Goal: Task Accomplishment & Management: Complete application form

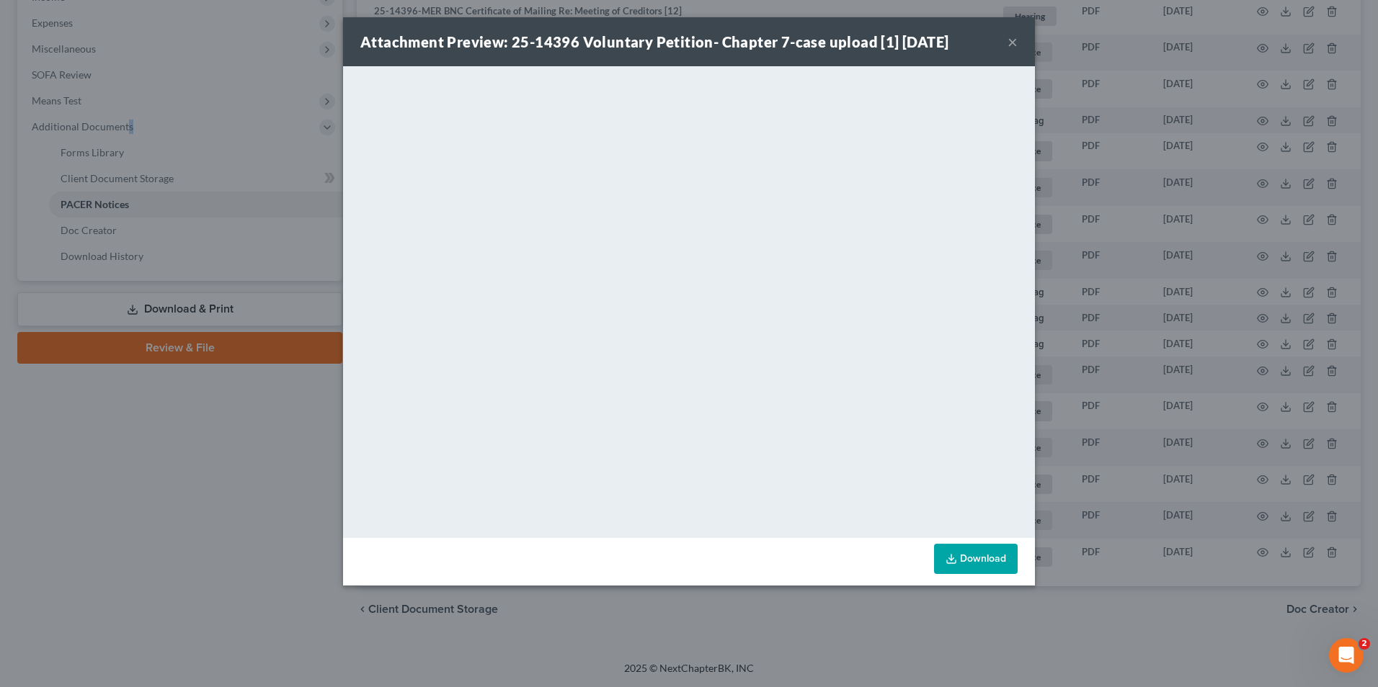
click at [1012, 48] on button "×" at bounding box center [1012, 41] width 10 height 17
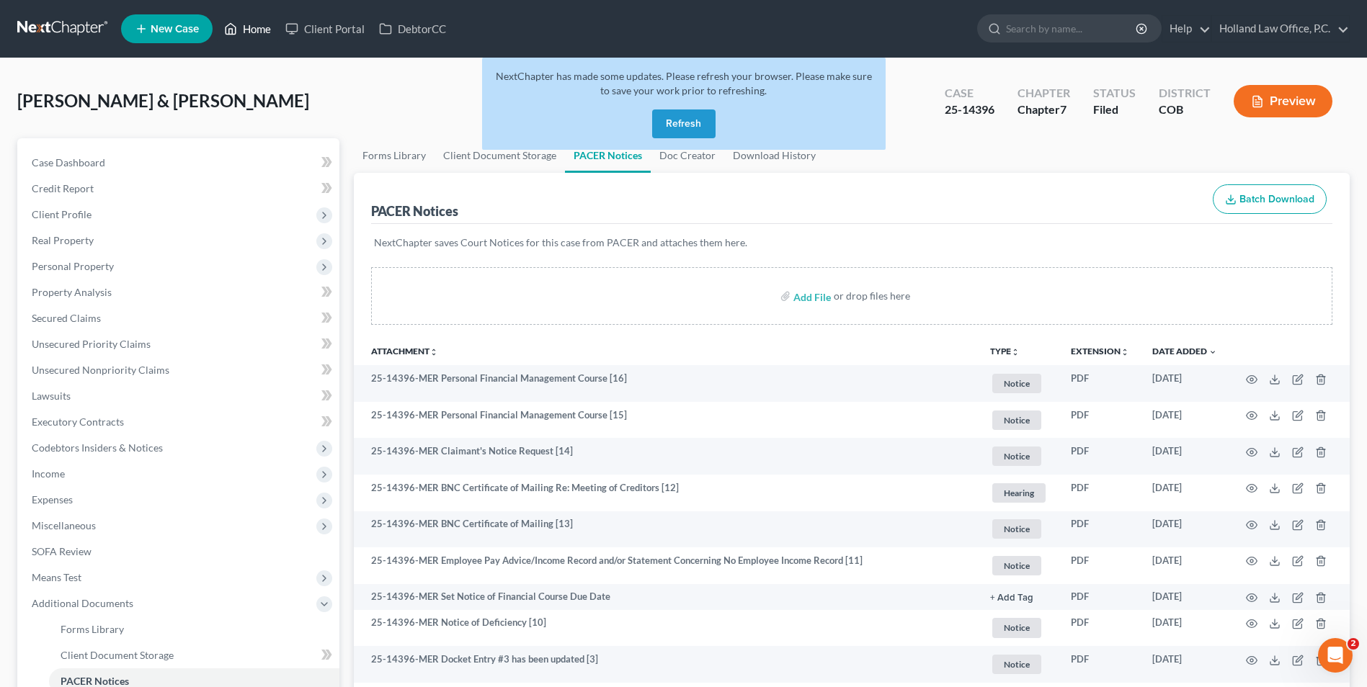
click at [252, 27] on link "Home" at bounding box center [247, 29] width 61 height 26
click at [664, 122] on button "Refresh" at bounding box center [683, 124] width 63 height 29
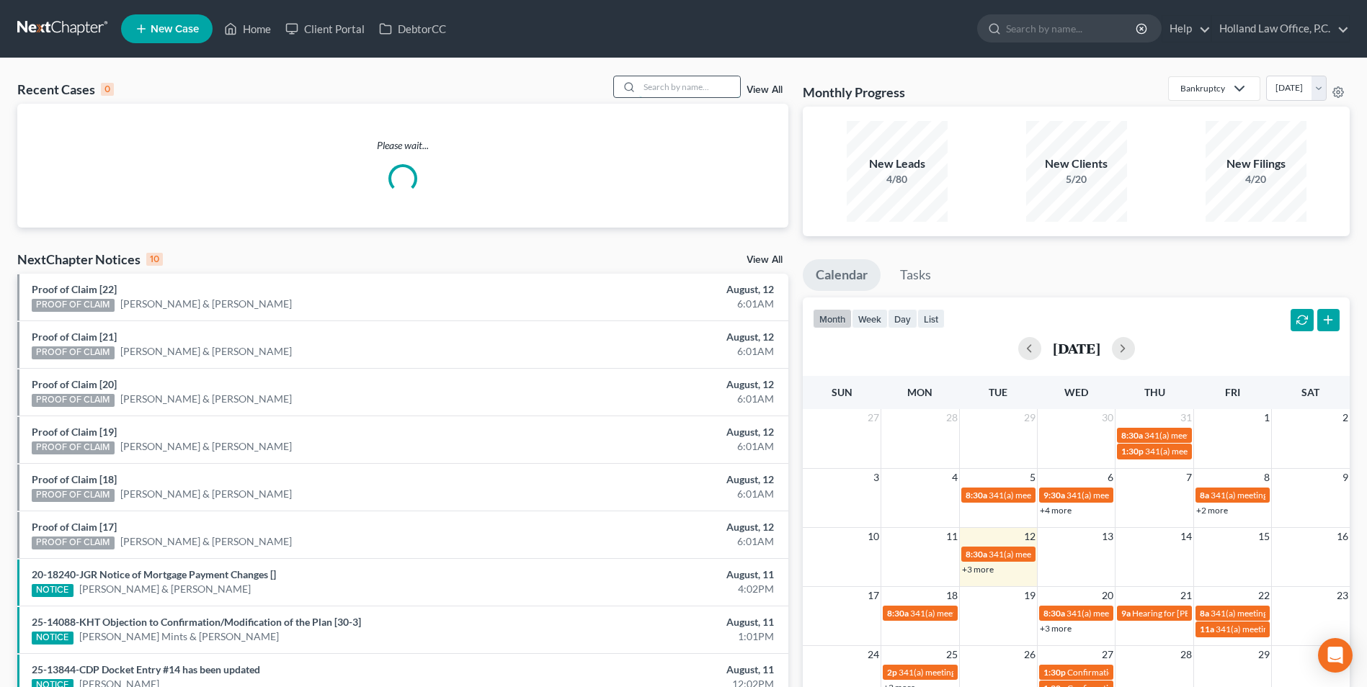
click at [664, 81] on input "search" at bounding box center [689, 86] width 101 height 21
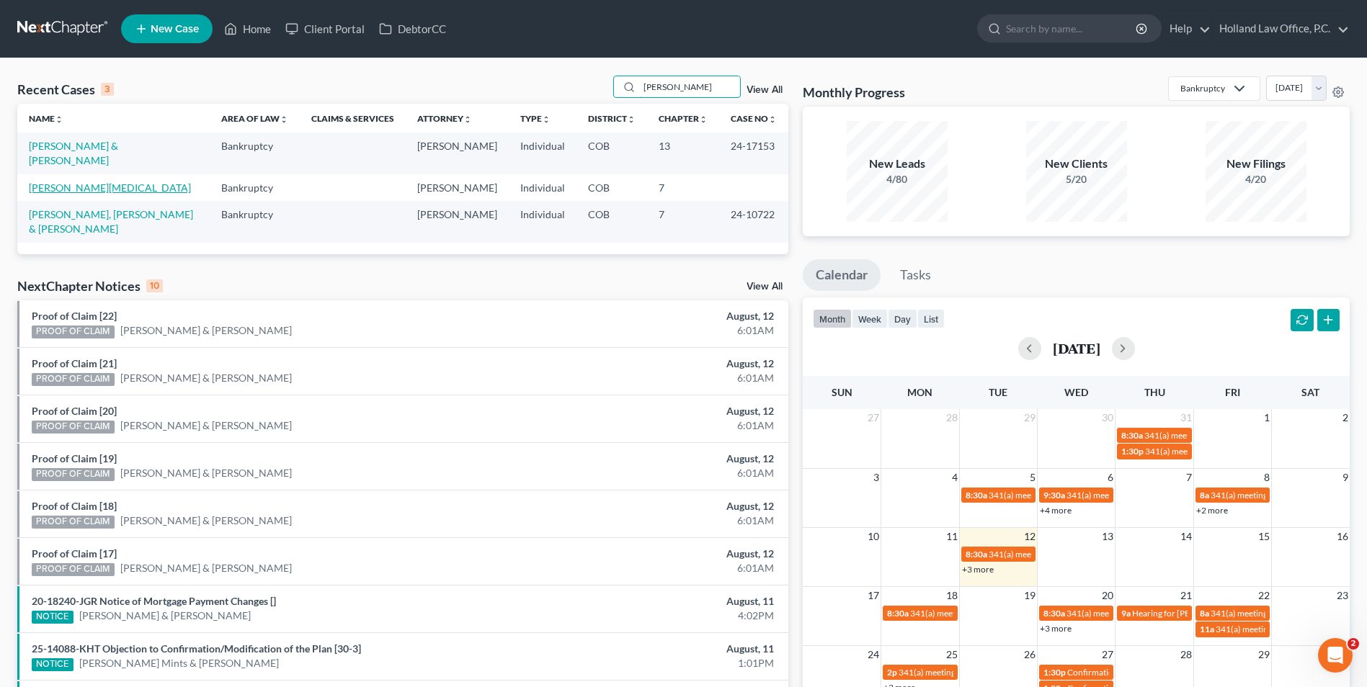
type input "[PERSON_NAME]"
click at [72, 182] on link "[PERSON_NAME][MEDICAL_DATA]" at bounding box center [110, 188] width 162 height 12
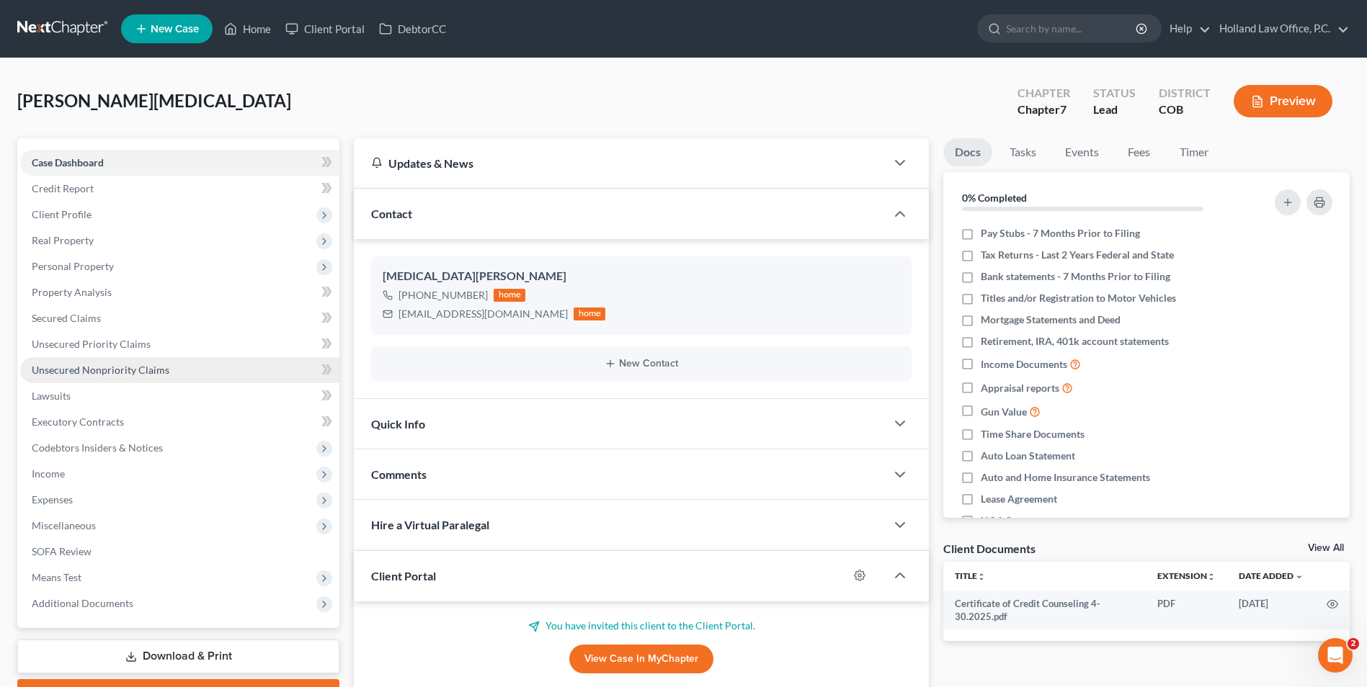
click at [99, 361] on link "Unsecured Nonpriority Claims" at bounding box center [179, 370] width 319 height 26
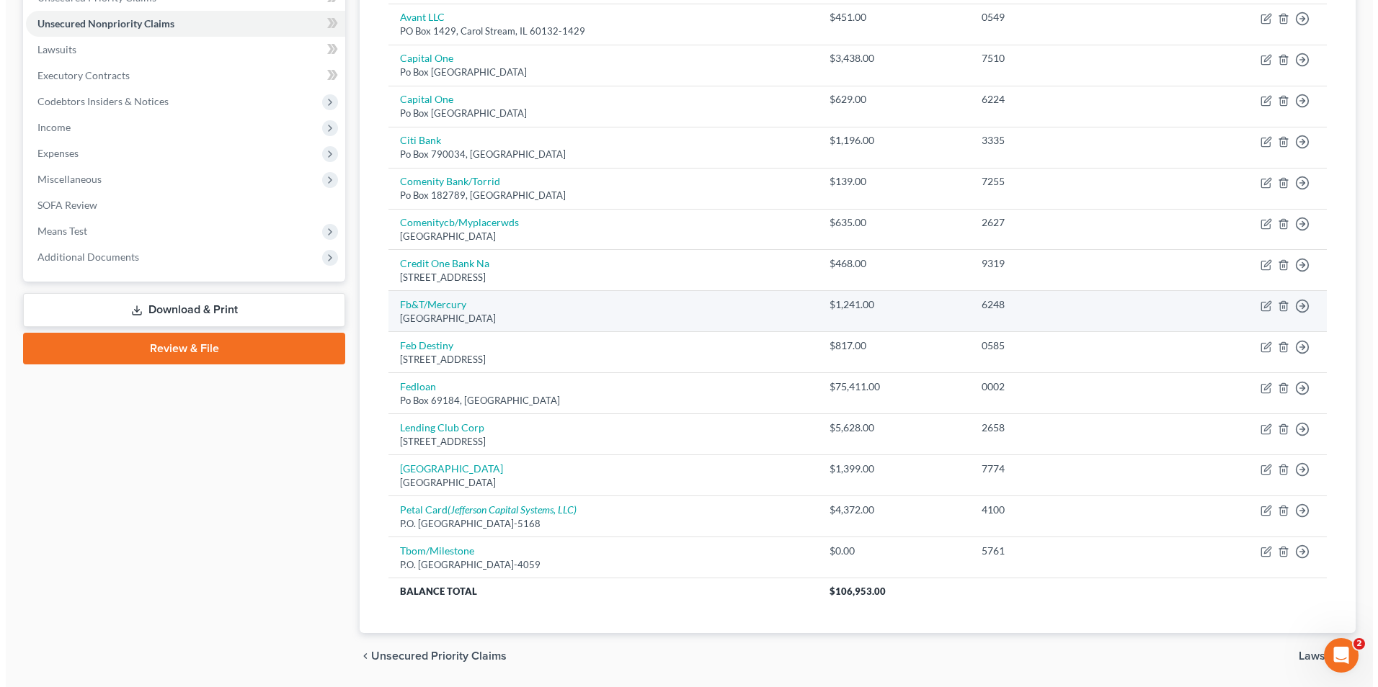
scroll to position [360, 0]
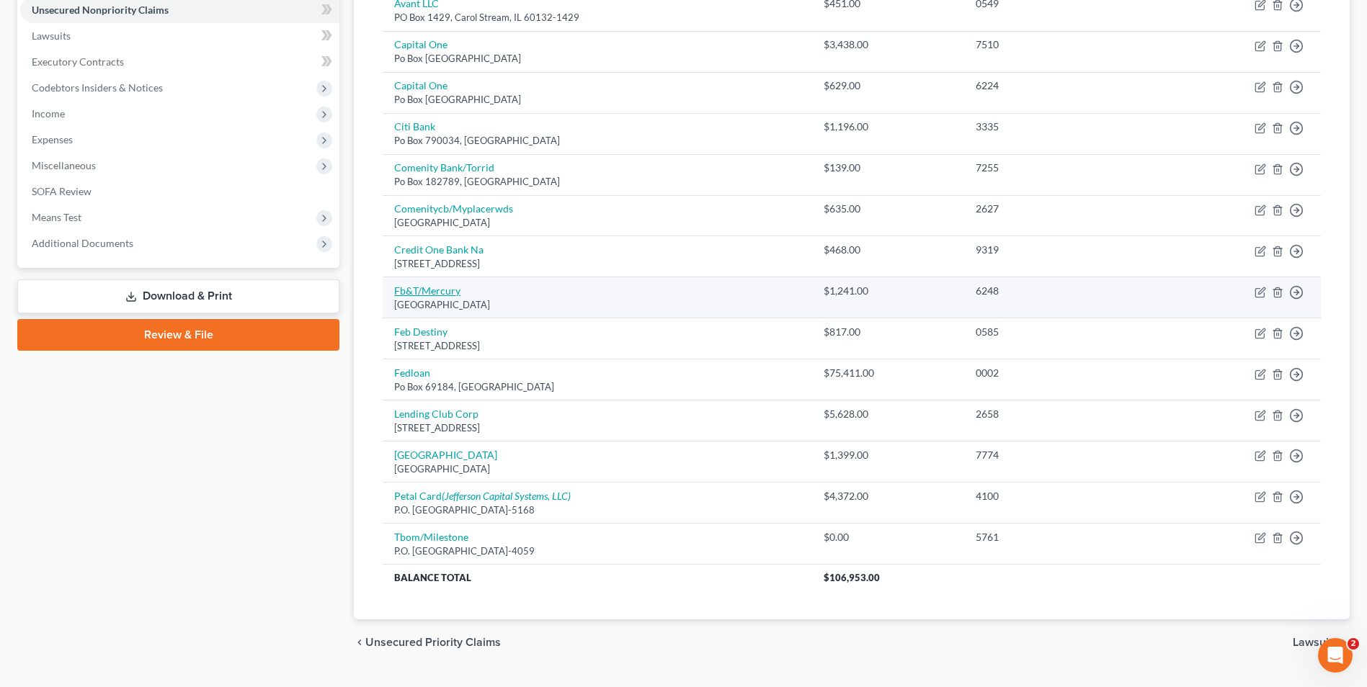
click at [419, 292] on link "Fb&T/Mercury" at bounding box center [427, 291] width 66 height 12
select select "10"
select select "2"
select select "0"
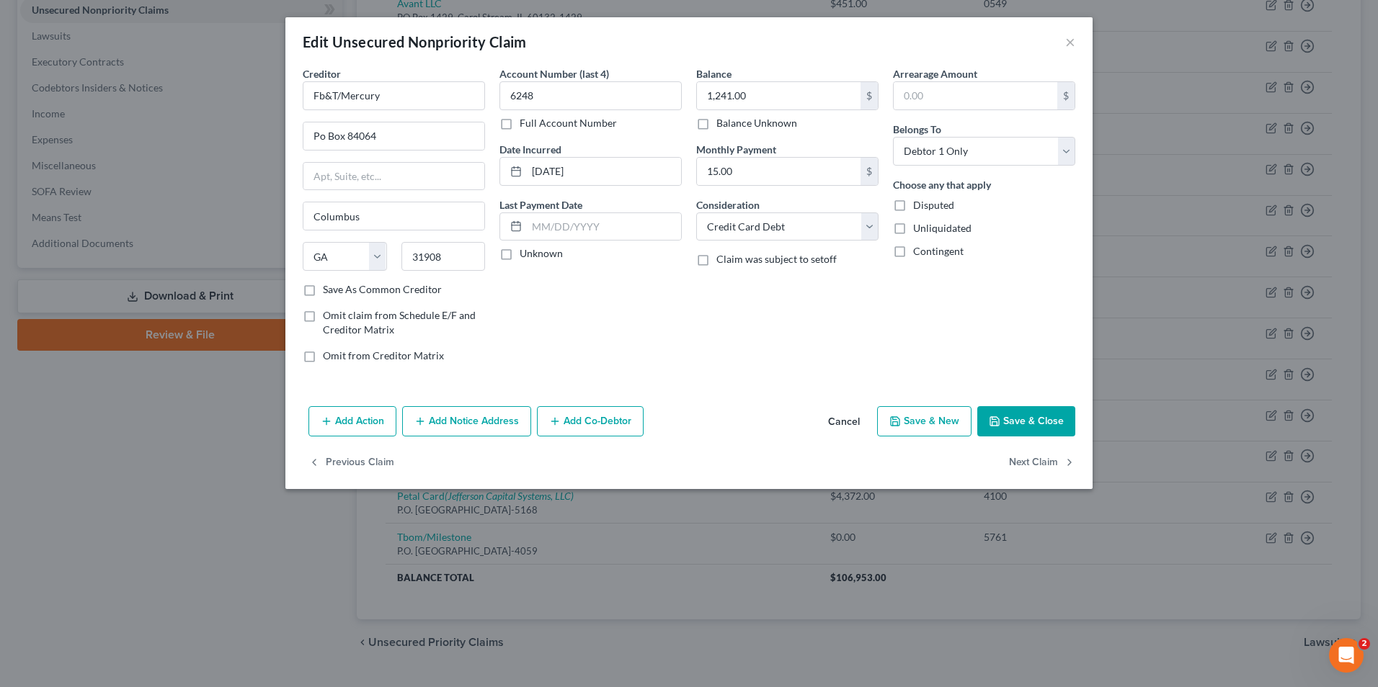
click at [504, 424] on button "Add Notice Address" at bounding box center [466, 421] width 129 height 30
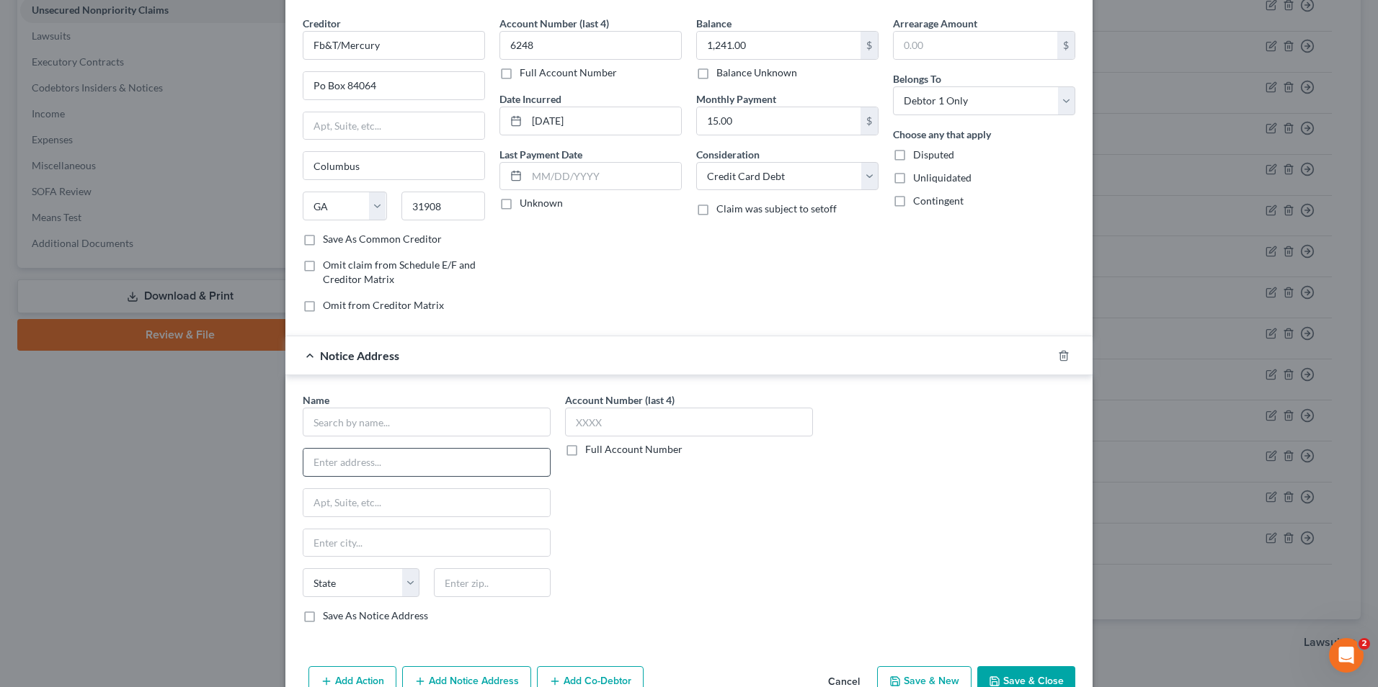
scroll to position [130, 0]
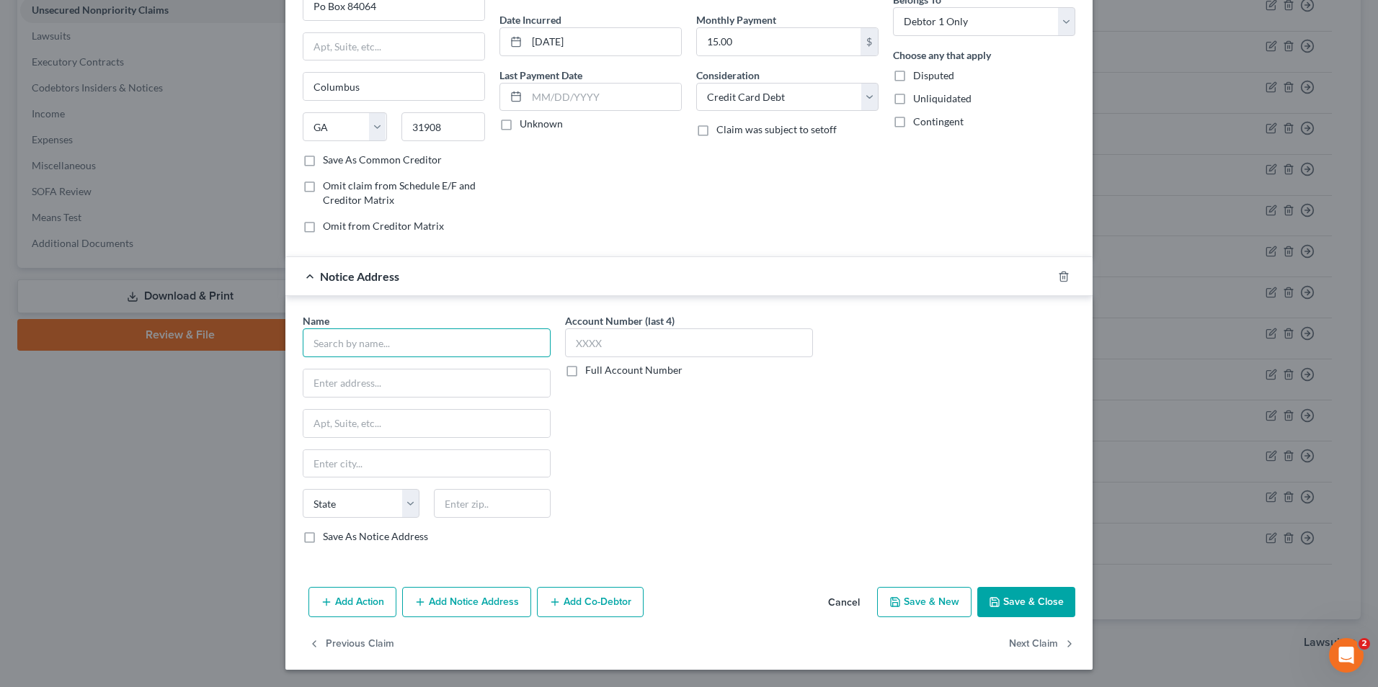
click at [418, 345] on input "text" at bounding box center [427, 343] width 248 height 29
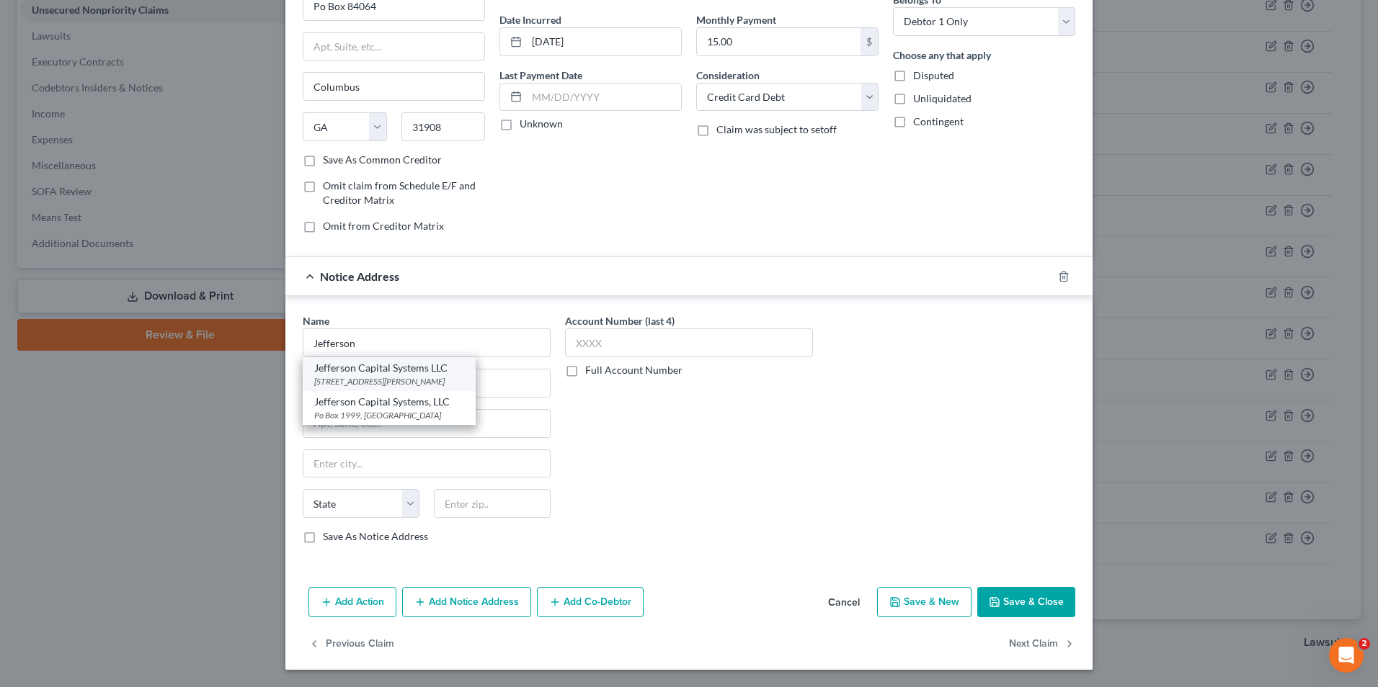
click at [405, 375] on div "Jefferson Capital Systems LLC" at bounding box center [389, 368] width 150 height 14
type input "Jefferson Capital Systems LLC"
type input "16 [PERSON_NAME]"
type input "Saint Cloud"
select select "24"
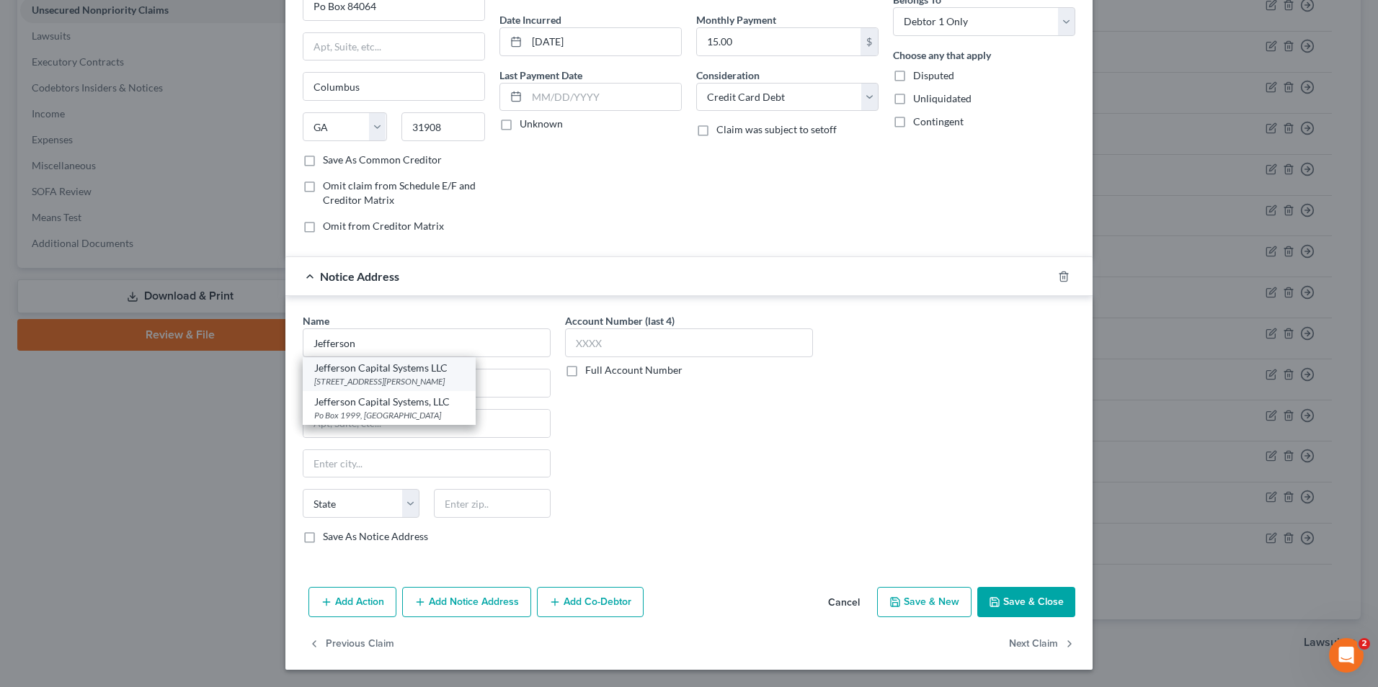
type input "56303"
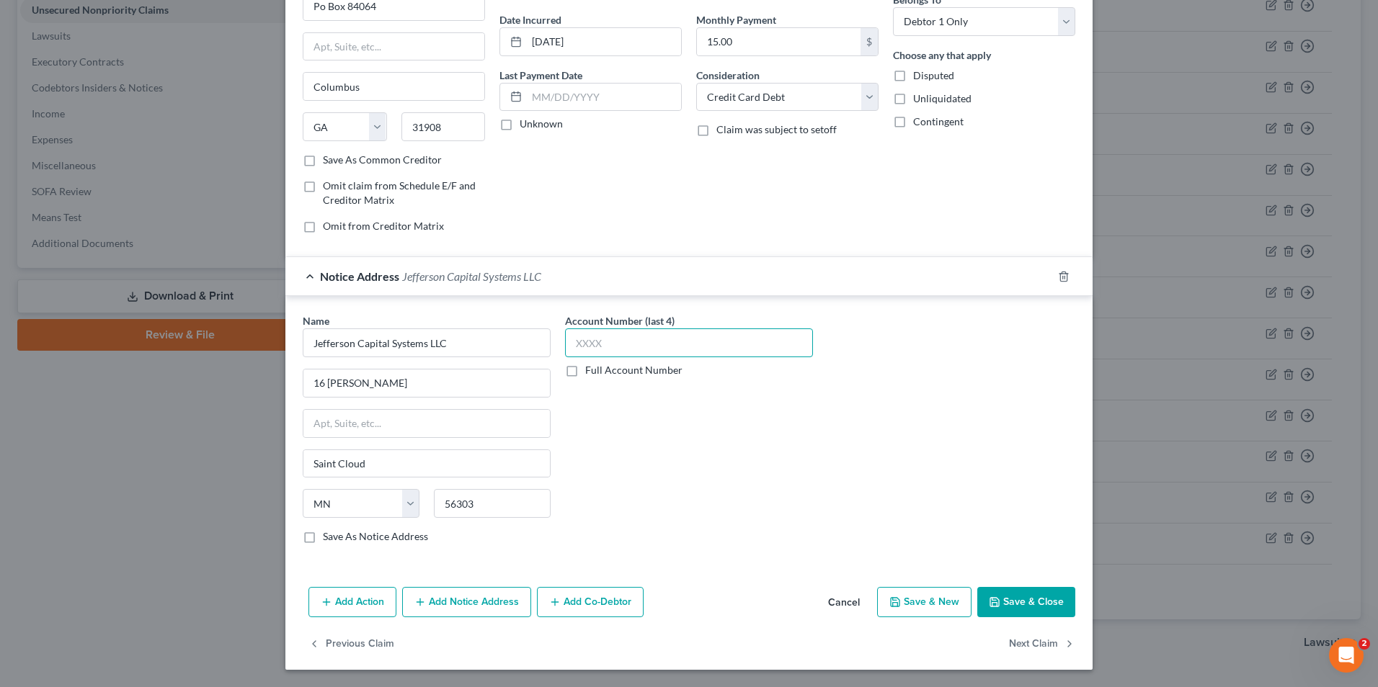
click at [697, 348] on input "text" at bounding box center [689, 343] width 248 height 29
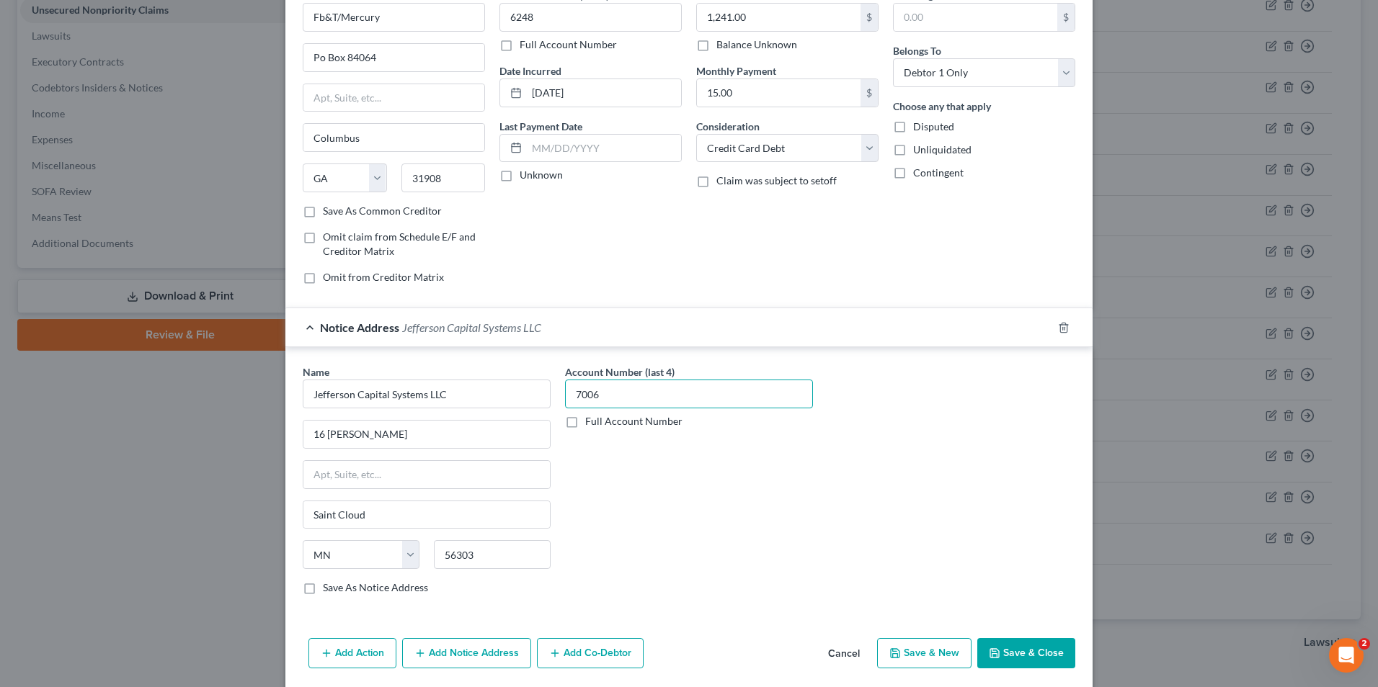
scroll to position [0, 0]
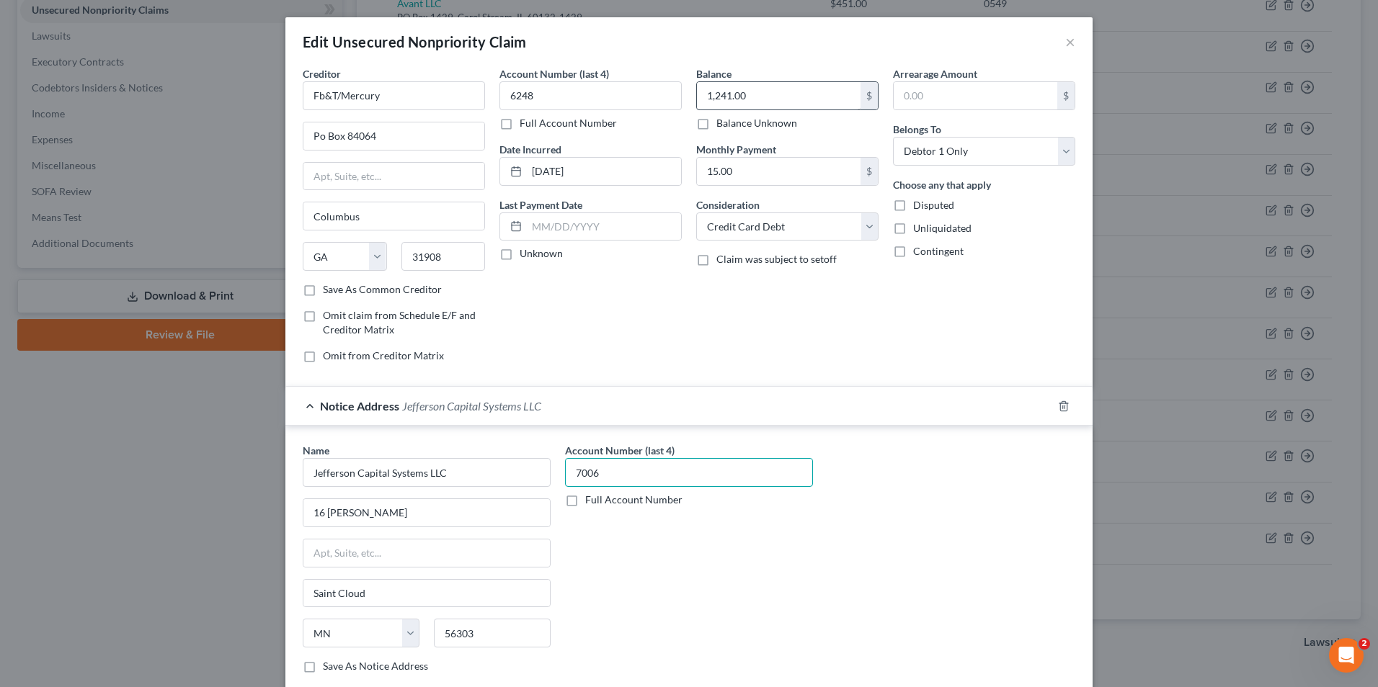
type input "7006"
click at [761, 103] on input "1,241.00" at bounding box center [779, 95] width 164 height 27
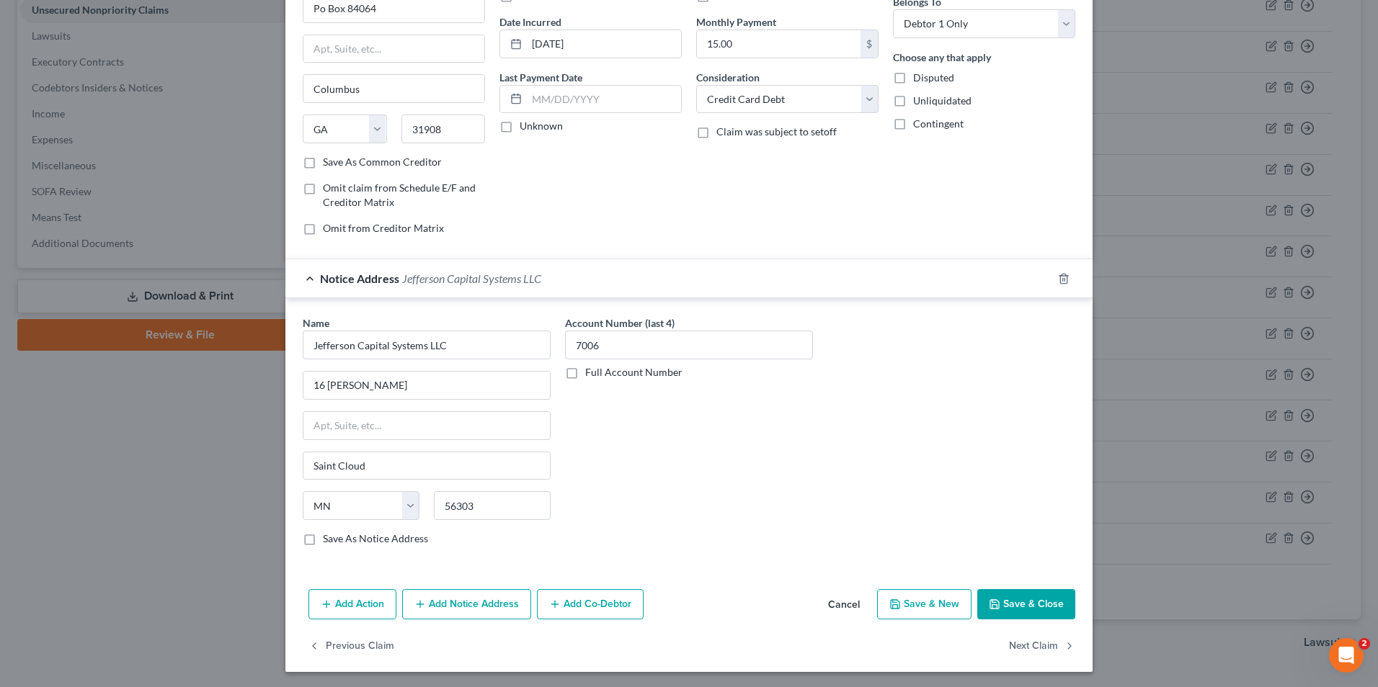
scroll to position [130, 0]
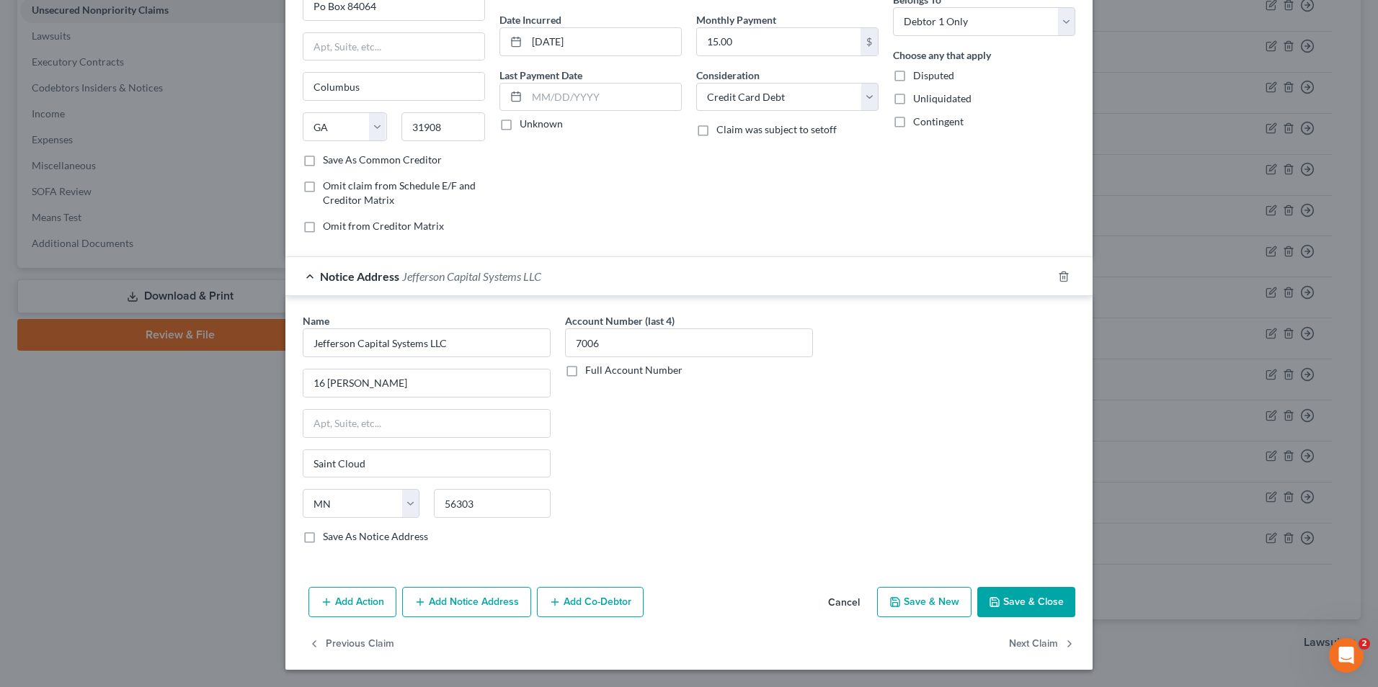
type input "1,399.10"
click at [1050, 606] on button "Save & Close" at bounding box center [1026, 602] width 98 height 30
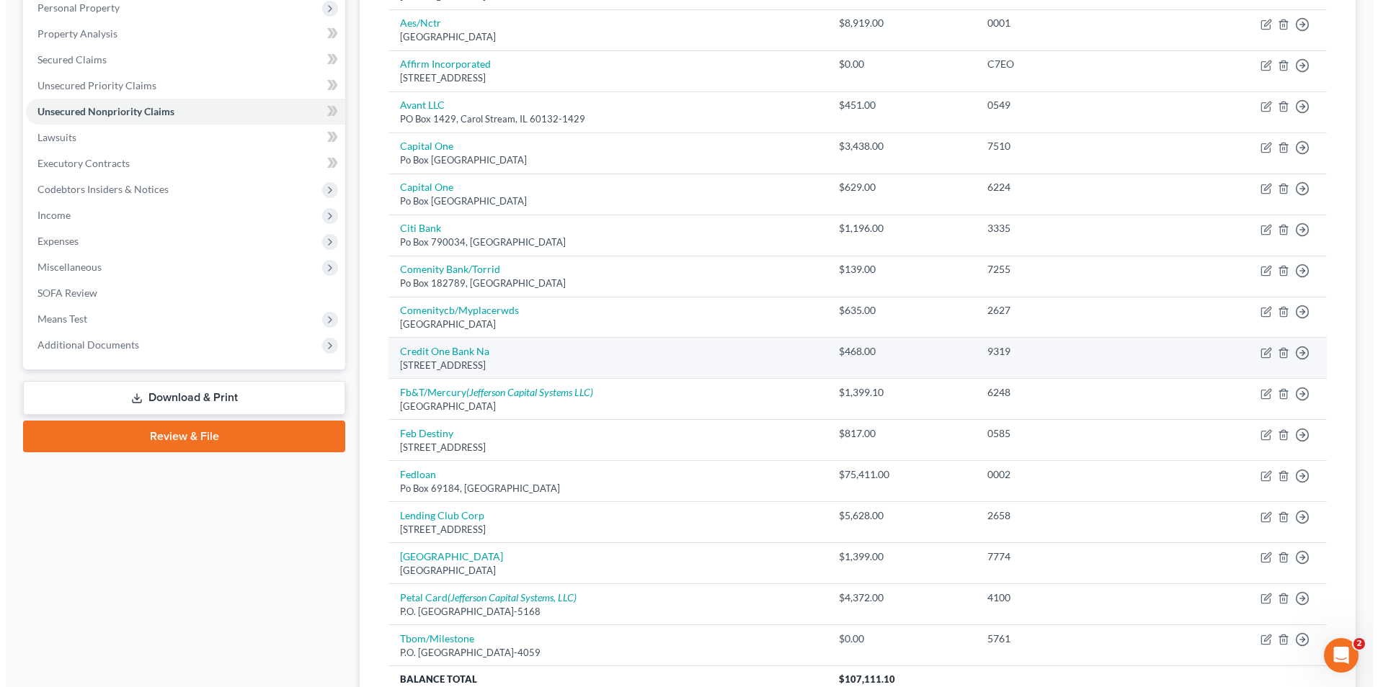
scroll to position [360, 0]
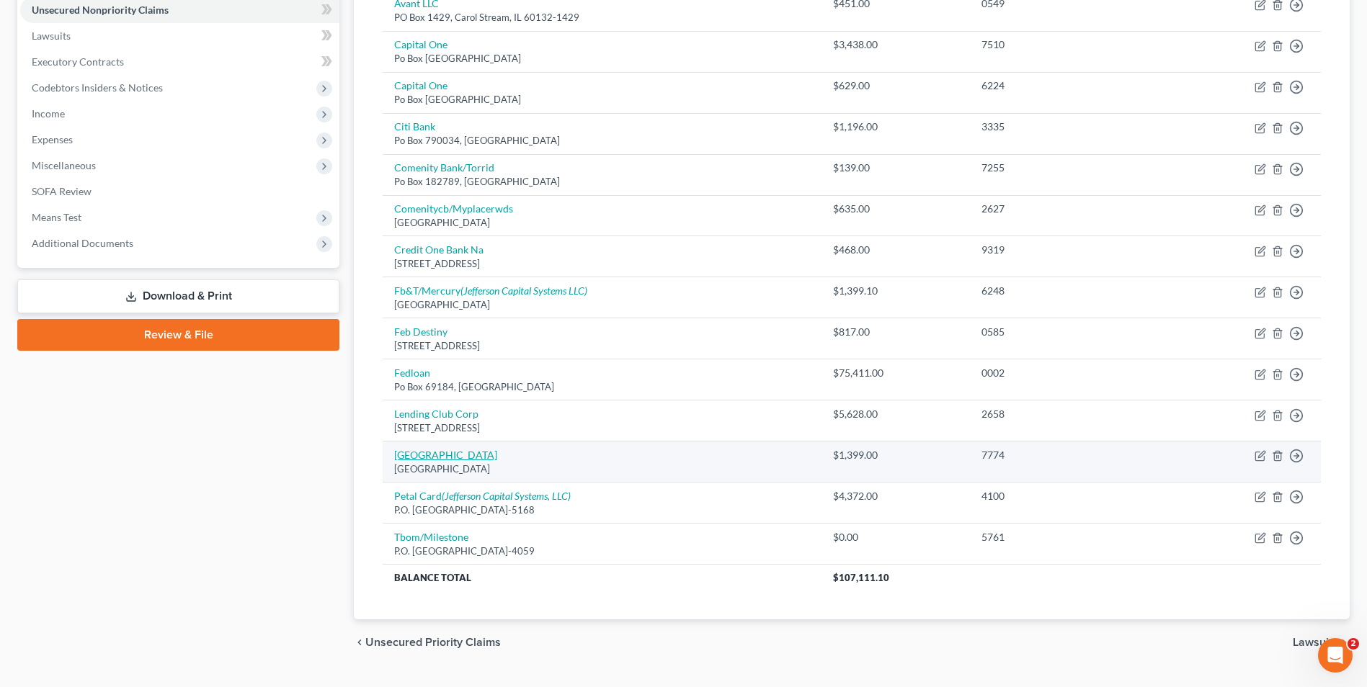
click at [429, 455] on link "[GEOGRAPHIC_DATA]" at bounding box center [445, 455] width 103 height 12
select select "10"
select select "2"
select select "0"
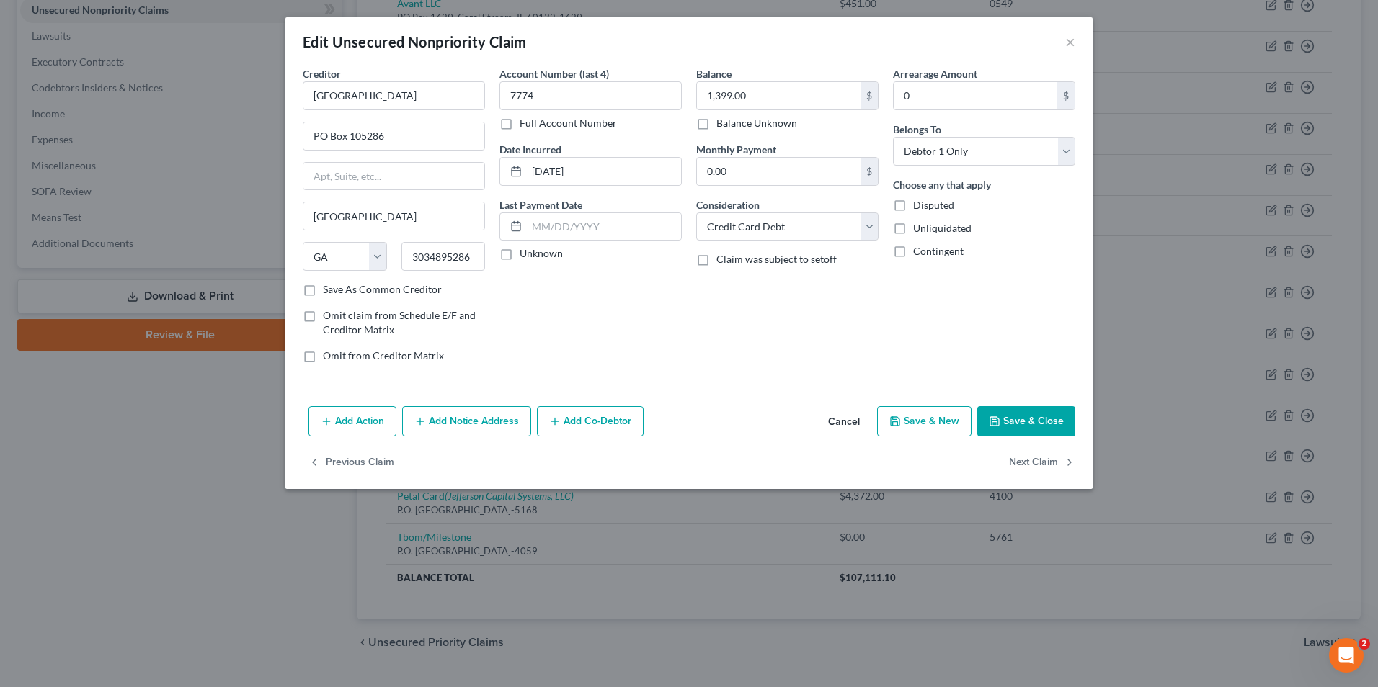
click at [485, 423] on button "Add Notice Address" at bounding box center [466, 421] width 129 height 30
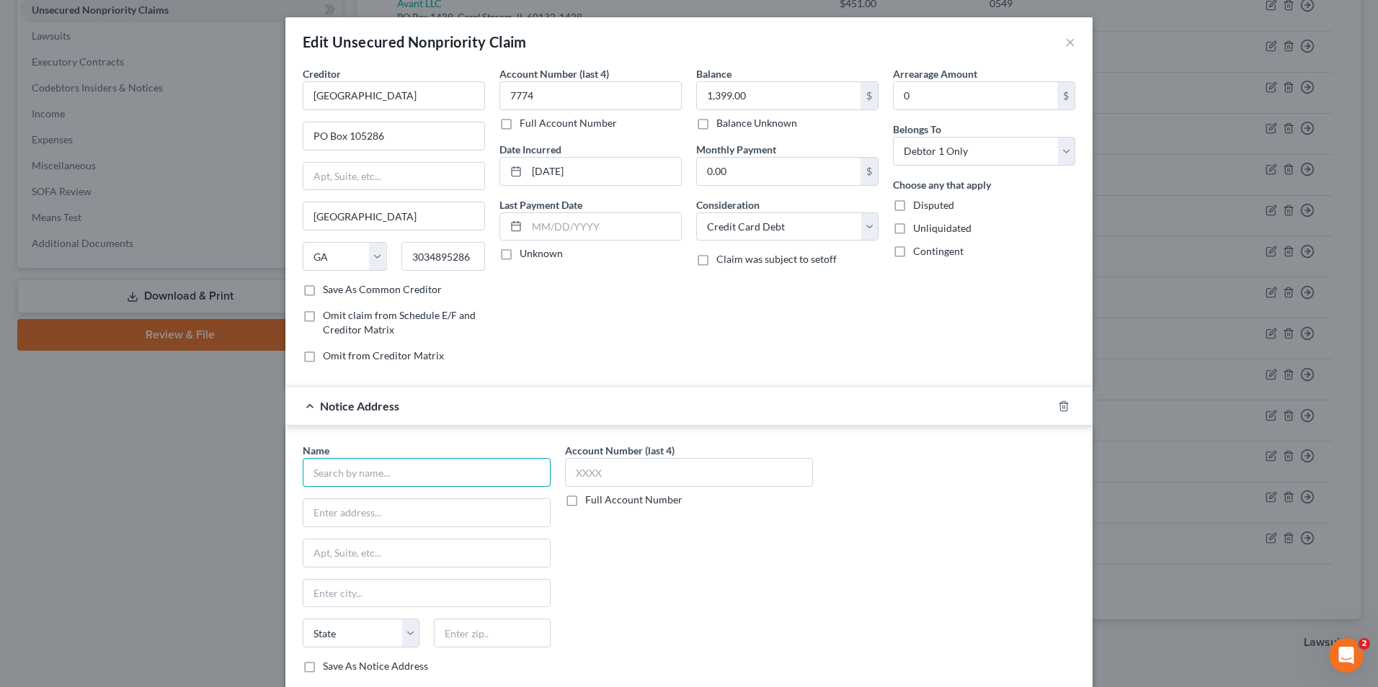
click at [388, 474] on input "text" at bounding box center [427, 472] width 248 height 29
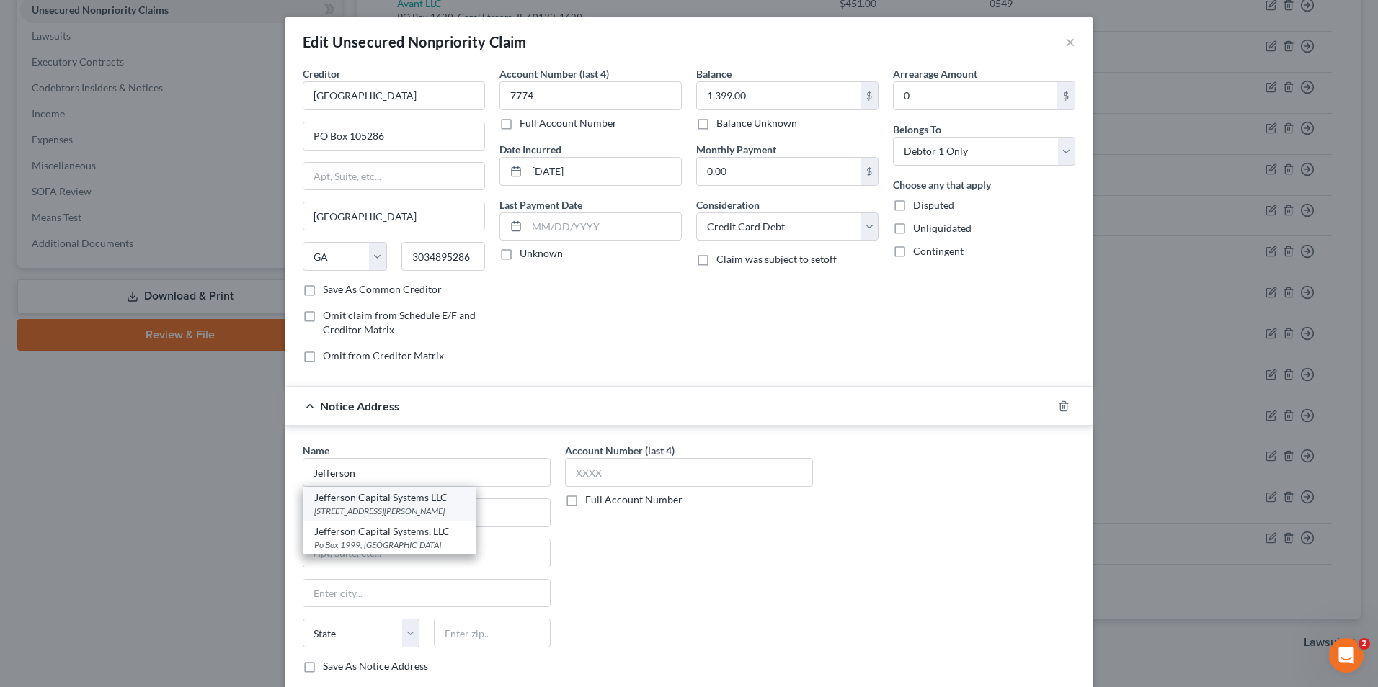
click at [407, 504] on div "Jefferson Capital Systems LLC" at bounding box center [389, 498] width 150 height 14
type input "Jefferson Capital Systems LLC"
type input "16 [PERSON_NAME]"
type input "Saint Cloud"
select select "24"
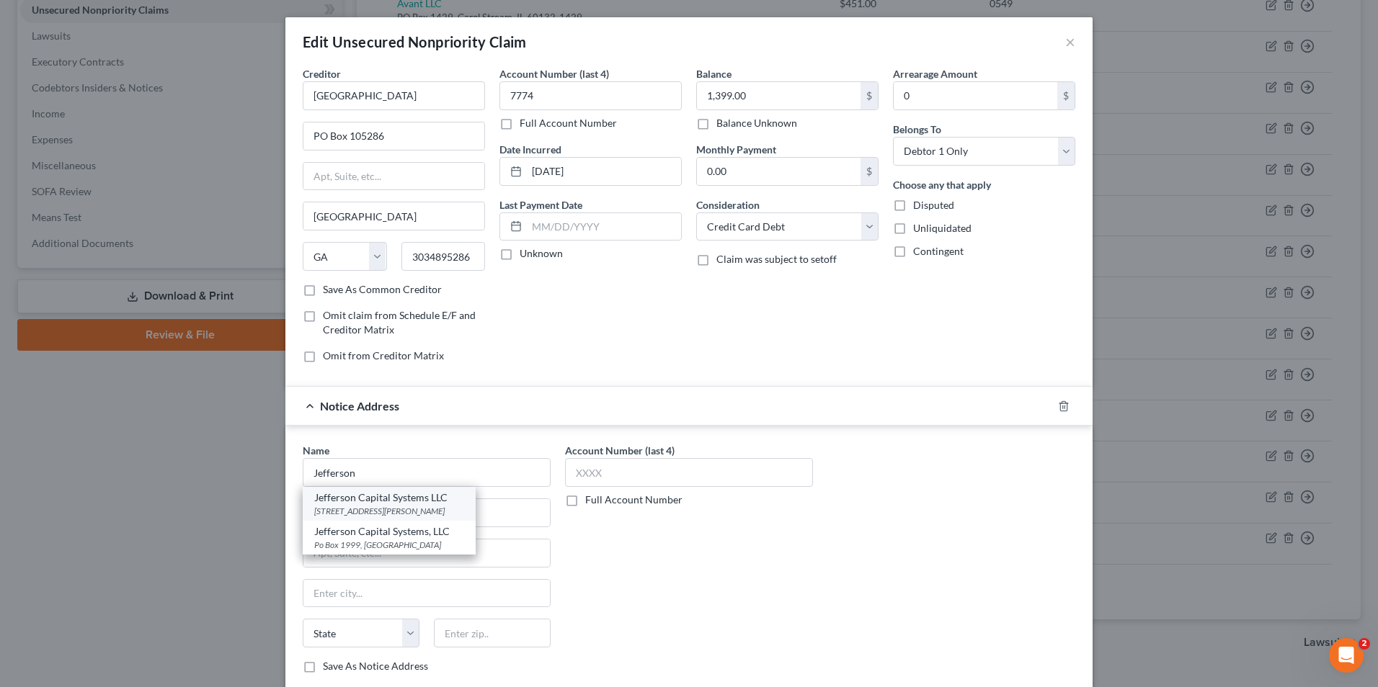
type input "56303"
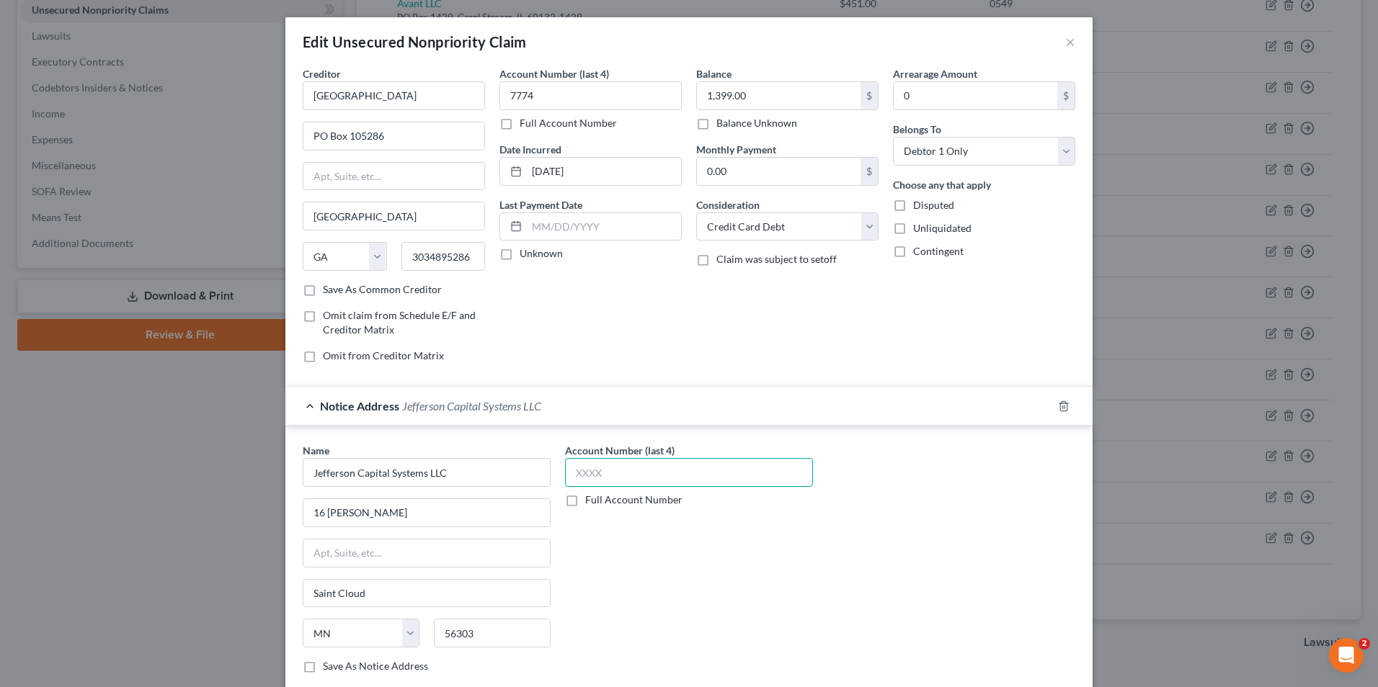
click at [633, 480] on input "text" at bounding box center [689, 472] width 248 height 29
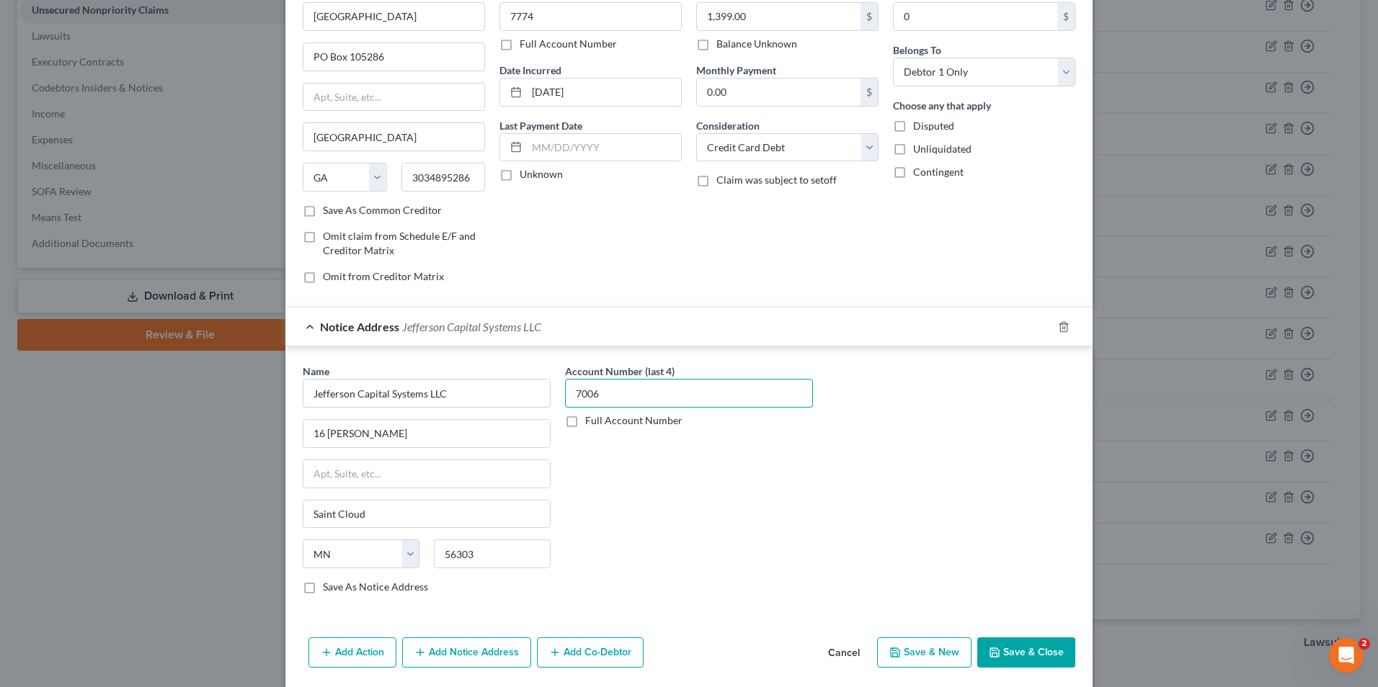
scroll to position [130, 0]
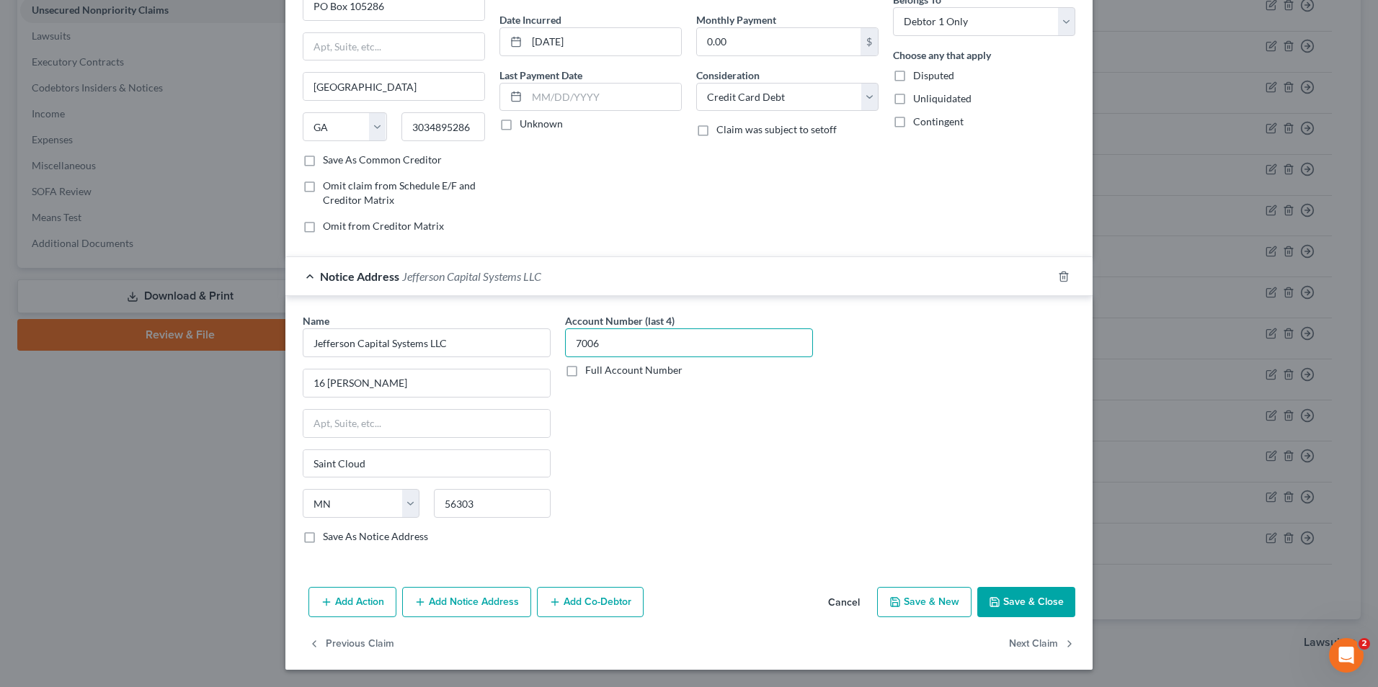
type input "7006"
click at [1028, 598] on button "Save & Close" at bounding box center [1026, 602] width 98 height 30
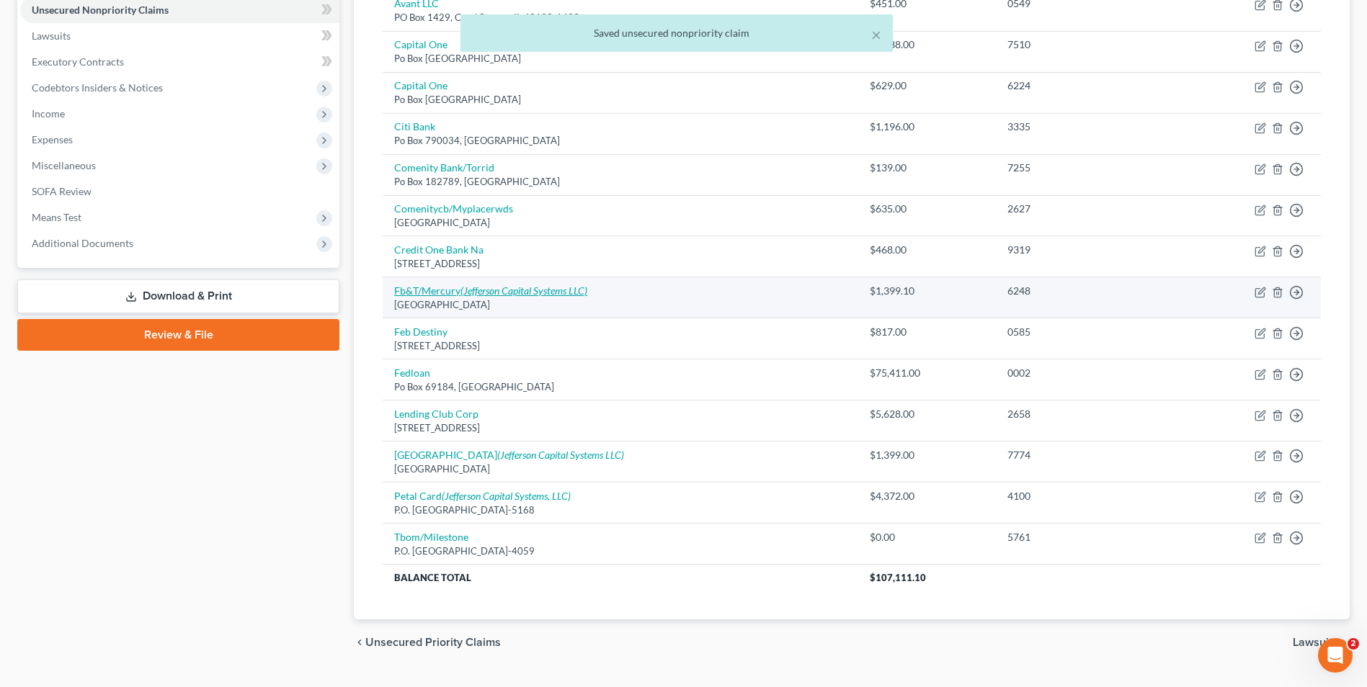
click at [504, 291] on icon "(Jefferson Capital Systems LLC)" at bounding box center [523, 291] width 127 height 12
select select "10"
select select "2"
select select "0"
select select "24"
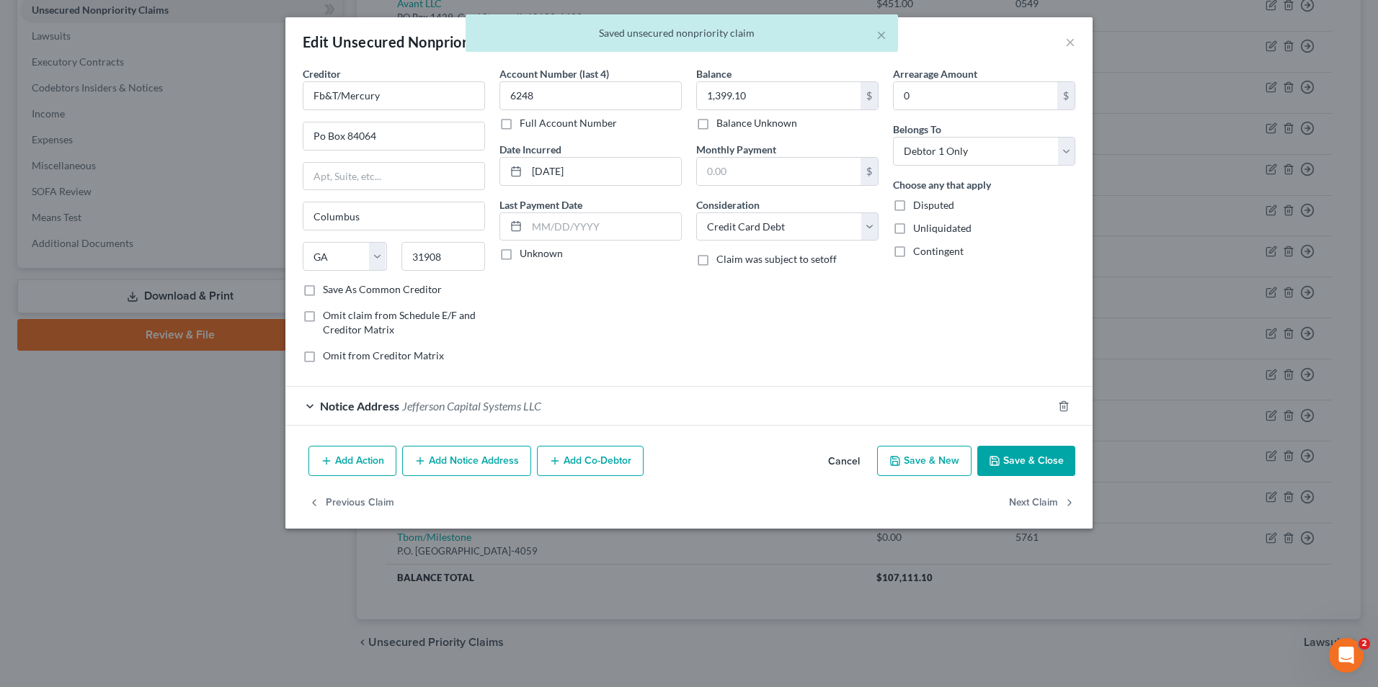
click at [461, 404] on span "Jefferson Capital Systems LLC" at bounding box center [471, 406] width 139 height 14
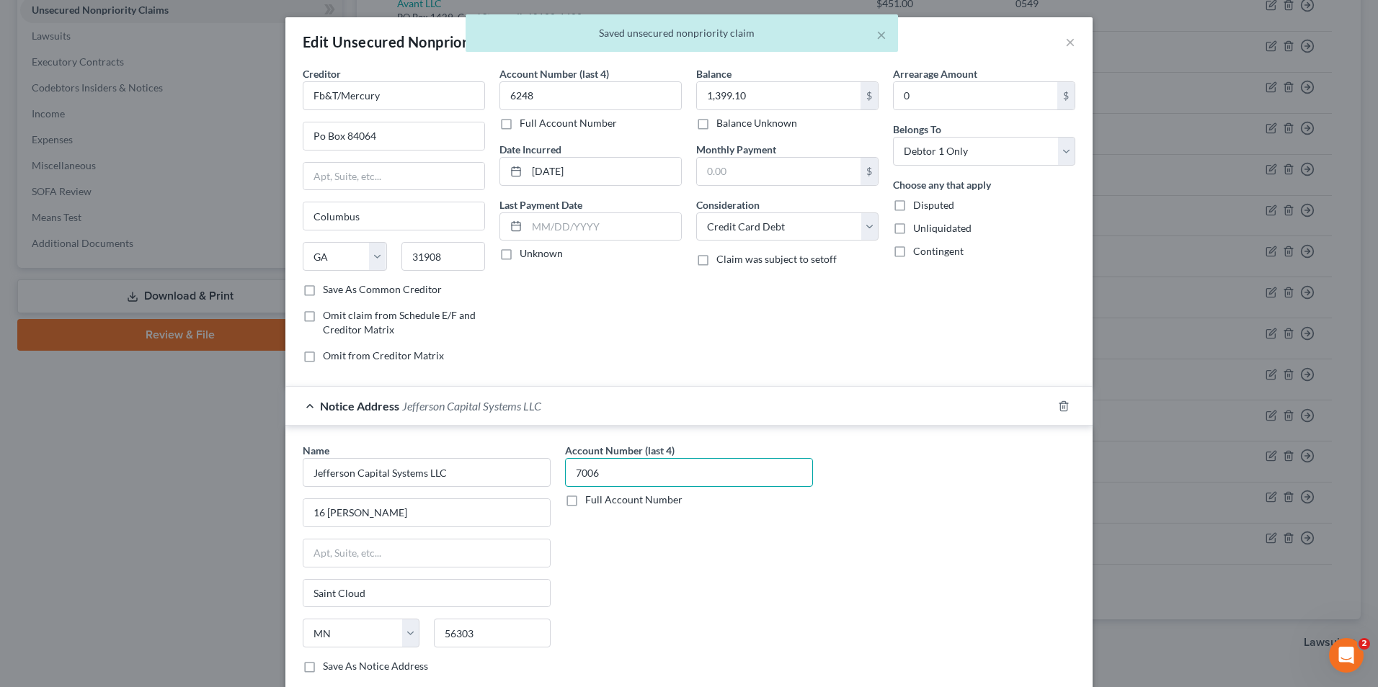
click at [613, 473] on input "7006" at bounding box center [689, 472] width 248 height 29
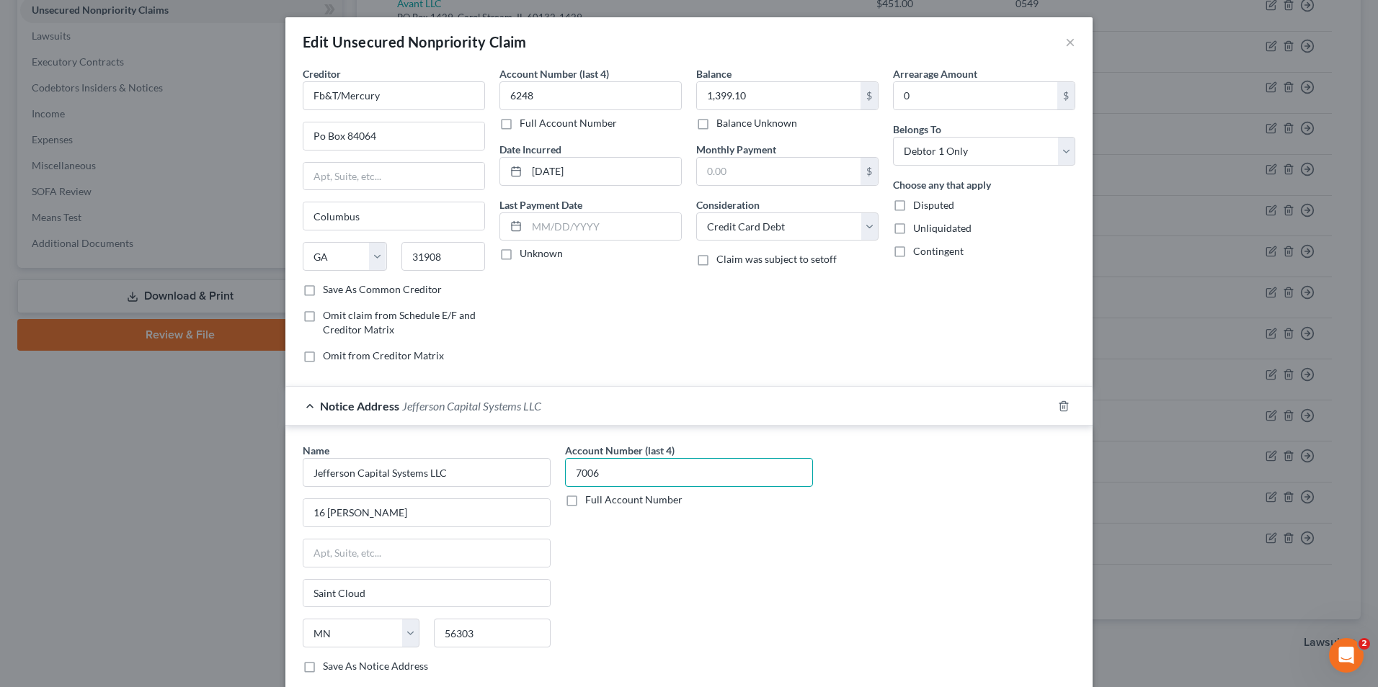
drag, startPoint x: 619, startPoint y: 466, endPoint x: 571, endPoint y: 468, distance: 48.3
click at [572, 468] on input "7006" at bounding box center [689, 472] width 248 height 29
type input "2589"
click at [779, 89] on input "1,399.10" at bounding box center [779, 95] width 164 height 27
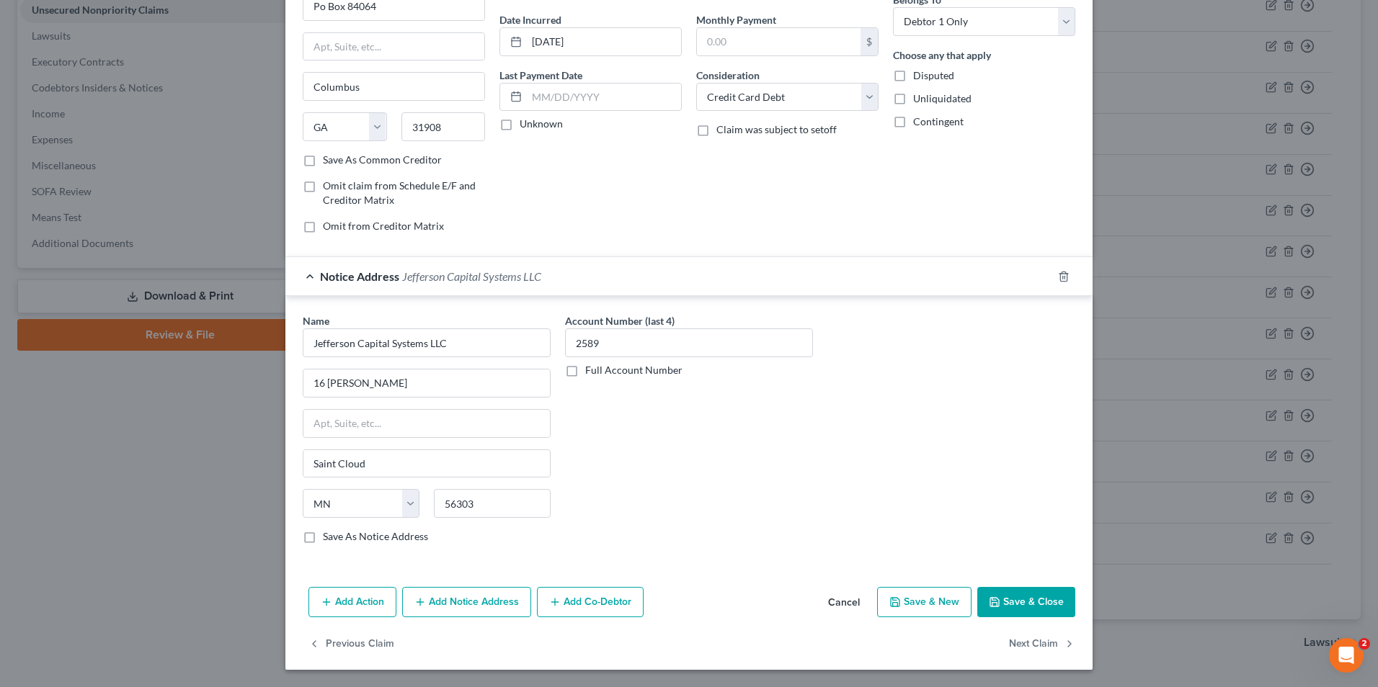
type input "1,590.09"
click at [1016, 605] on button "Save & Close" at bounding box center [1026, 602] width 98 height 30
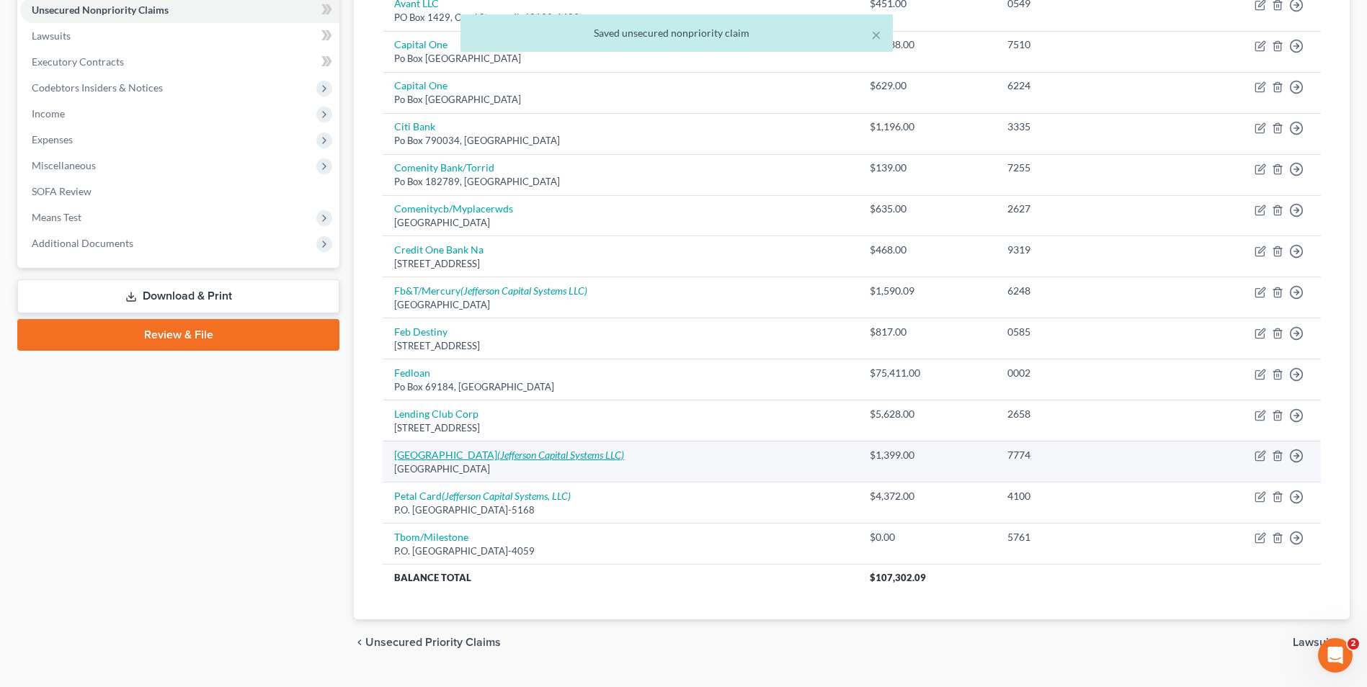
click at [511, 459] on icon "(Jefferson Capital Systems LLC)" at bounding box center [560, 455] width 127 height 12
select select "10"
select select "2"
select select "0"
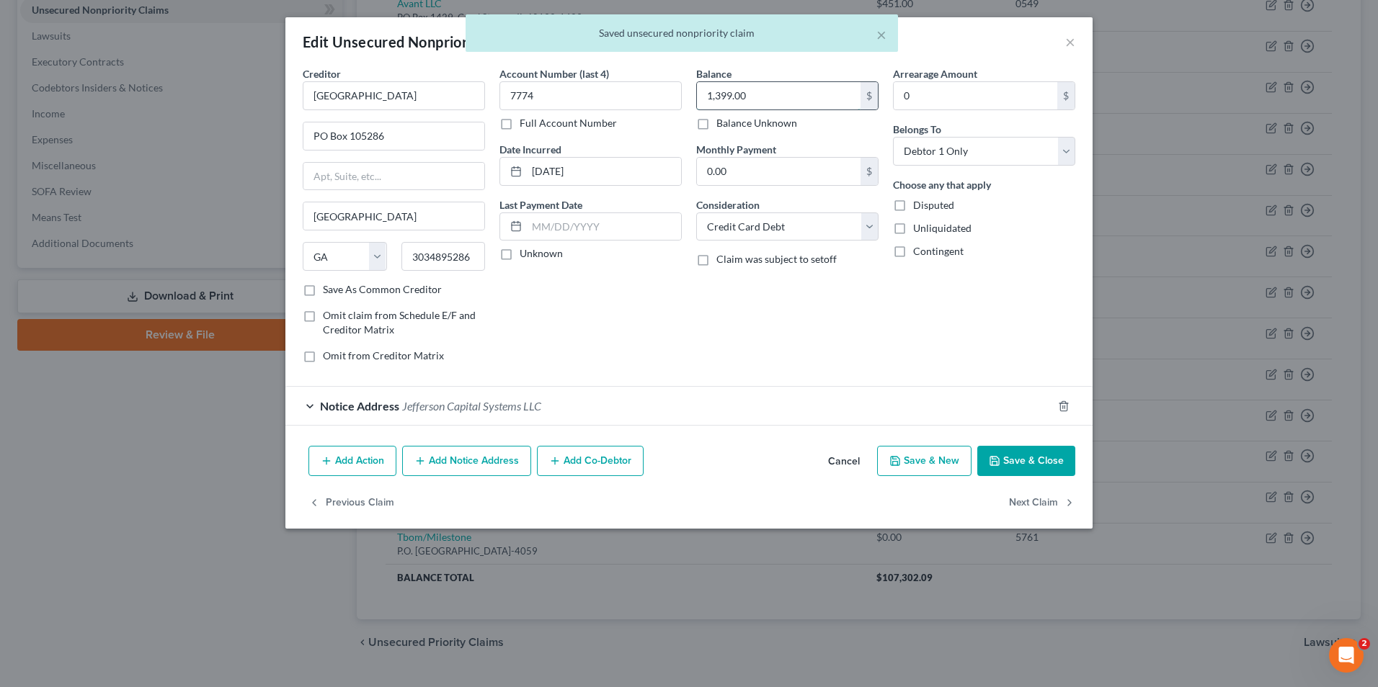
click at [767, 99] on input "1,399.00" at bounding box center [779, 95] width 164 height 27
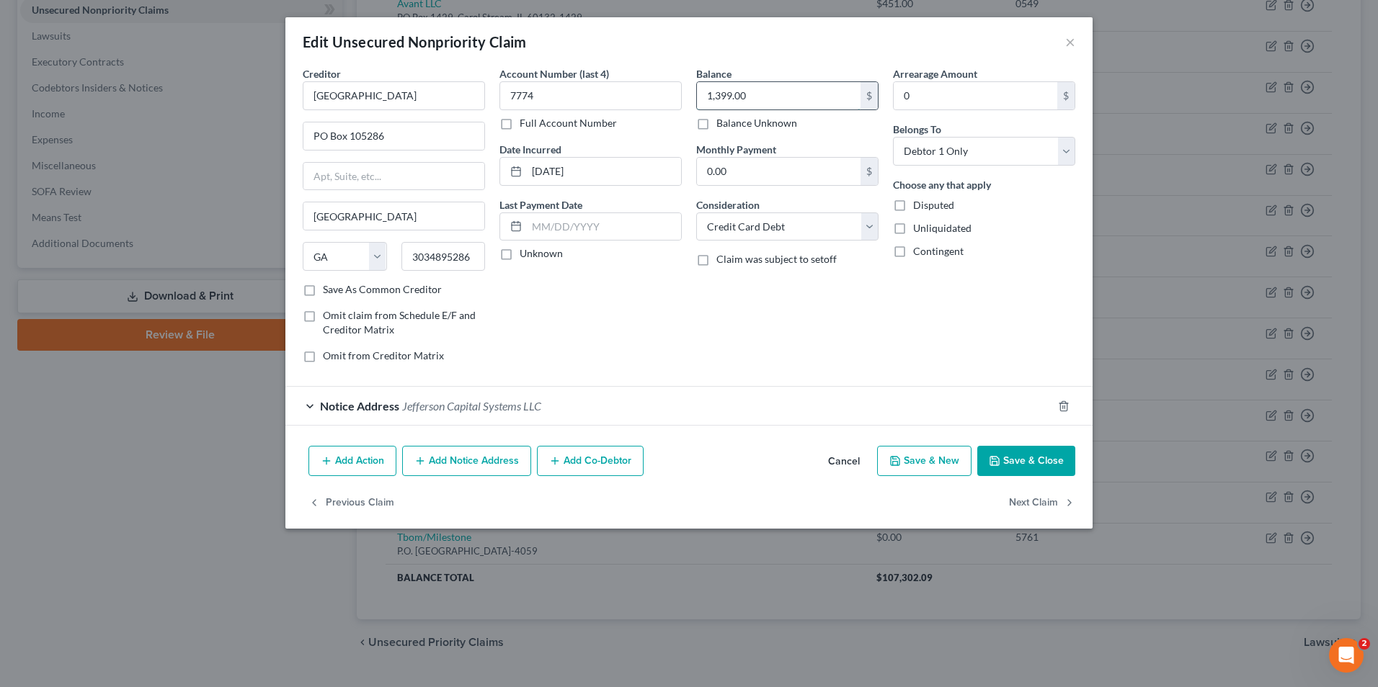
click at [796, 93] on input "1,399.00" at bounding box center [779, 95] width 164 height 27
drag, startPoint x: 788, startPoint y: 93, endPoint x: 738, endPoint y: 97, distance: 50.6
click at [738, 97] on input "1,399.00" at bounding box center [779, 95] width 164 height 27
click at [737, 97] on input "1,399.00" at bounding box center [779, 95] width 164 height 27
type input "1,399.10"
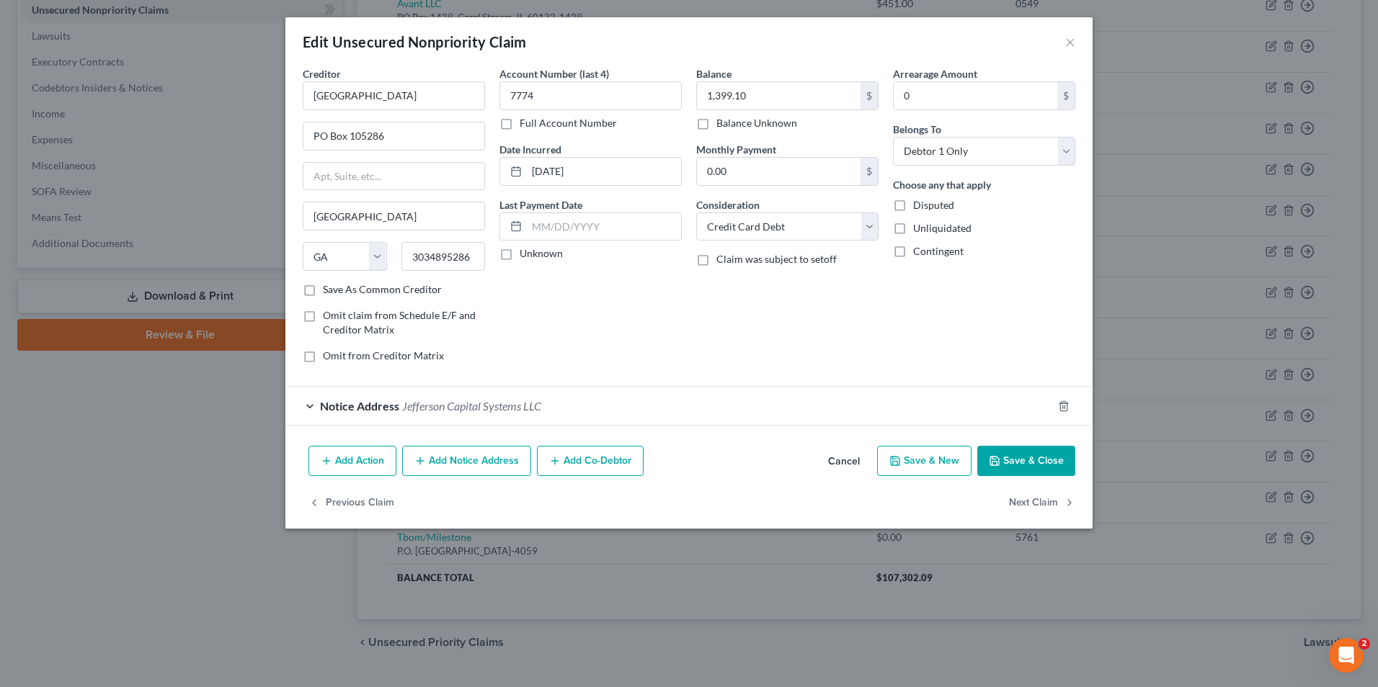
click at [1038, 460] on button "Save & Close" at bounding box center [1026, 461] width 98 height 30
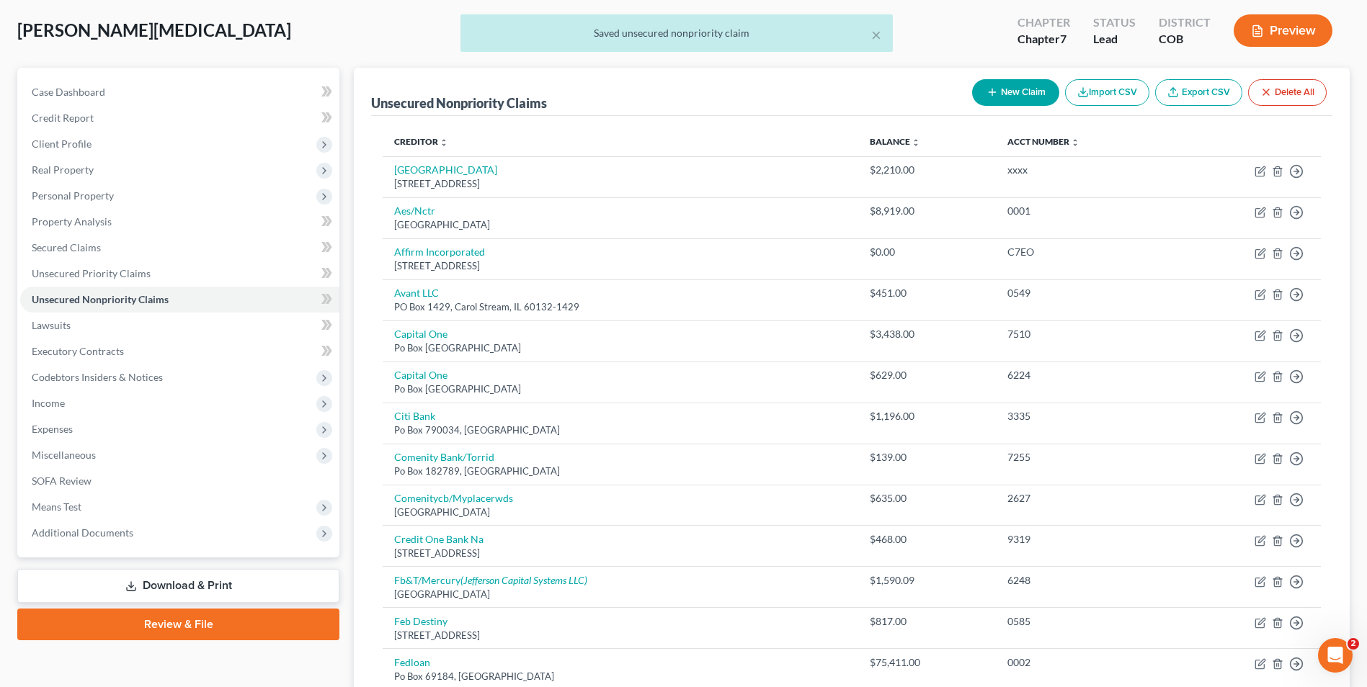
scroll to position [0, 0]
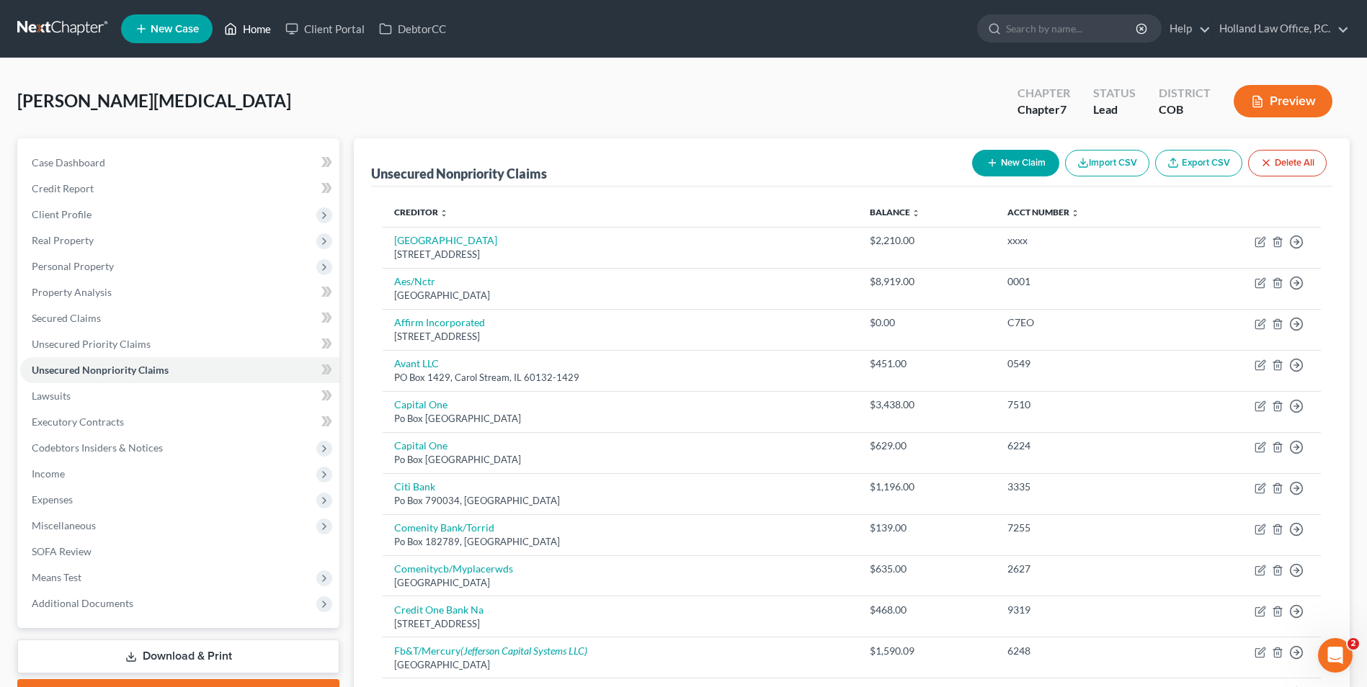
click at [254, 21] on link "Home" at bounding box center [247, 29] width 61 height 26
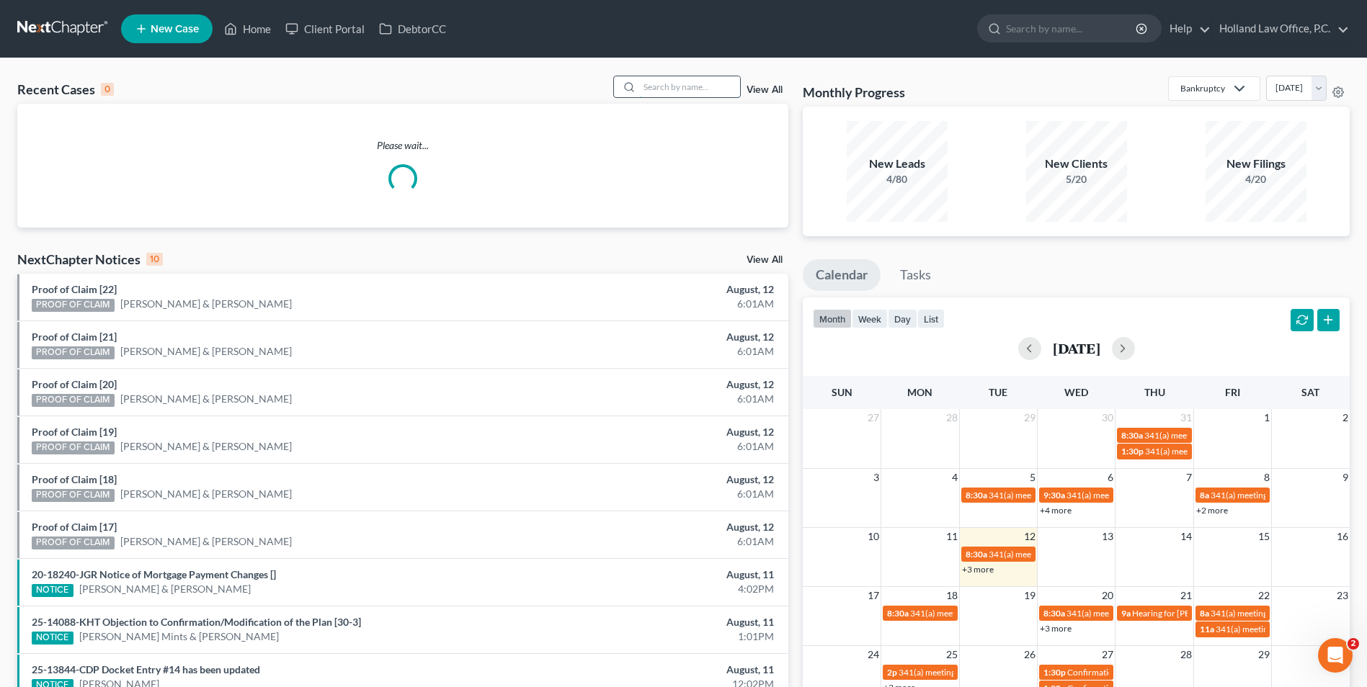
click at [707, 92] on input "search" at bounding box center [689, 86] width 101 height 21
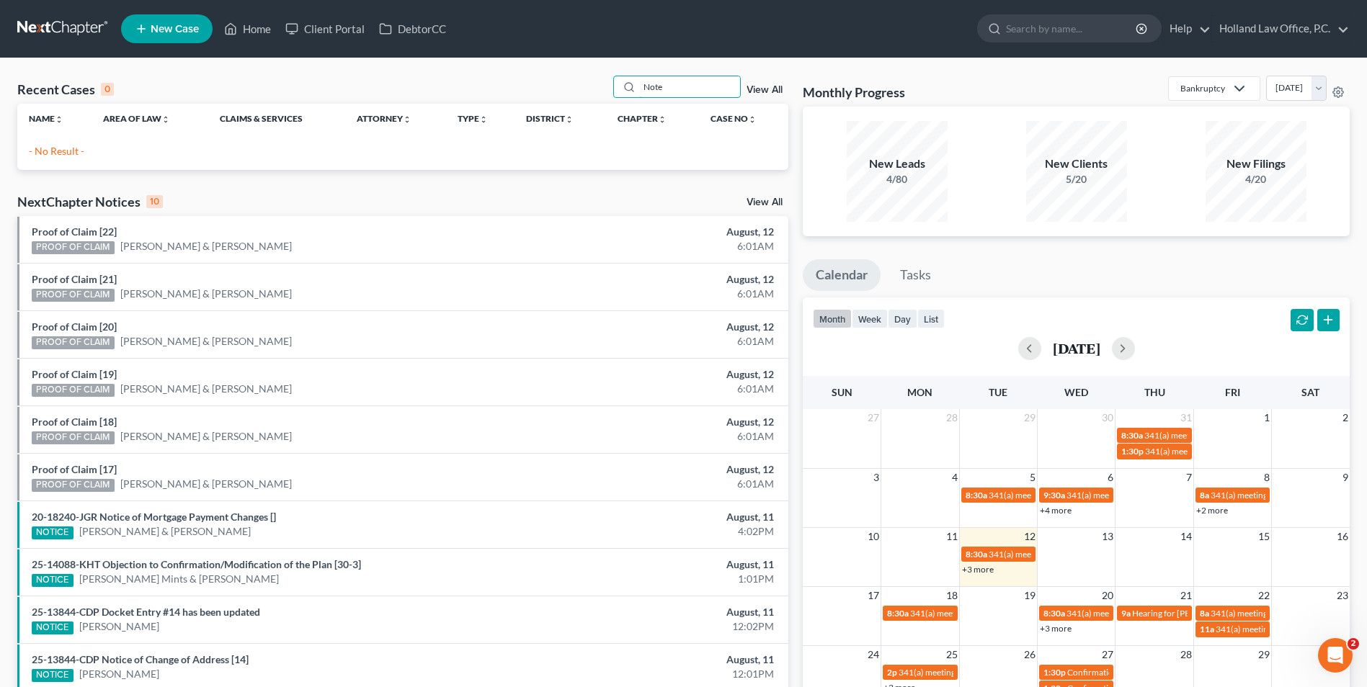
drag, startPoint x: 691, startPoint y: 87, endPoint x: 600, endPoint y: 98, distance: 91.4
click at [600, 98] on div "Recent Cases 0 Note View All" at bounding box center [402, 90] width 771 height 28
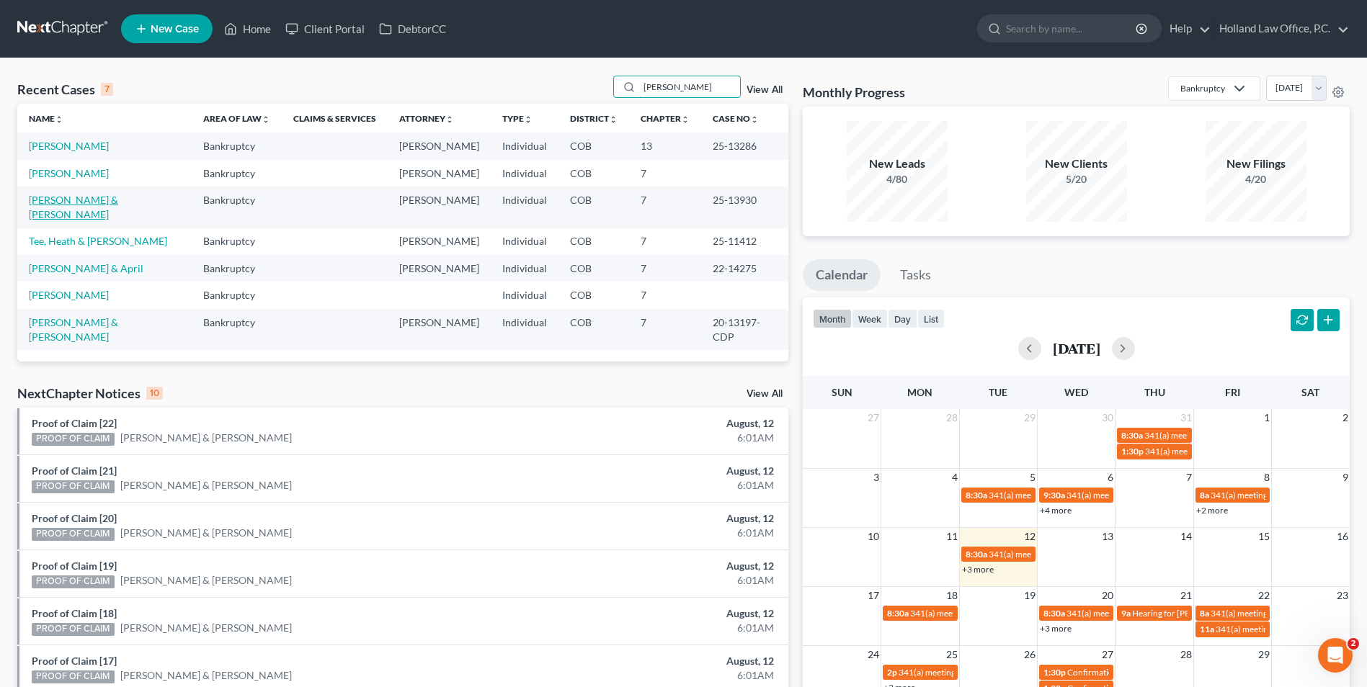
type input "[PERSON_NAME]"
click at [68, 200] on link "[PERSON_NAME] & [PERSON_NAME]" at bounding box center [73, 207] width 89 height 27
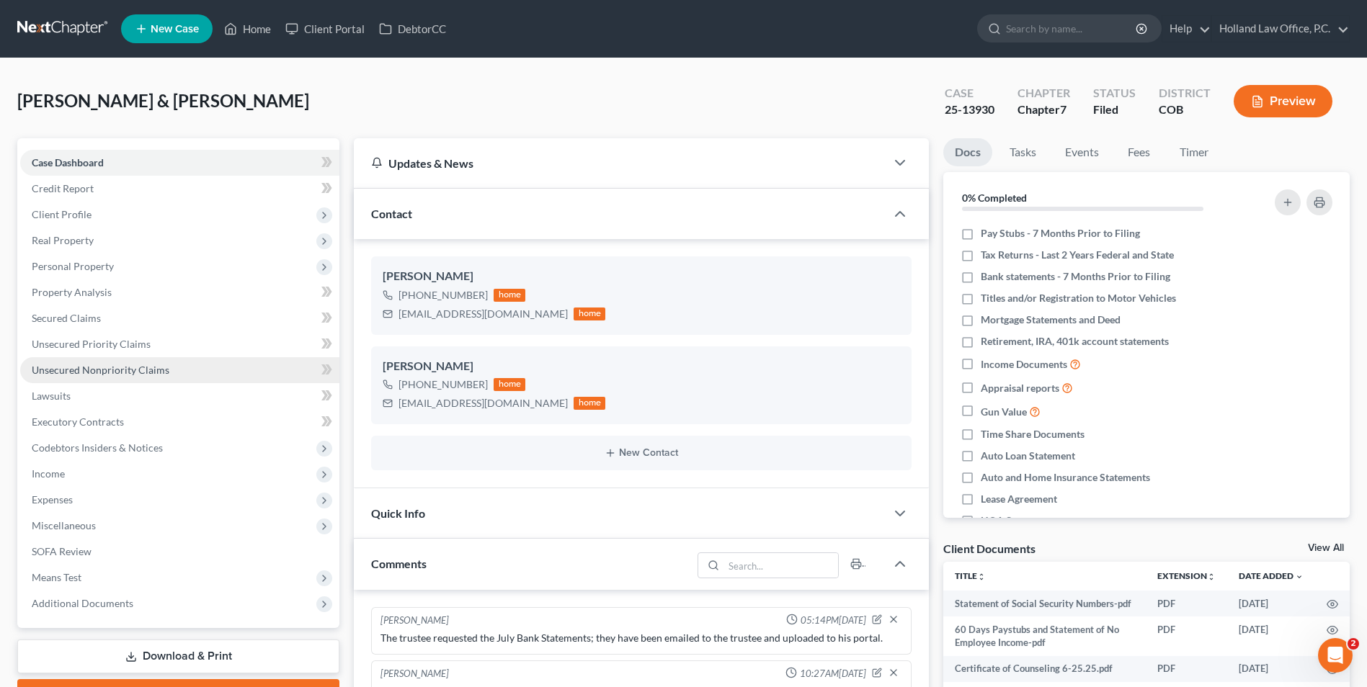
click at [81, 360] on link "Unsecured Nonpriority Claims" at bounding box center [179, 370] width 319 height 26
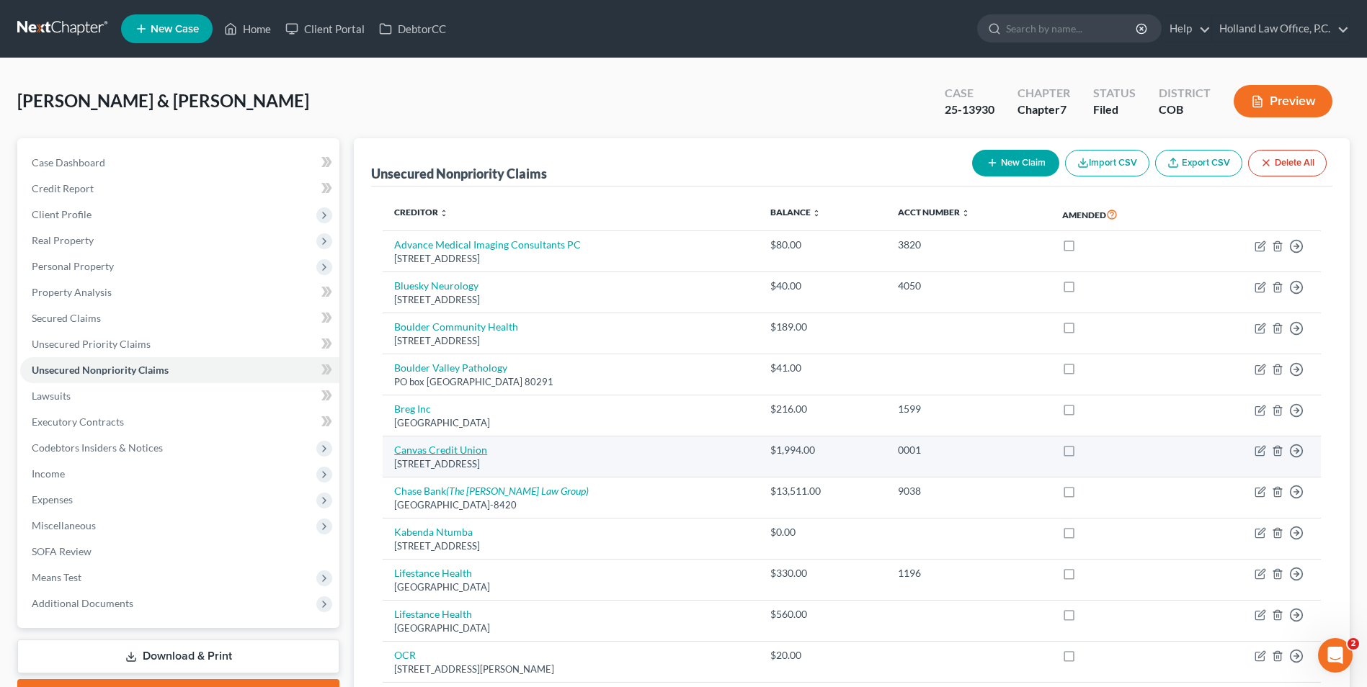
click at [461, 452] on link "Canvas Credit Union" at bounding box center [440, 450] width 93 height 12
select select "5"
select select "0"
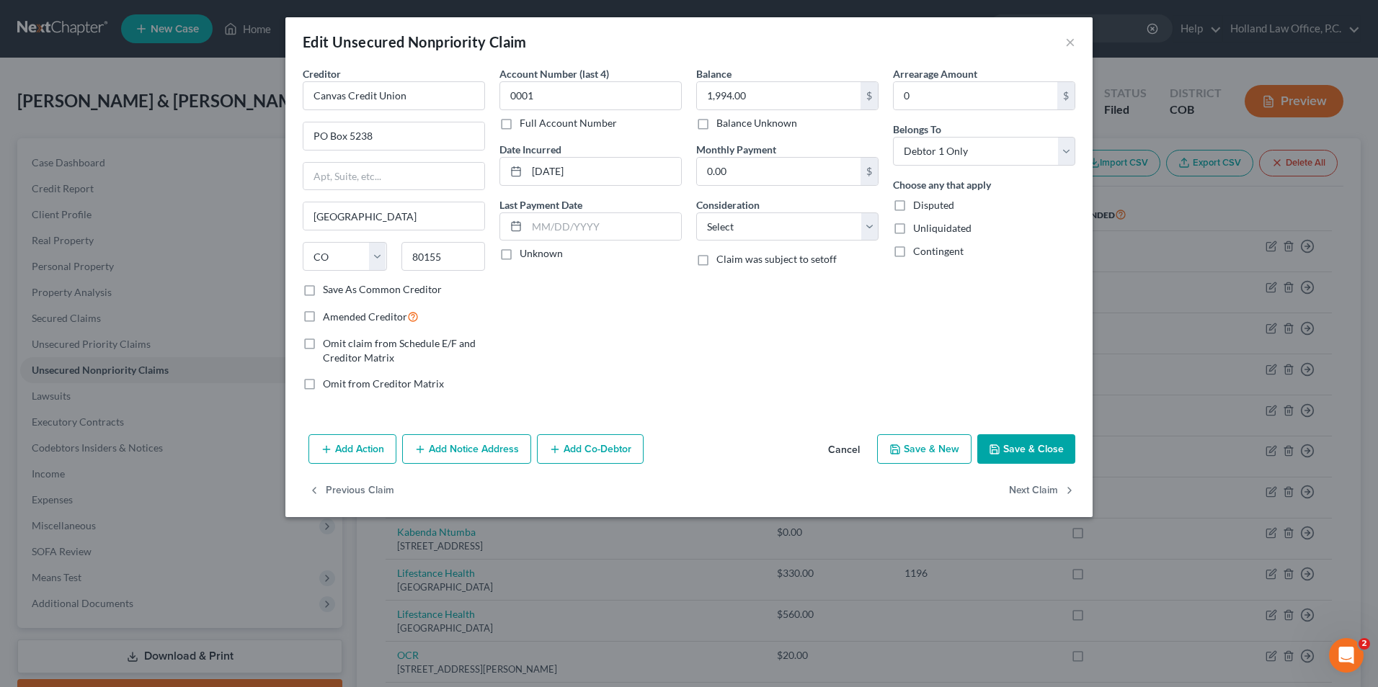
drag, startPoint x: 1021, startPoint y: 447, endPoint x: 1039, endPoint y: 384, distance: 65.2
click at [1039, 384] on div "Edit Unsecured Nonpriority Claim × Creditor * Canvas Credit Union [GEOGRAPHIC_D…" at bounding box center [688, 267] width 807 height 500
click at [476, 445] on button "Add Notice Address" at bounding box center [466, 450] width 129 height 30
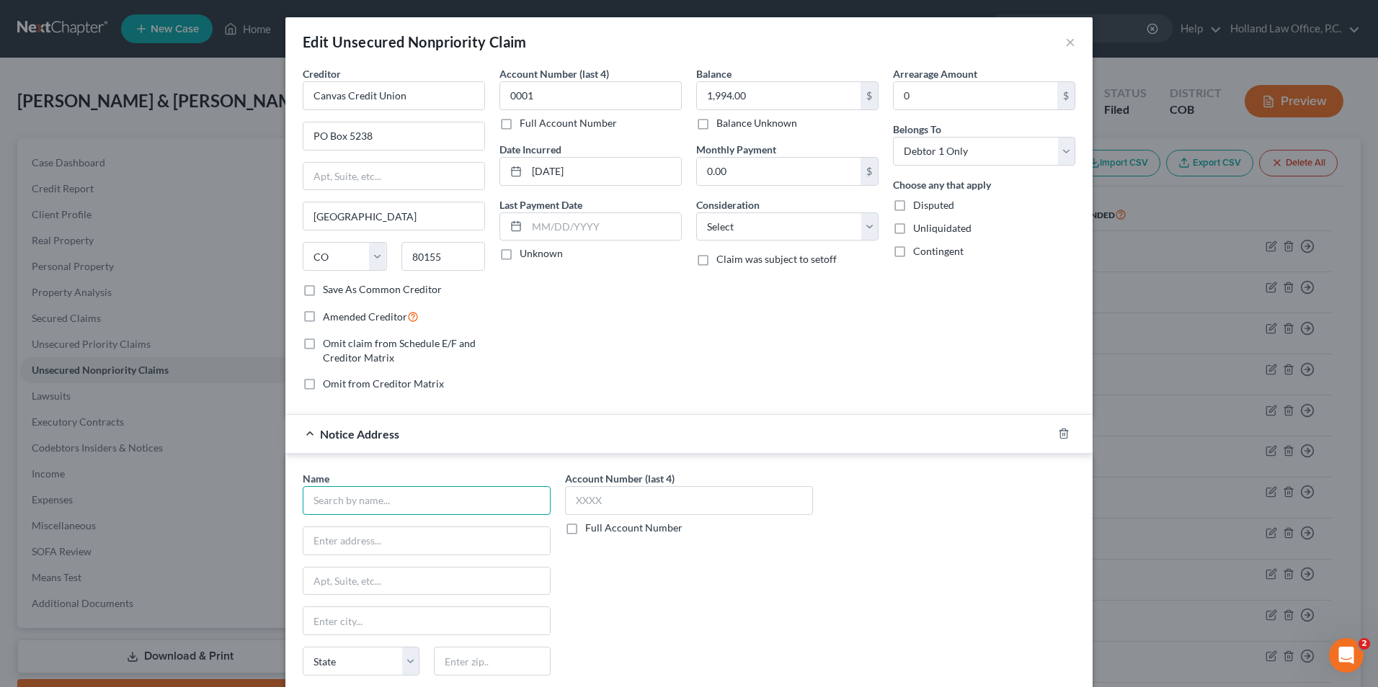
click at [351, 504] on input "text" at bounding box center [427, 500] width 248 height 29
type input "Fancy Law Firm P.C."
click at [411, 548] on input "text" at bounding box center [426, 540] width 246 height 27
type input "[STREET_ADDRESS]"
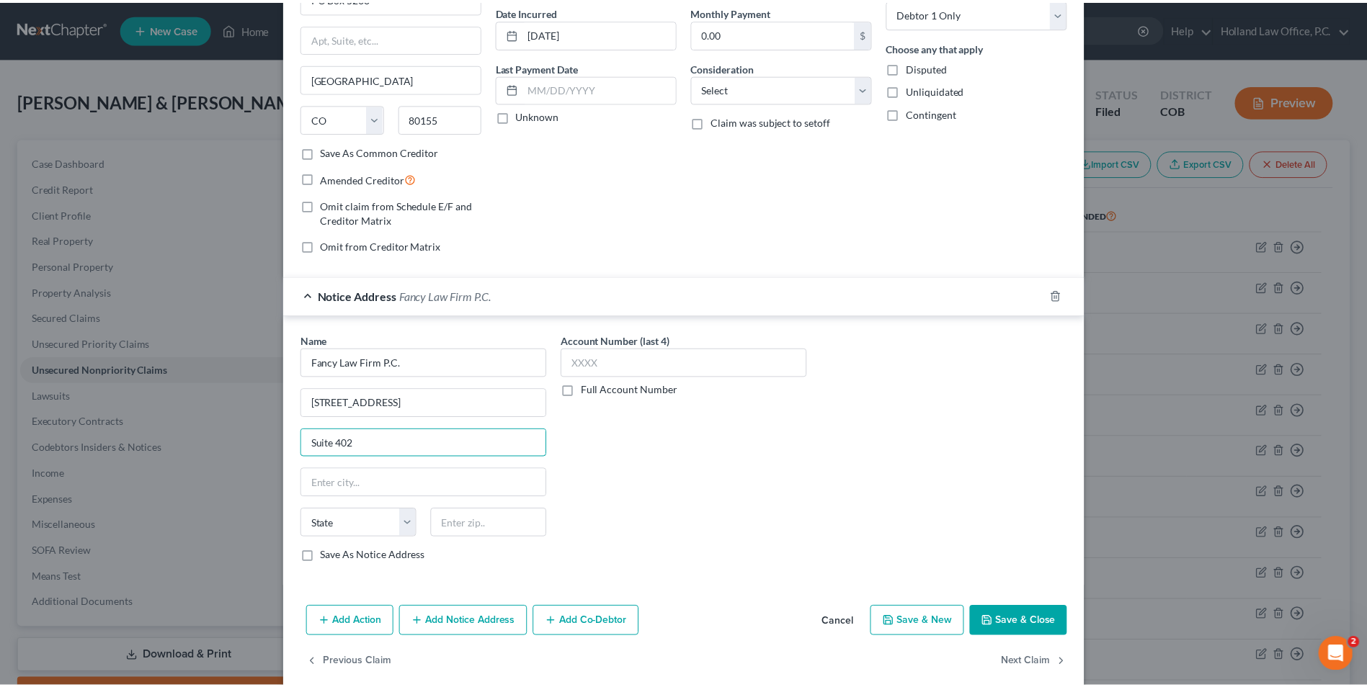
scroll to position [144, 0]
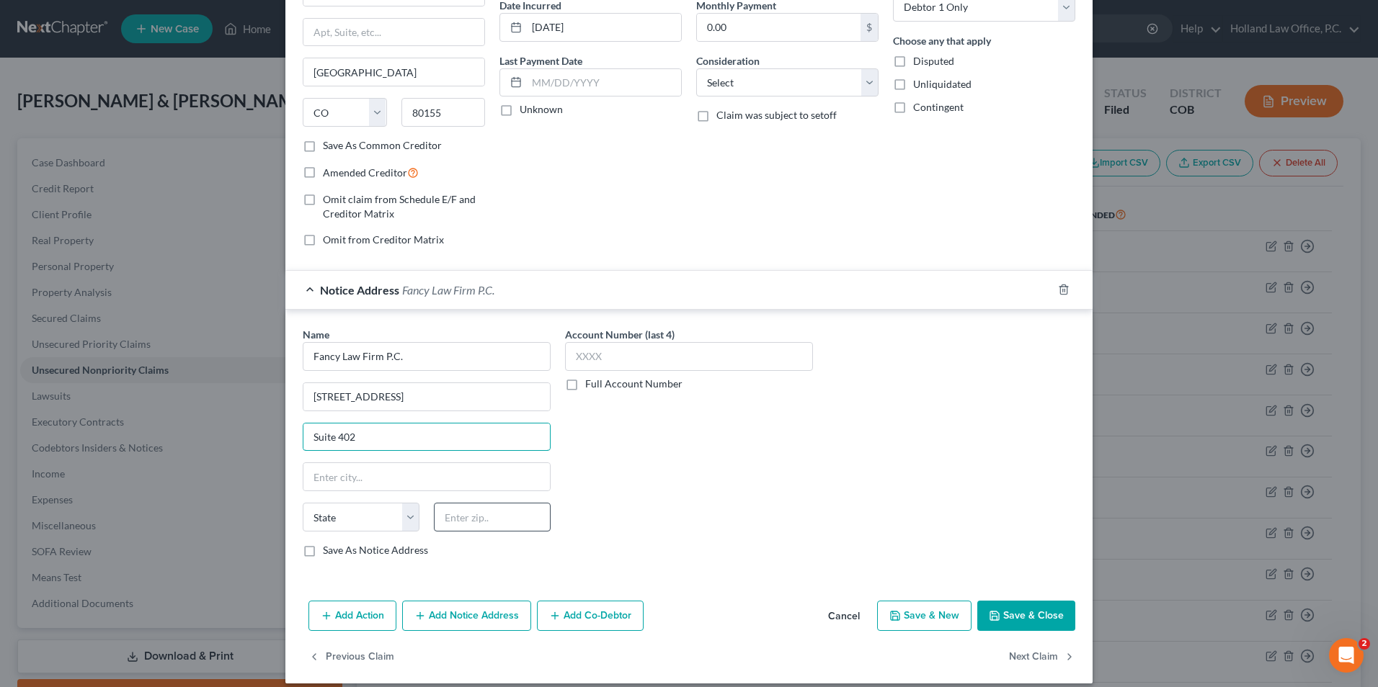
type input "Suite 402"
click at [472, 518] on input "text" at bounding box center [492, 517] width 117 height 29
type input "80202"
type input "[GEOGRAPHIC_DATA]"
select select "5"
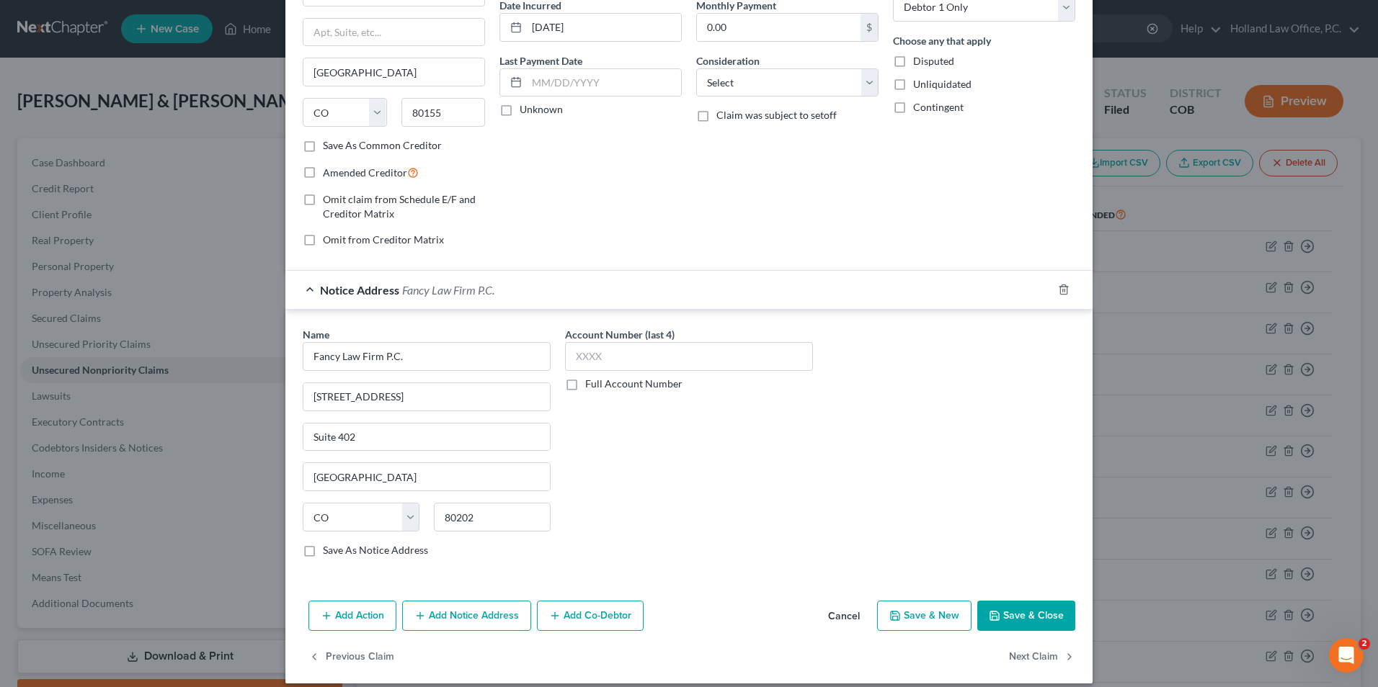
click at [323, 555] on label "Save As Notice Address" at bounding box center [375, 550] width 105 height 14
click at [329, 553] on input "Save As Notice Address" at bounding box center [333, 547] width 9 height 9
checkbox input "true"
click at [585, 382] on label "Full Account Number" at bounding box center [633, 384] width 97 height 14
click at [591, 382] on input "Full Account Number" at bounding box center [595, 381] width 9 height 9
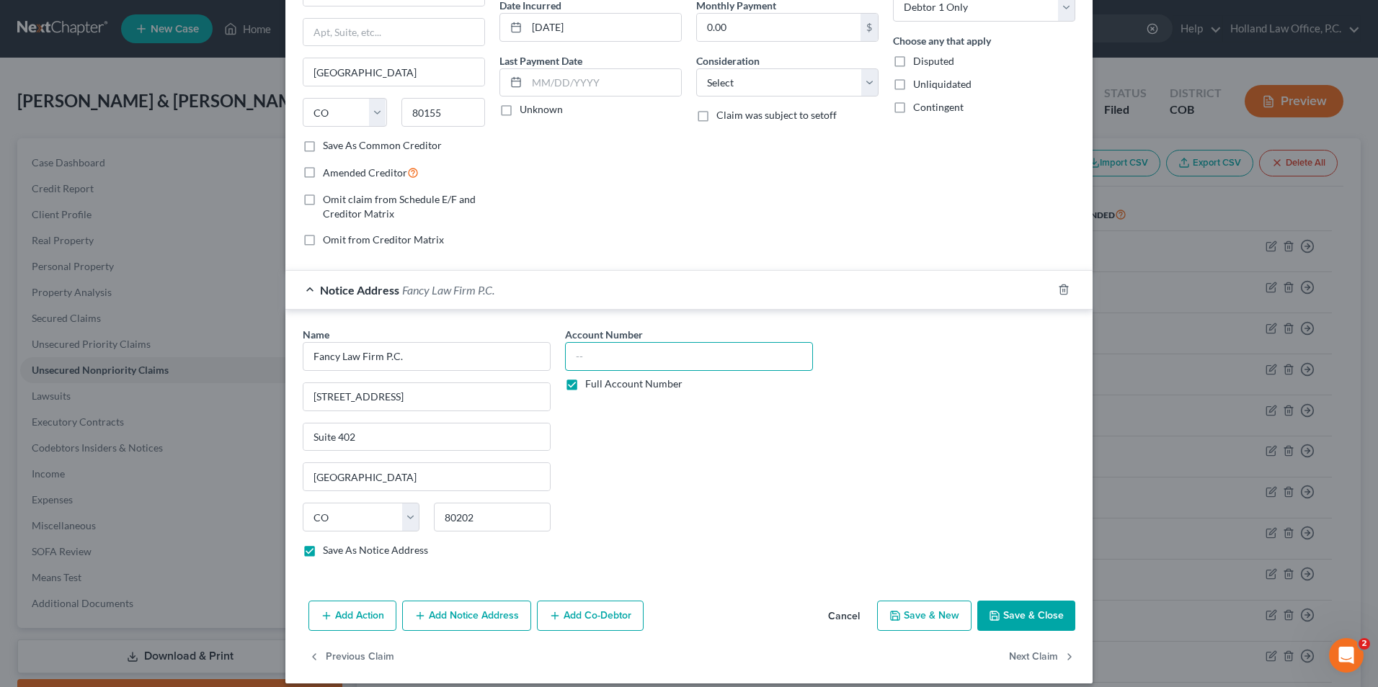
click at [618, 354] on input "text" at bounding box center [689, 356] width 248 height 29
type input "69807"
click at [1031, 607] on button "Save & Close" at bounding box center [1026, 616] width 98 height 30
checkbox input "false"
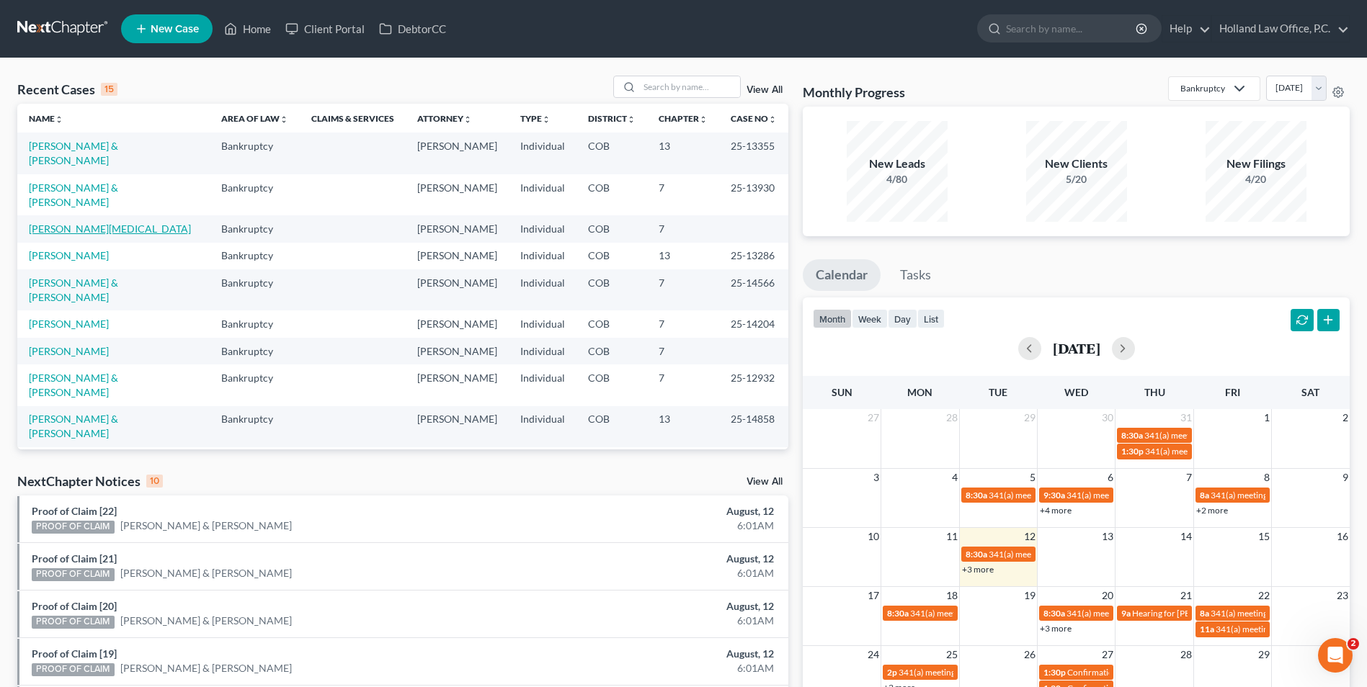
click at [72, 223] on link "[PERSON_NAME][MEDICAL_DATA]" at bounding box center [110, 229] width 162 height 12
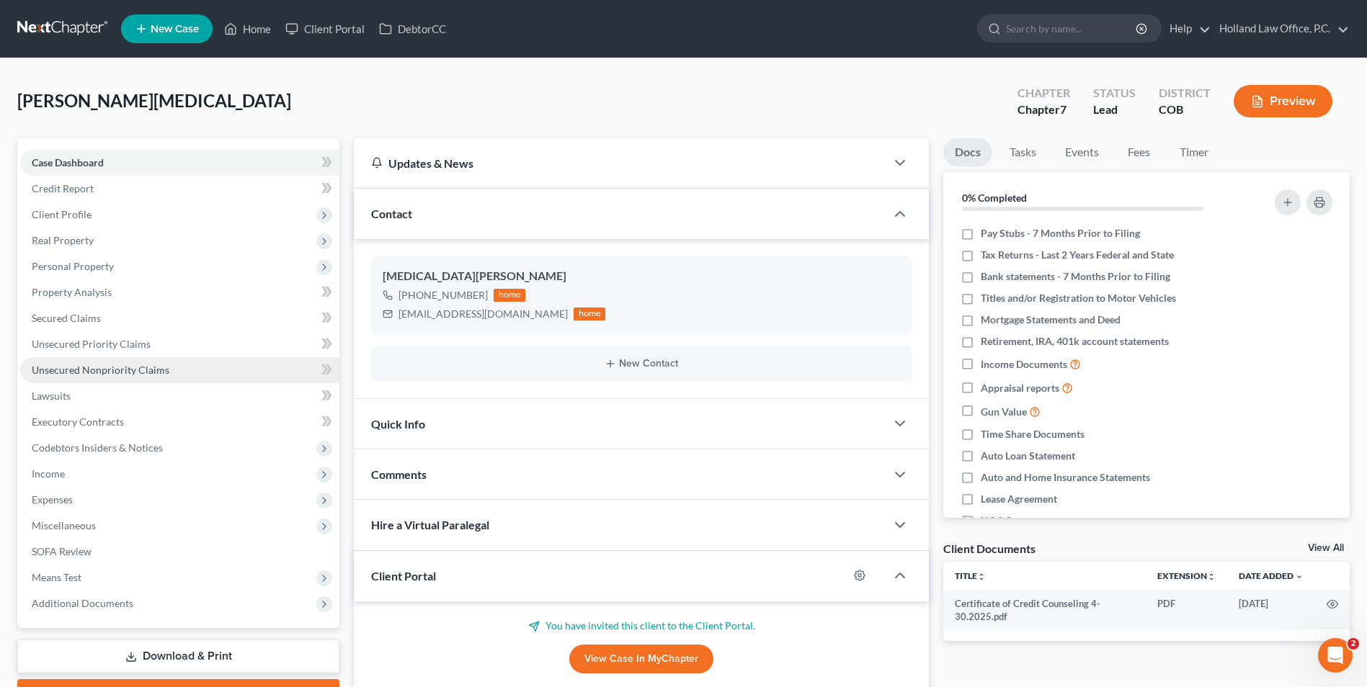
click at [107, 368] on span "Unsecured Nonpriority Claims" at bounding box center [101, 370] width 138 height 12
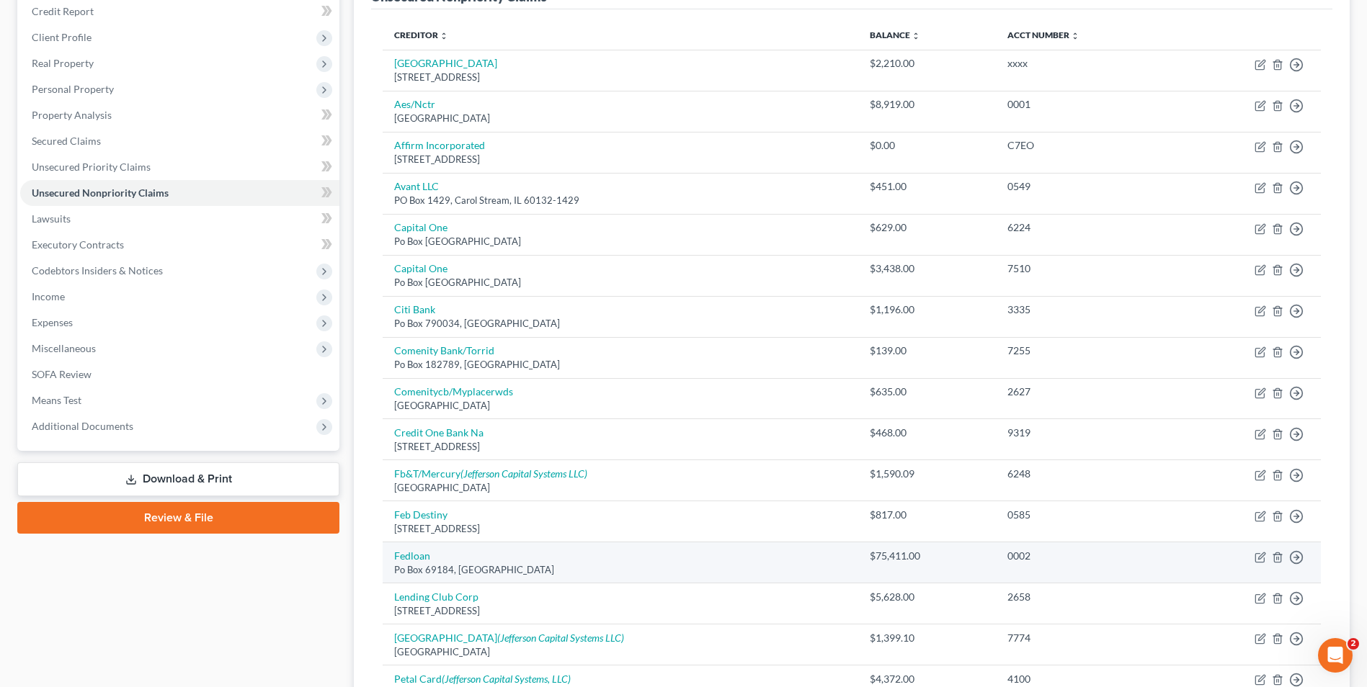
scroll to position [105, 0]
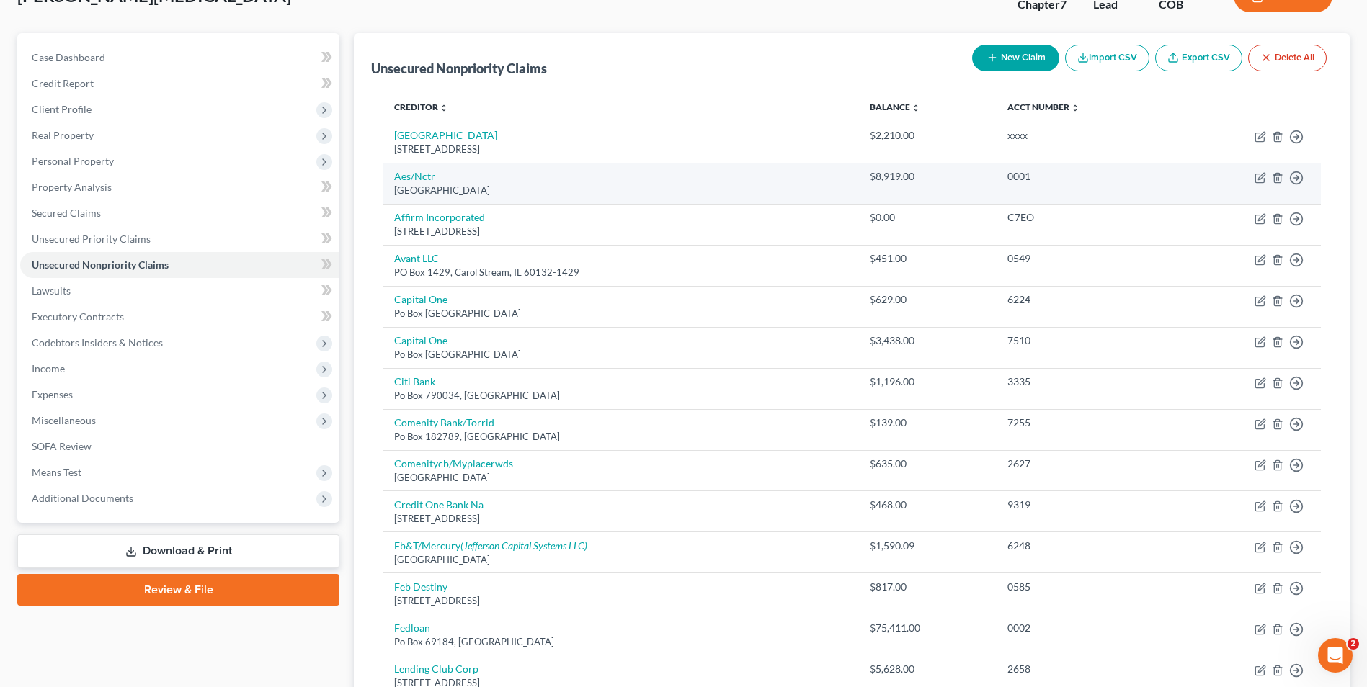
click at [20, 252] on link "Unsecured Nonpriority Claims" at bounding box center [179, 265] width 319 height 26
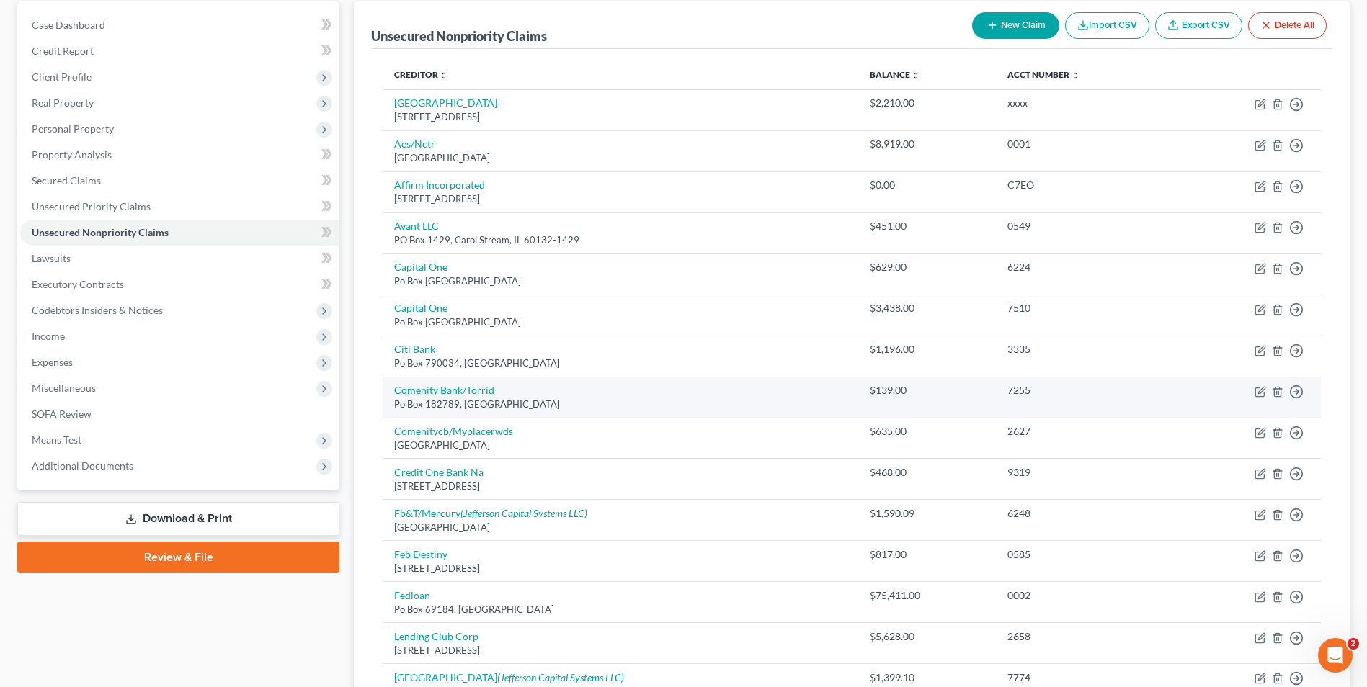
scroll to position [33, 0]
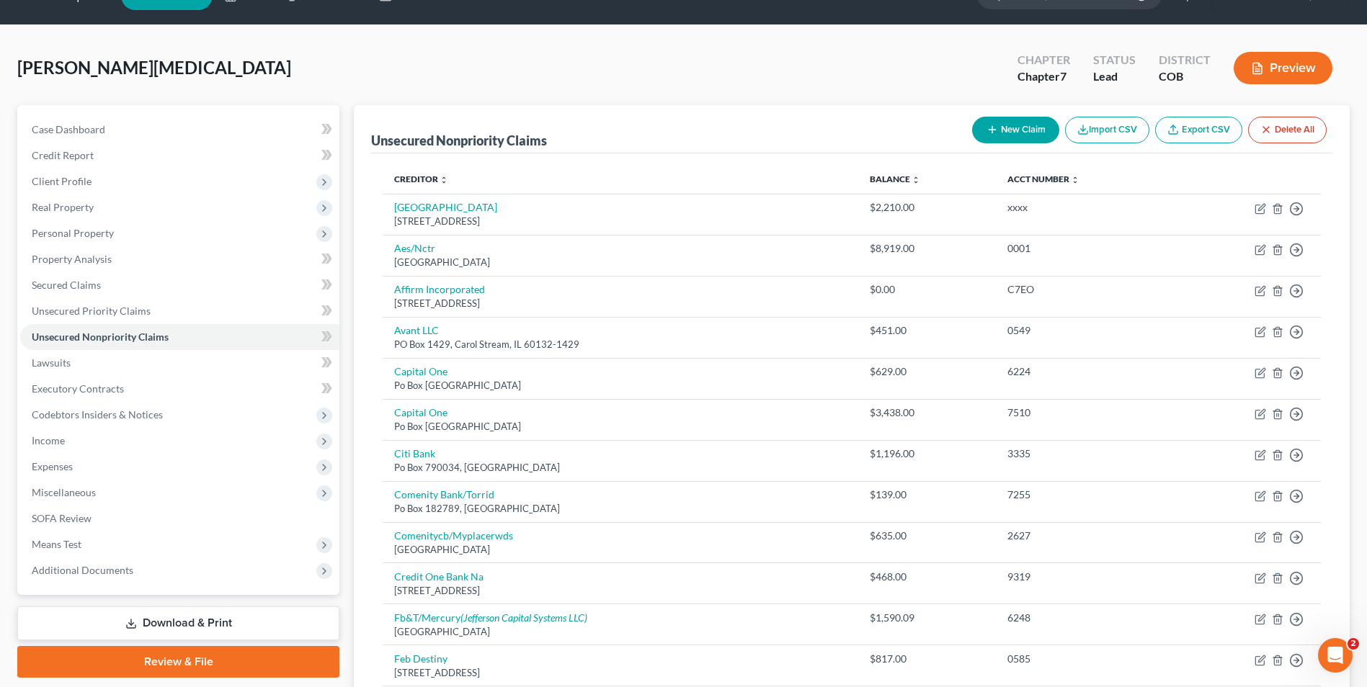
click at [1022, 131] on button "New Claim" at bounding box center [1015, 130] width 87 height 27
select select "0"
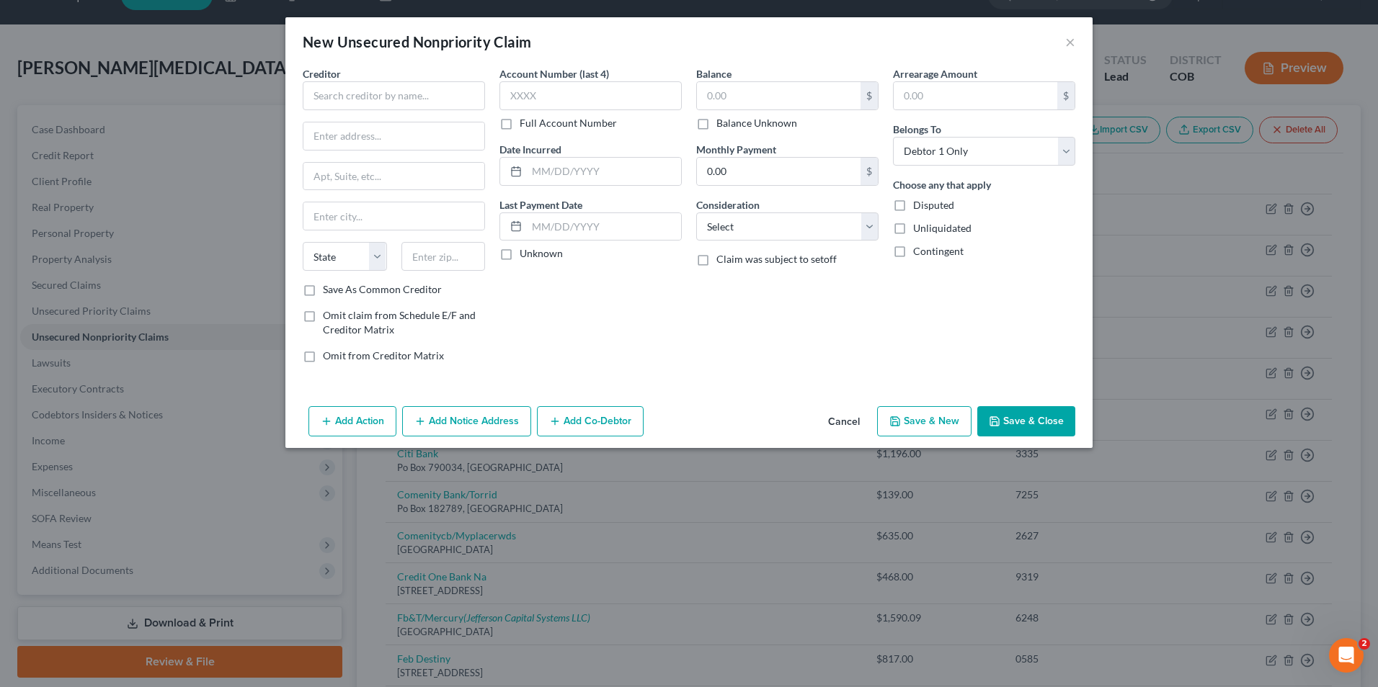
click at [867, 428] on button "Cancel" at bounding box center [843, 422] width 55 height 29
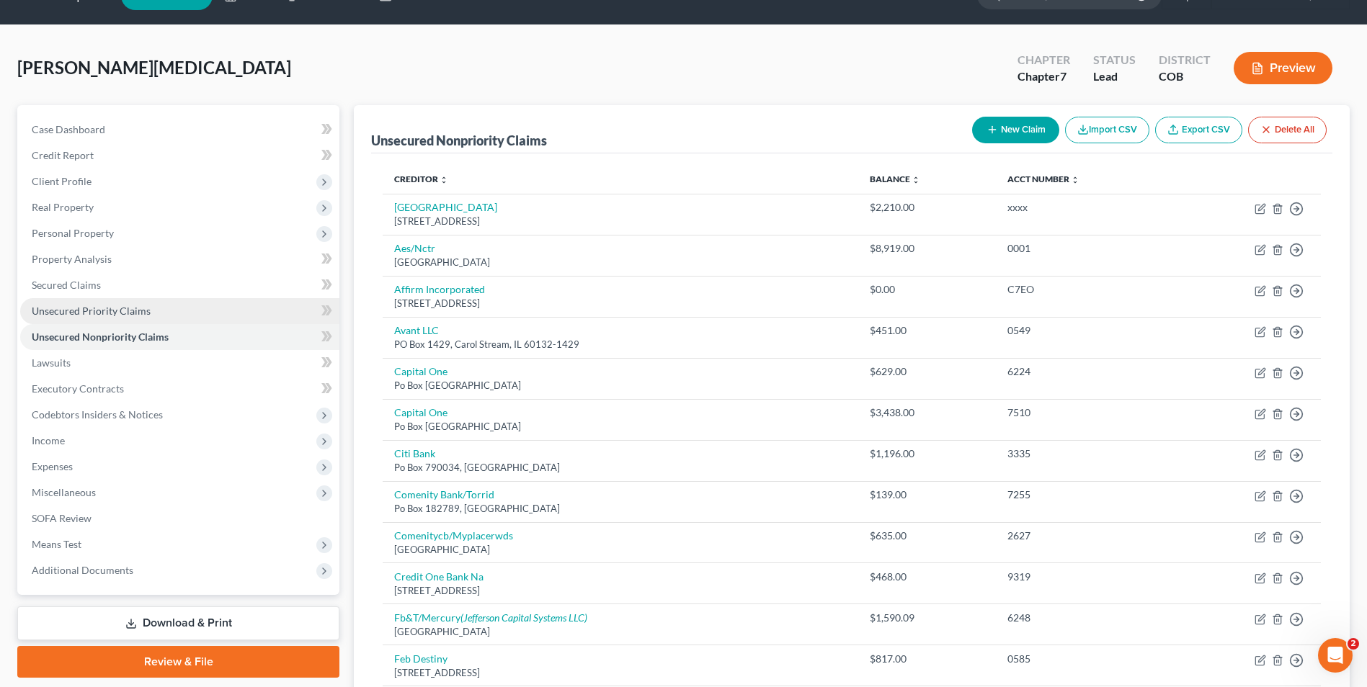
click at [114, 315] on span "Unsecured Priority Claims" at bounding box center [91, 311] width 119 height 12
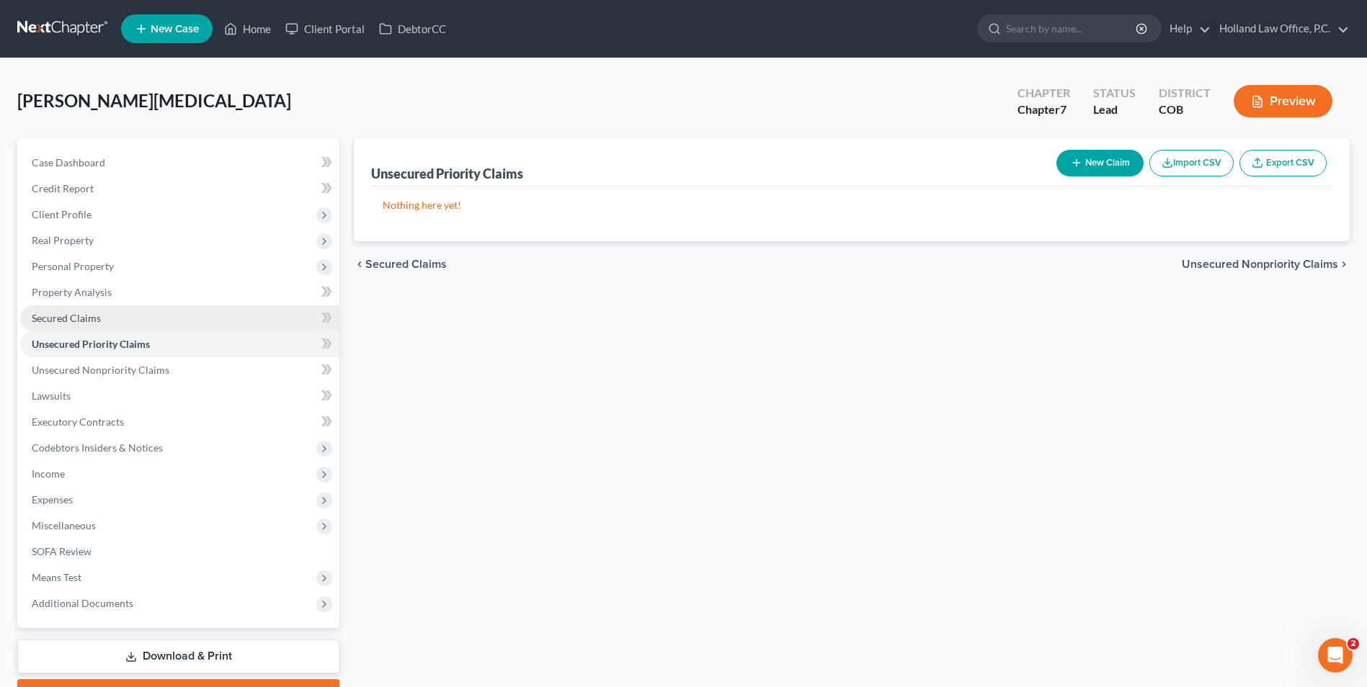
click at [125, 312] on link "Secured Claims" at bounding box center [179, 319] width 319 height 26
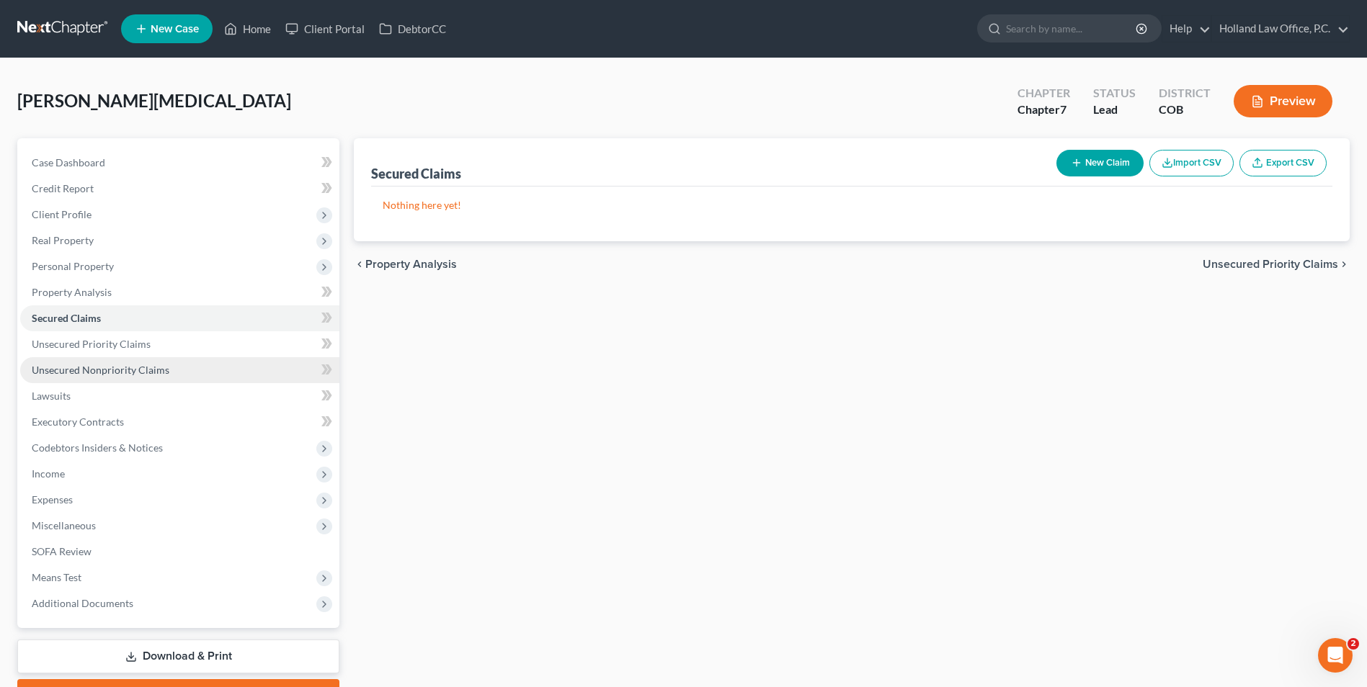
click at [62, 372] on span "Unsecured Nonpriority Claims" at bounding box center [101, 370] width 138 height 12
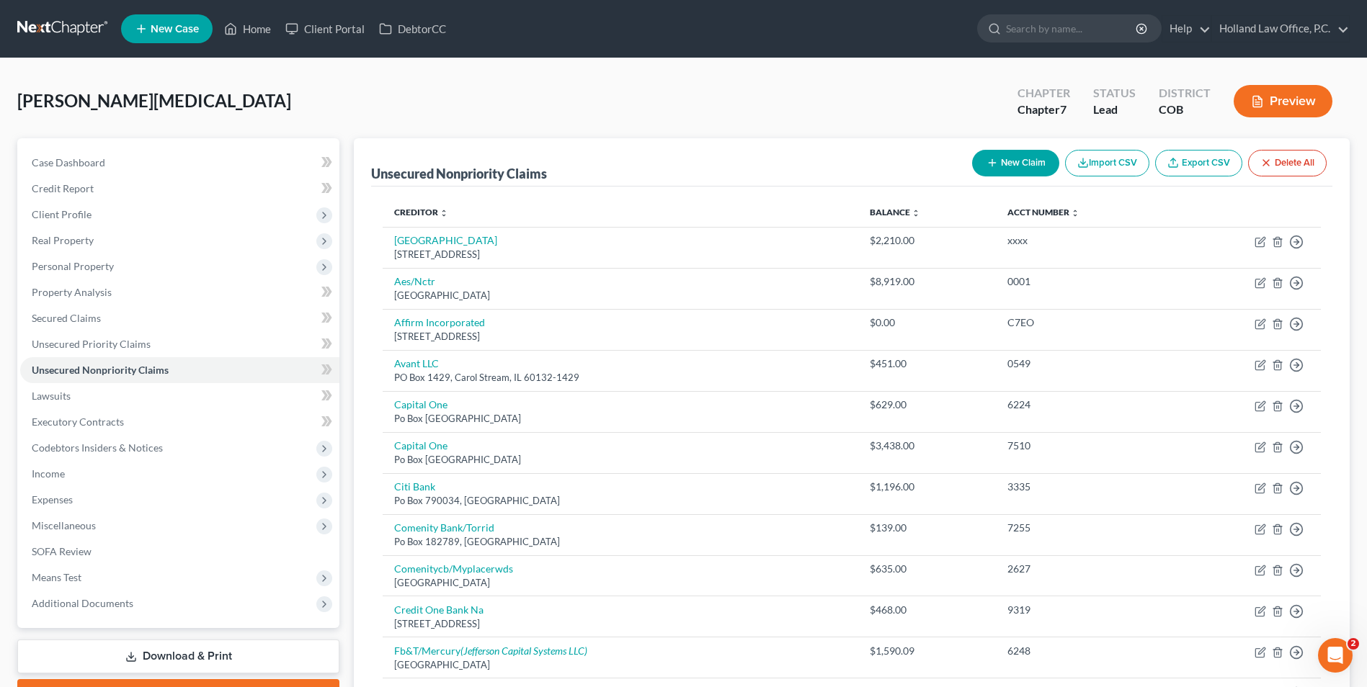
click at [1028, 159] on button "New Claim" at bounding box center [1015, 163] width 87 height 27
select select "0"
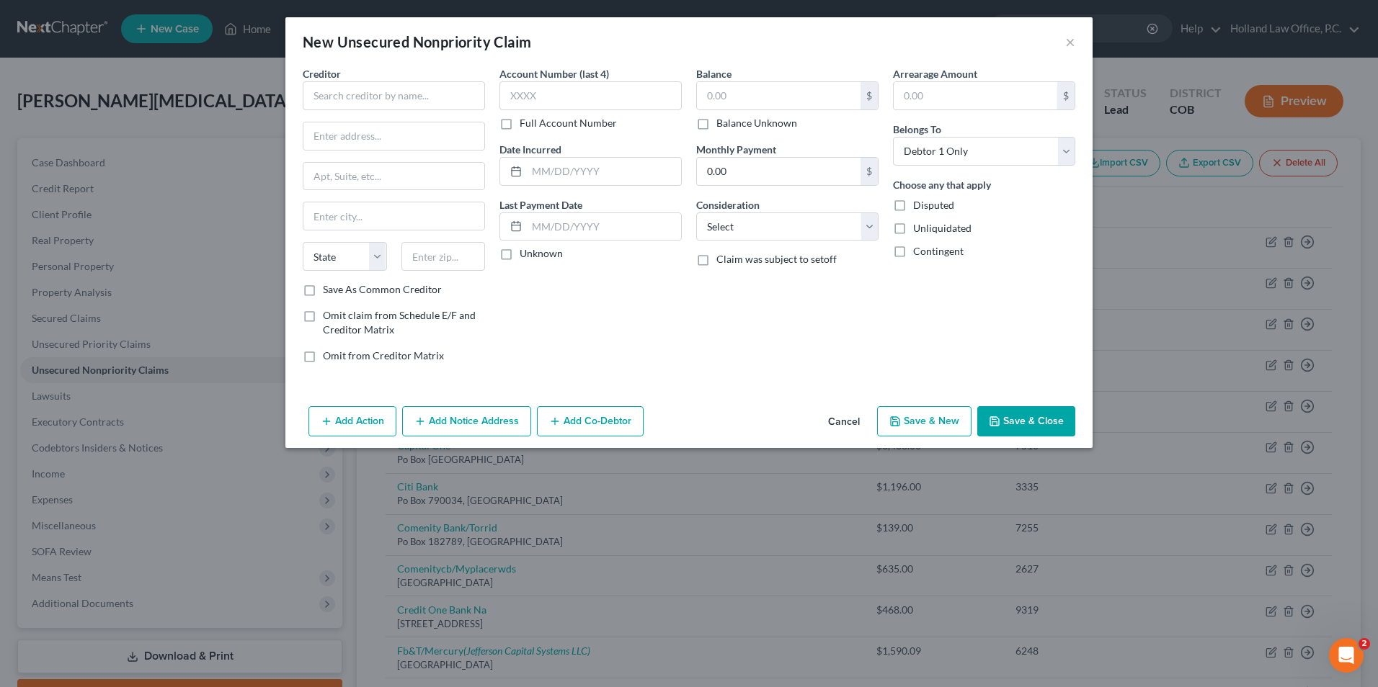
drag, startPoint x: 410, startPoint y: 70, endPoint x: 403, endPoint y: 79, distance: 11.8
click at [409, 71] on div "Creditor *" at bounding box center [394, 88] width 182 height 44
click at [382, 101] on input "text" at bounding box center [394, 95] width 182 height 29
type input "Web Bank"
click at [371, 141] on input "text" at bounding box center [393, 135] width 181 height 27
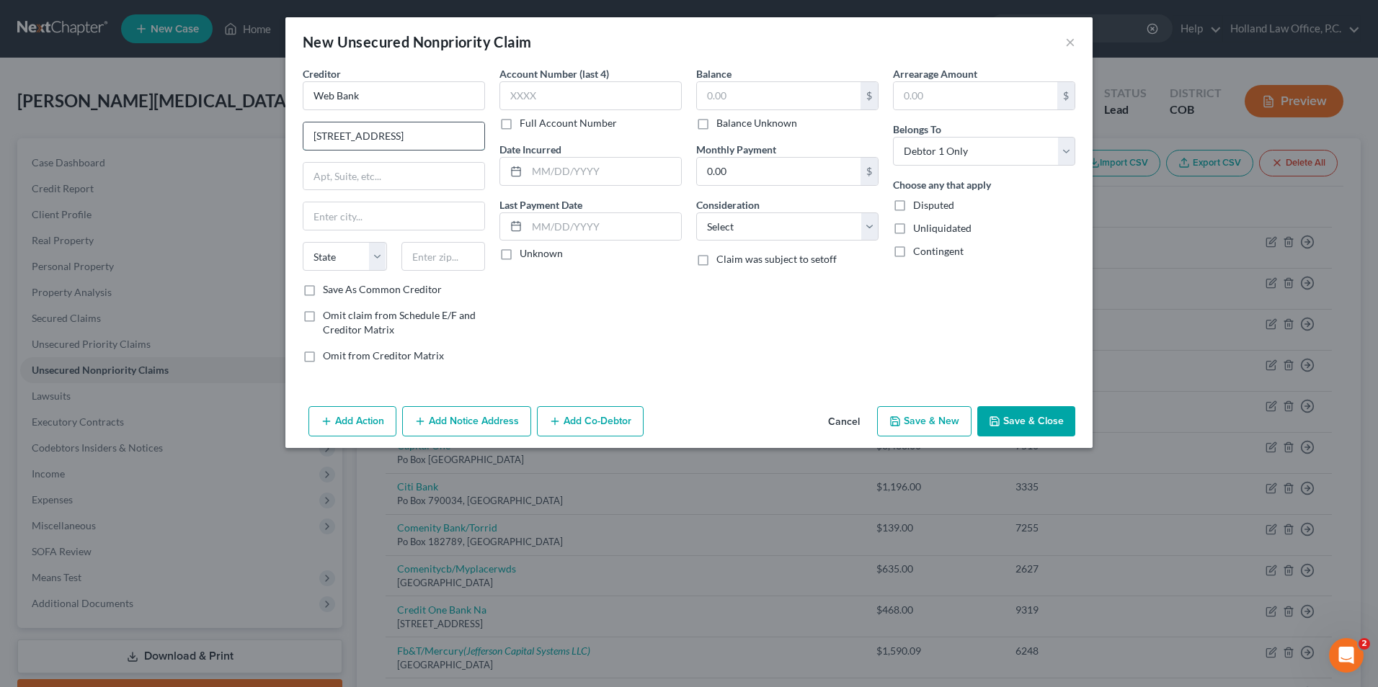
type input "[STREET_ADDRESS]"
type input "84111"
type input "[GEOGRAPHIC_DATA]"
select select "46"
click at [739, 92] on input "text" at bounding box center [779, 95] width 164 height 27
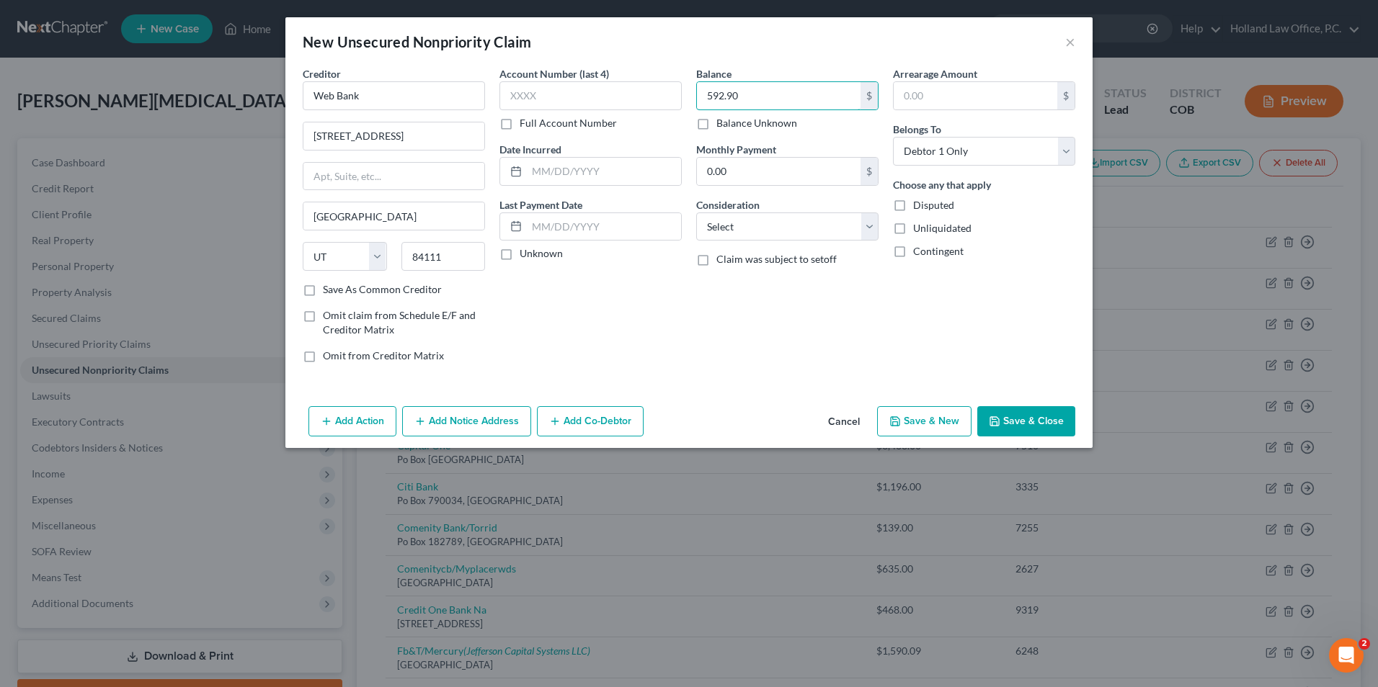
type input "592.90"
click at [427, 417] on button "Add Notice Address" at bounding box center [466, 421] width 129 height 30
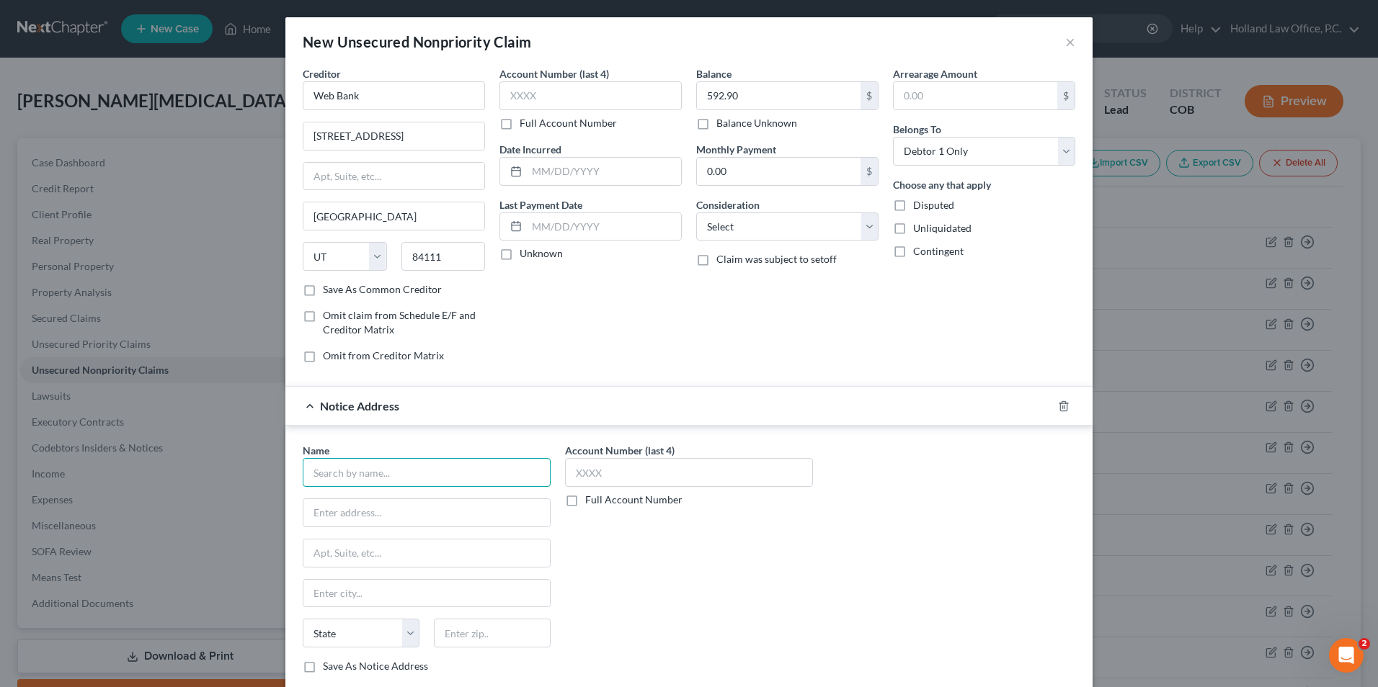
click at [367, 469] on input "text" at bounding box center [427, 472] width 248 height 29
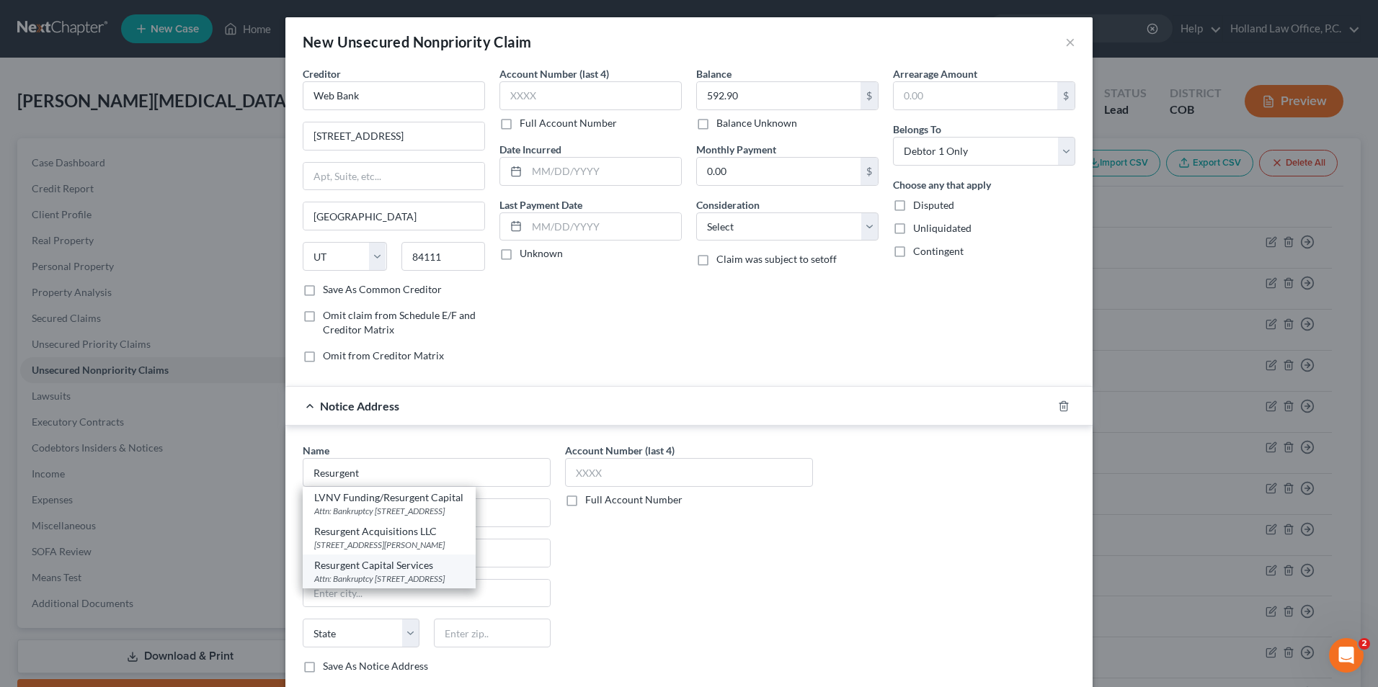
click at [429, 574] on div "Attn: Bankruptcy [STREET_ADDRESS]" at bounding box center [389, 579] width 150 height 12
type input "Resurgent Capital Services"
type input "Attn: Bankruptcy"
type input "Po Box 10497"
type input "[GEOGRAPHIC_DATA]"
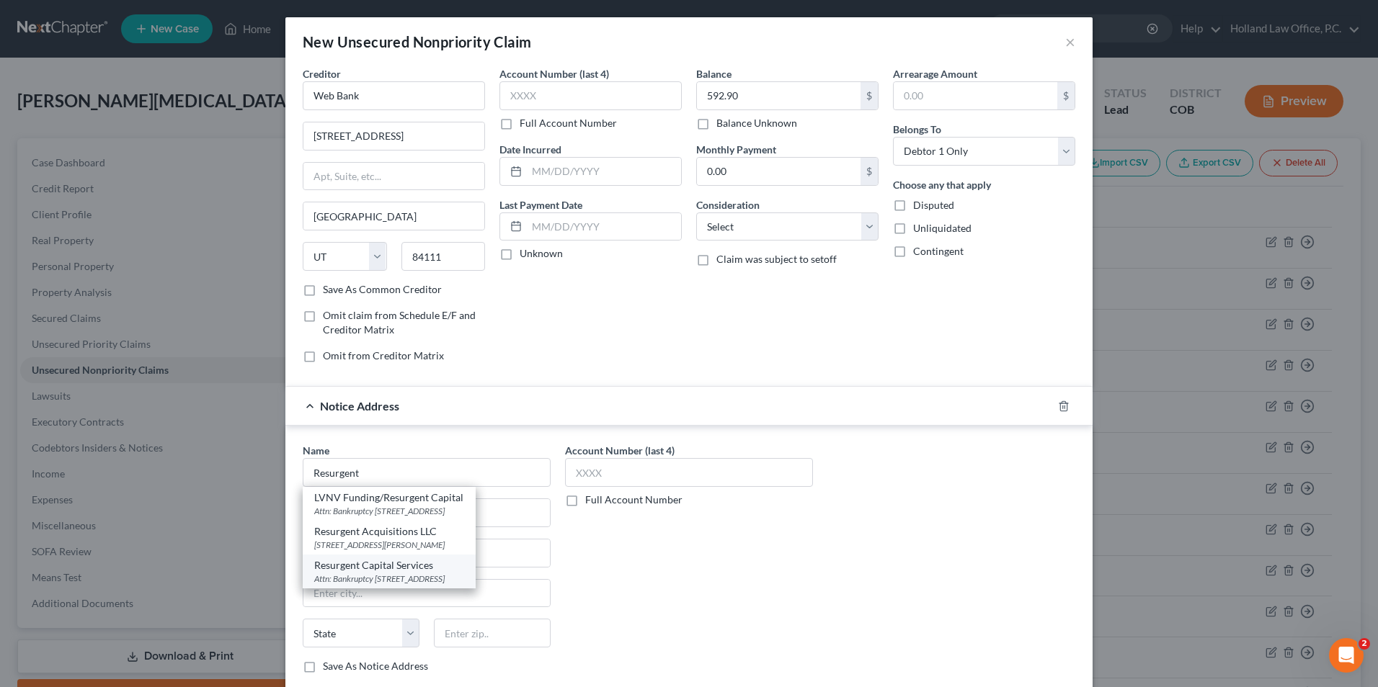
select select "42"
type input "29603"
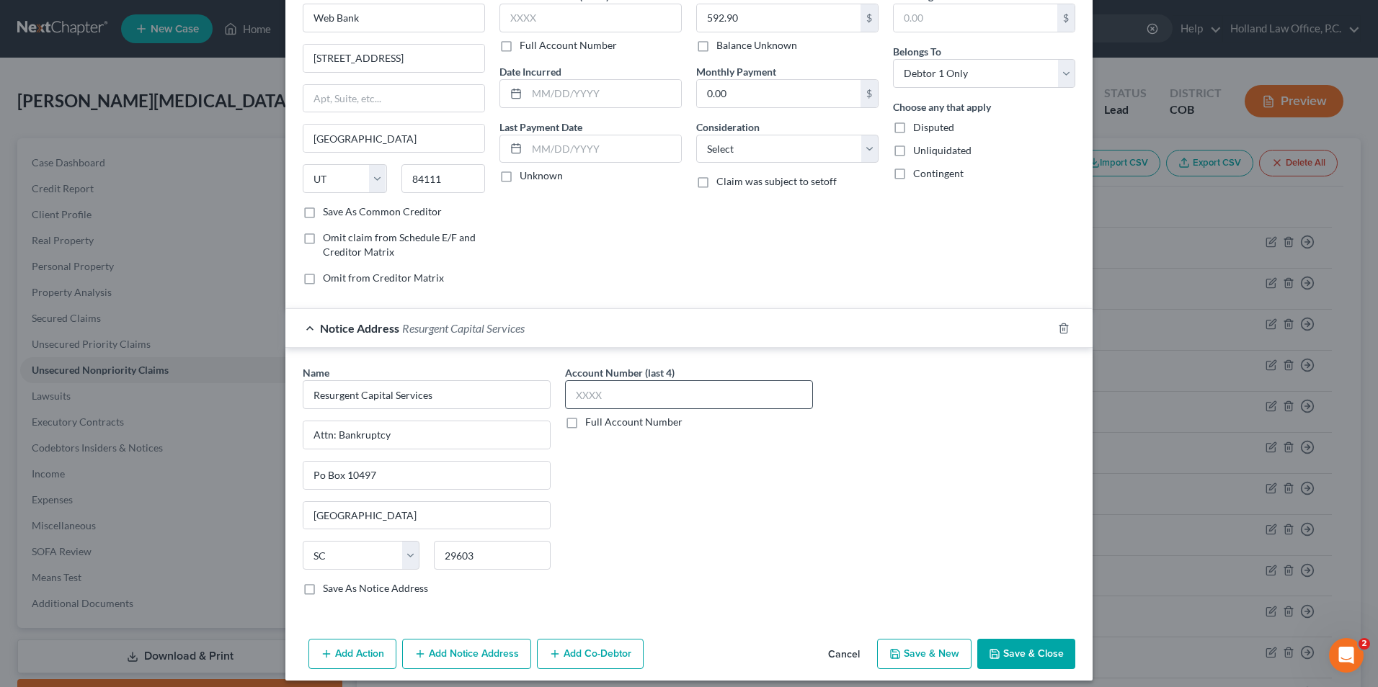
scroll to position [89, 0]
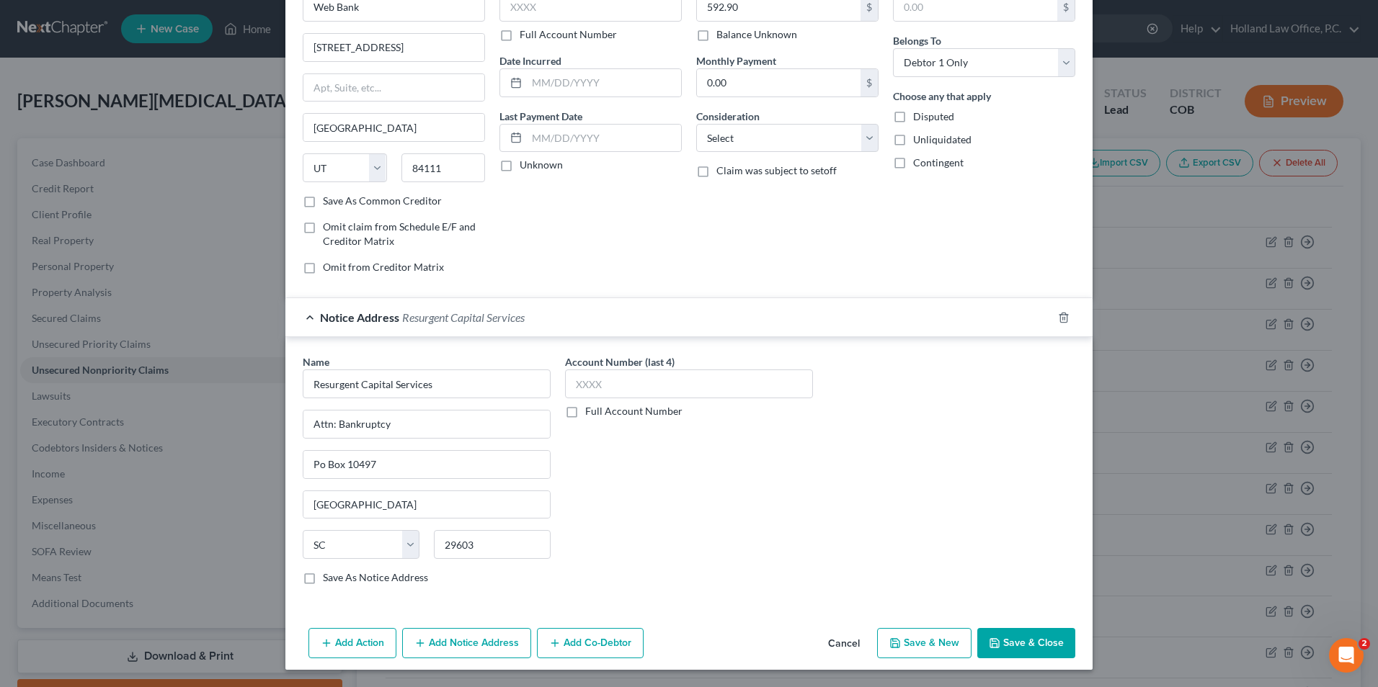
click at [482, 641] on button "Add Notice Address" at bounding box center [466, 643] width 129 height 30
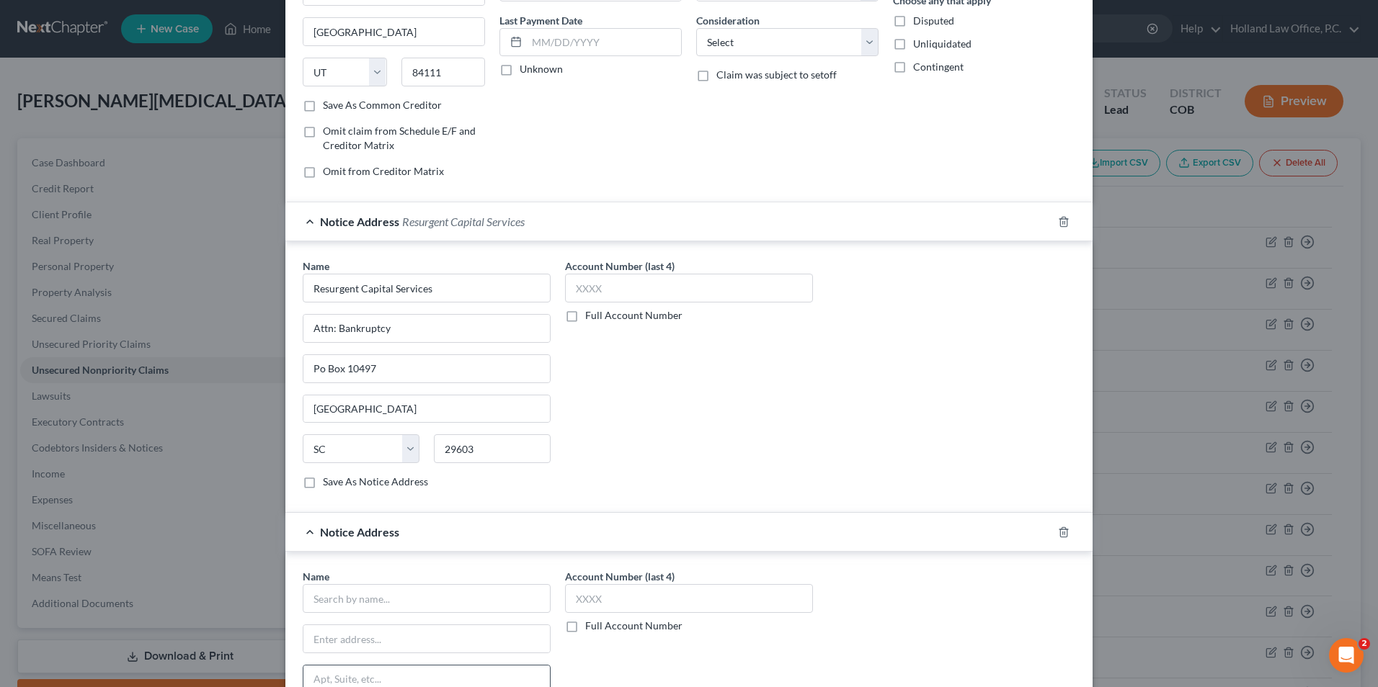
scroll to position [305, 0]
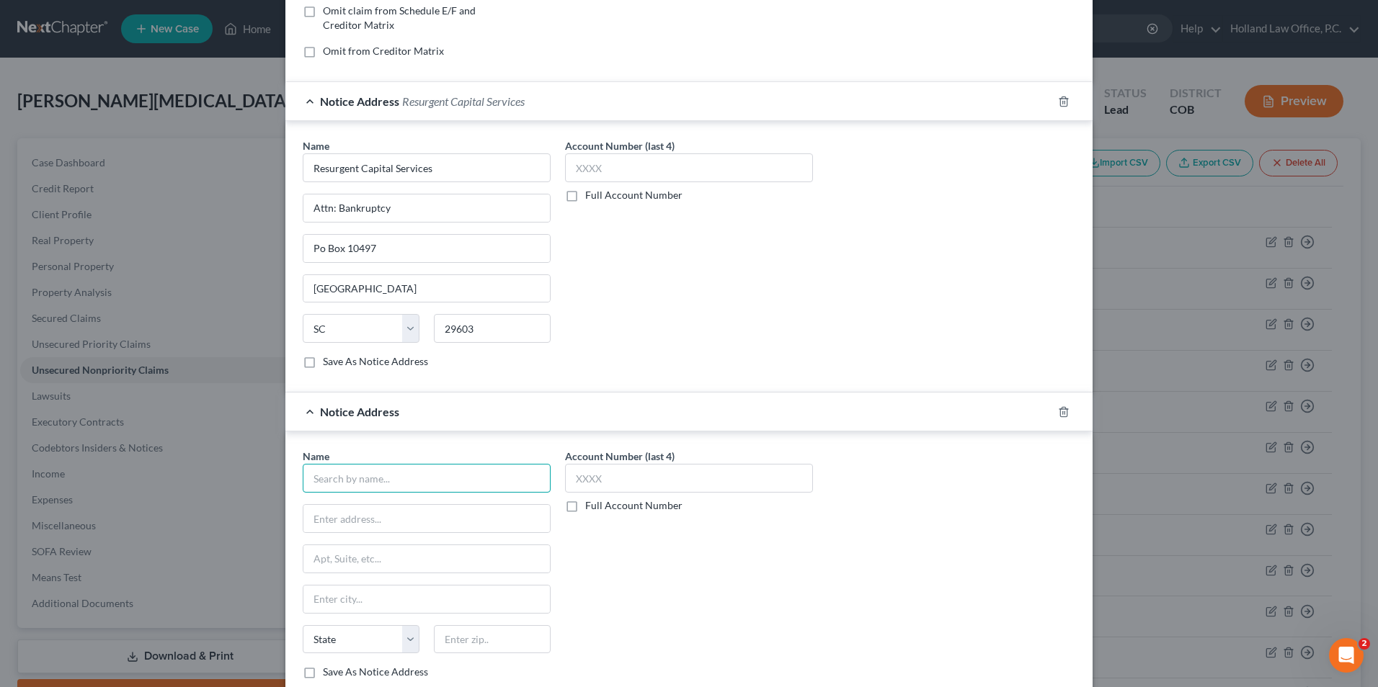
click at [382, 480] on input "text" at bounding box center [427, 478] width 248 height 29
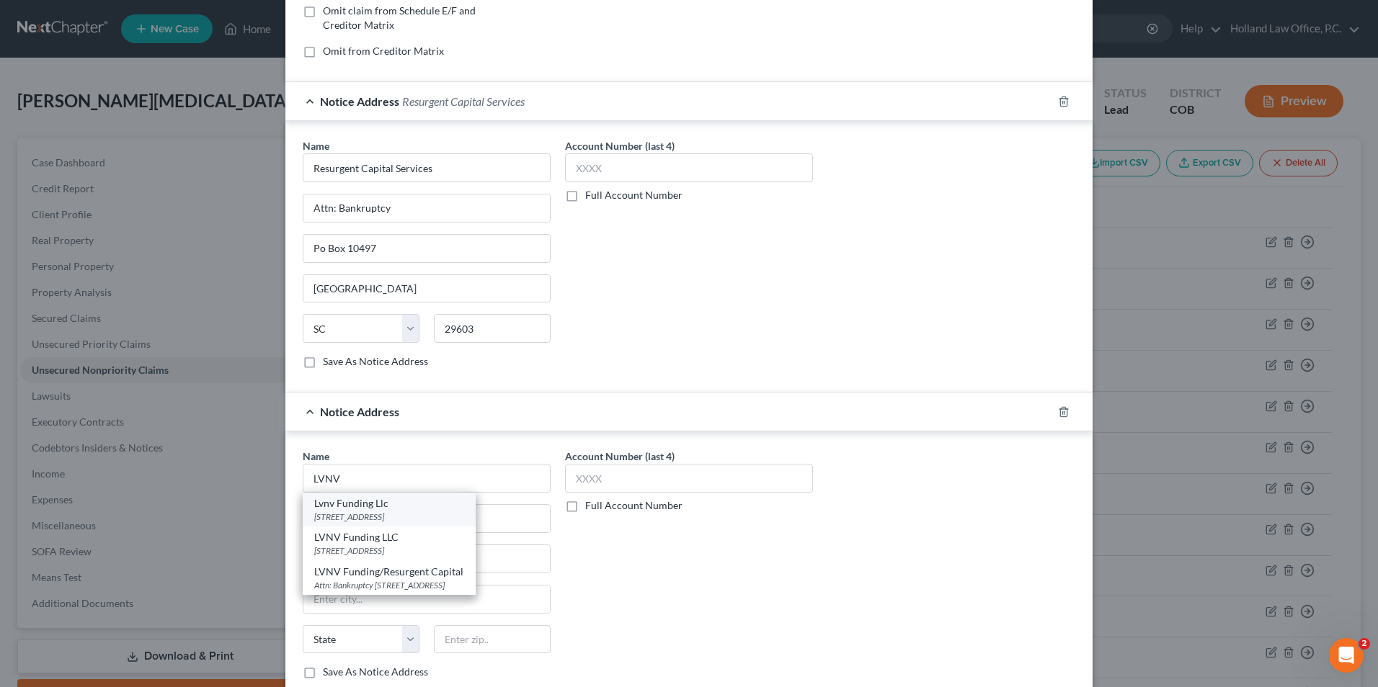
click at [426, 513] on div "[STREET_ADDRESS]" at bounding box center [389, 517] width 150 height 12
type input "Lvnv Funding Llc"
type input "Po Box 1269"
type input "[GEOGRAPHIC_DATA]"
select select "42"
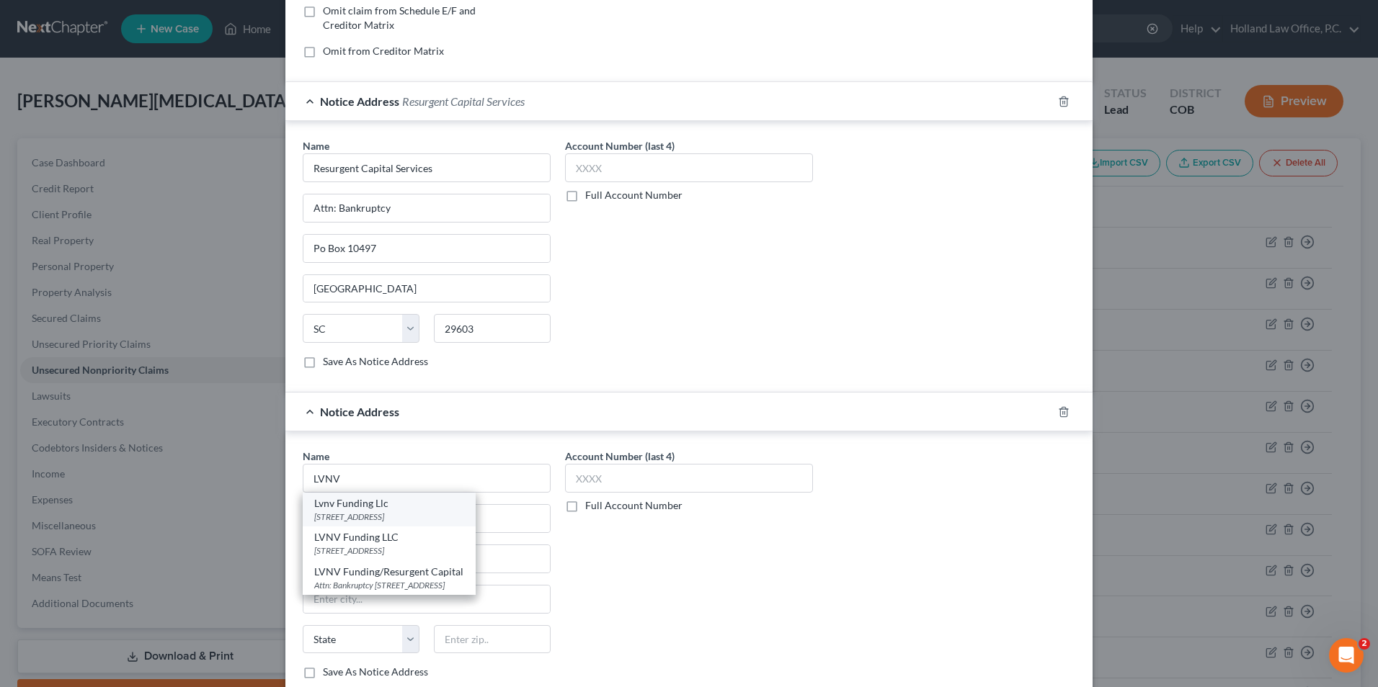
type input "29602"
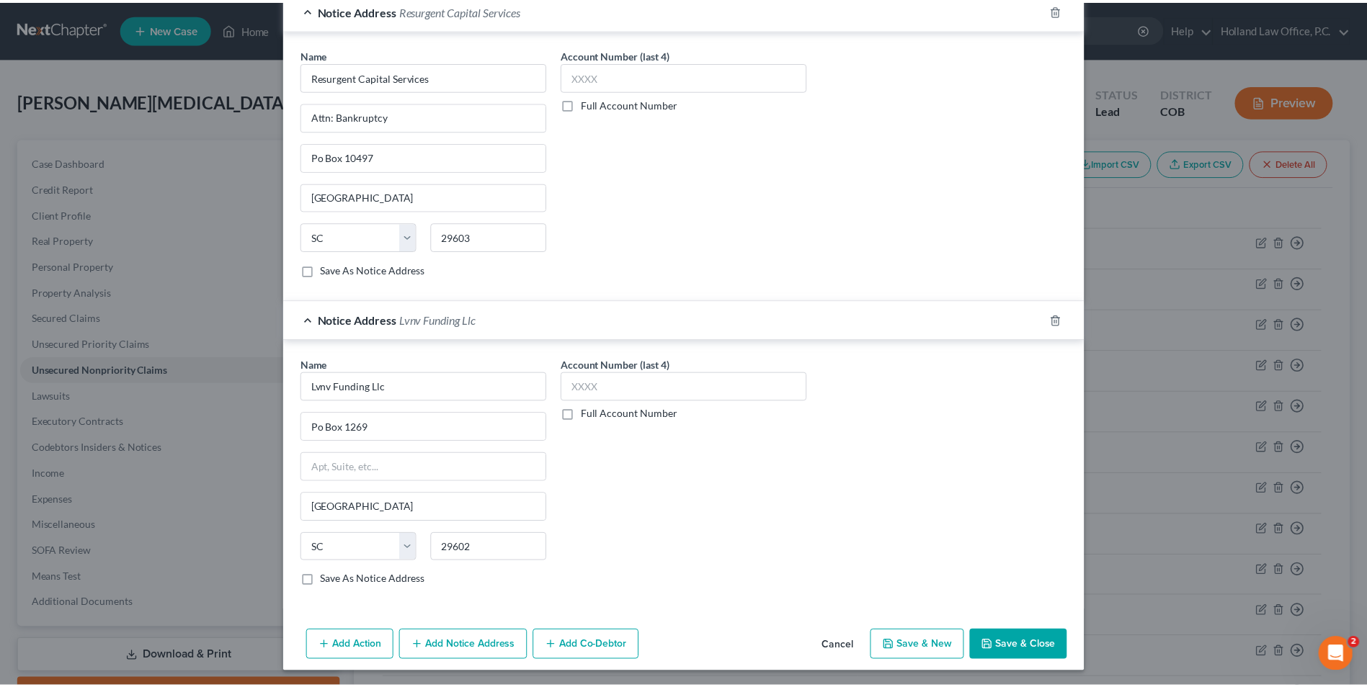
scroll to position [399, 0]
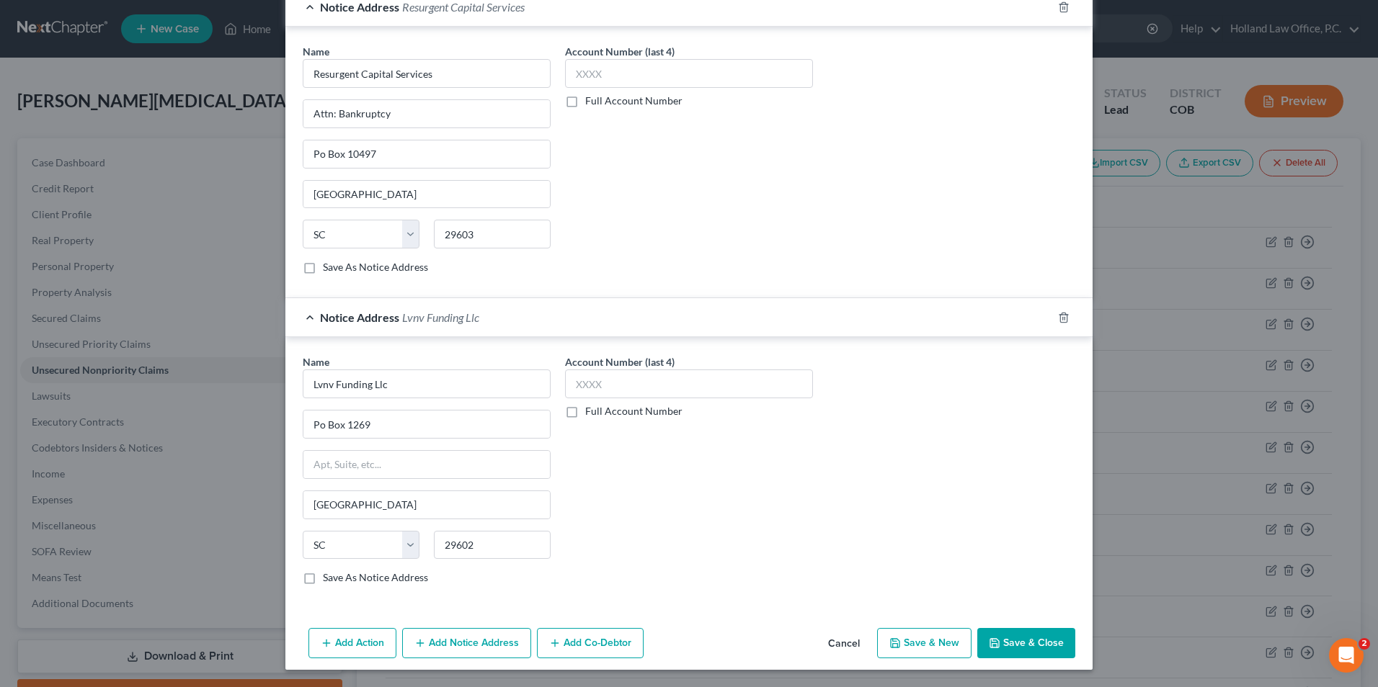
click at [1026, 637] on button "Save & Close" at bounding box center [1026, 643] width 98 height 30
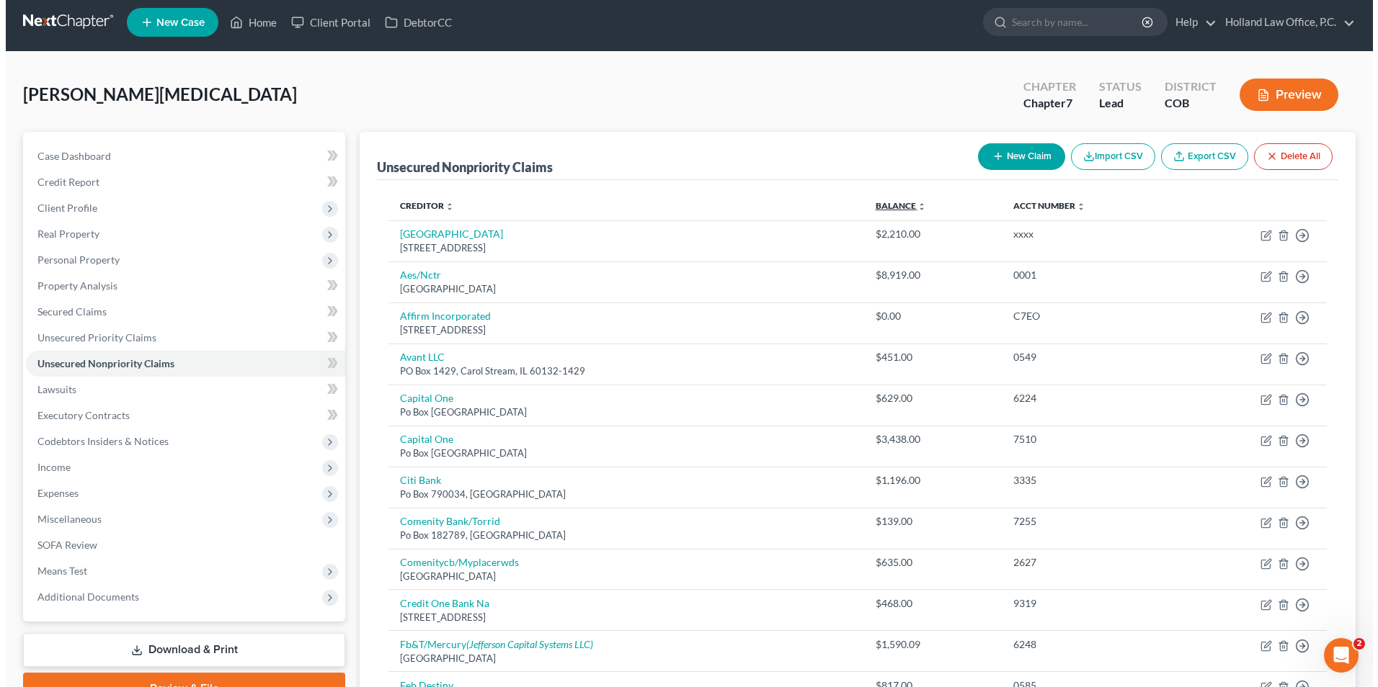
scroll to position [0, 0]
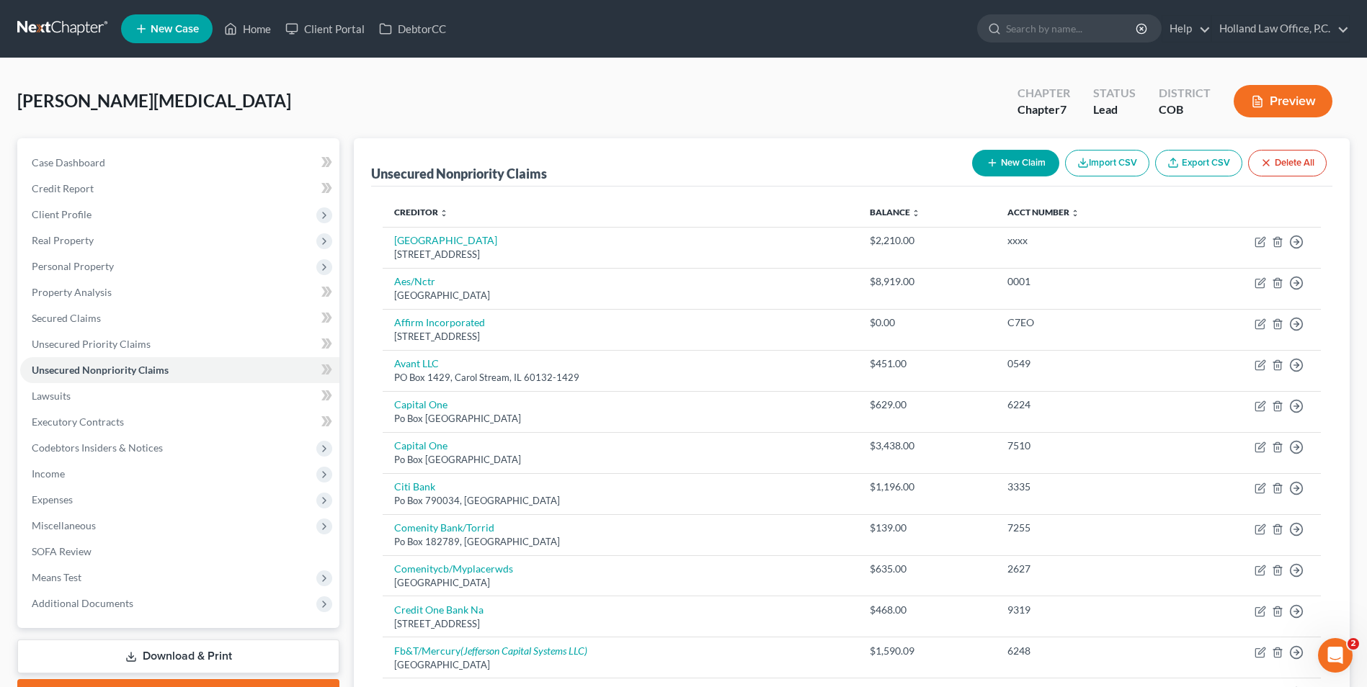
click at [994, 153] on button "New Claim" at bounding box center [1015, 163] width 87 height 27
select select "0"
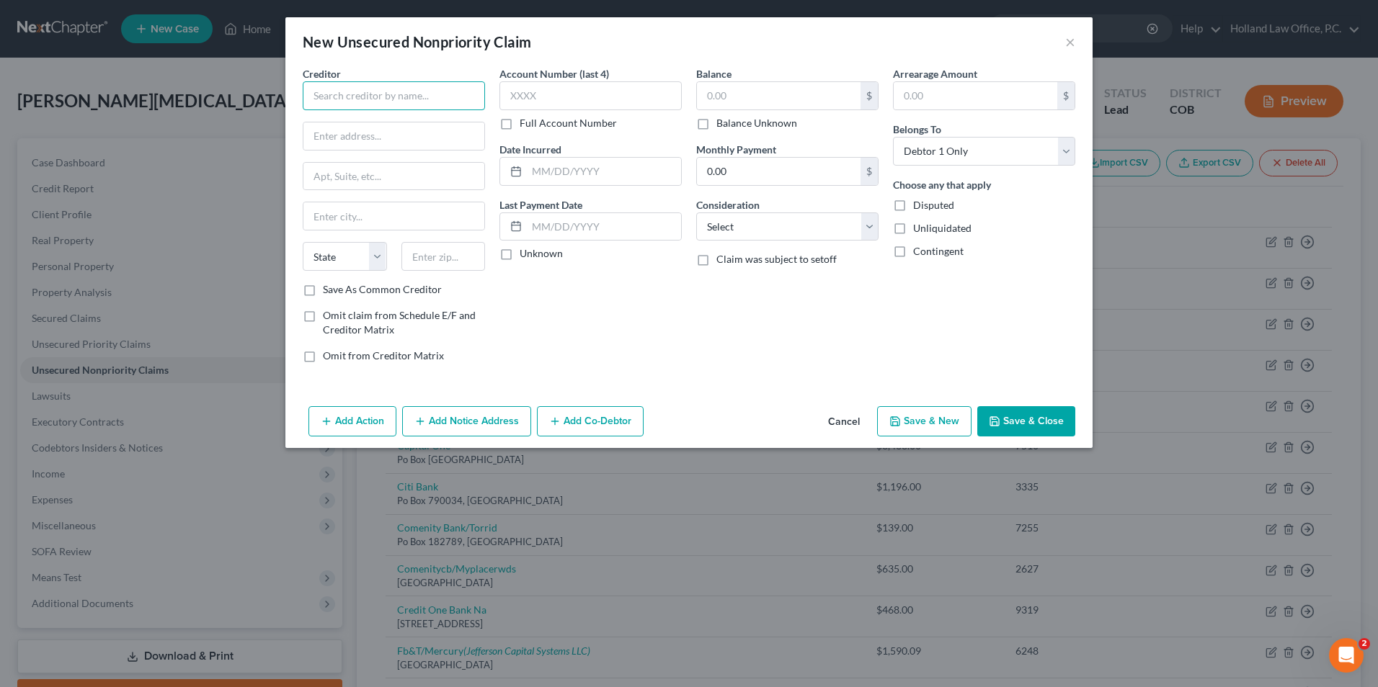
click at [390, 104] on input "text" at bounding box center [394, 95] width 182 height 29
type input "UCHealth"
click at [366, 134] on div "[STREET_ADDRESS]" at bounding box center [389, 134] width 150 height 12
type input "PO Box 1259 Dpt 147638"
type input "Oaks"
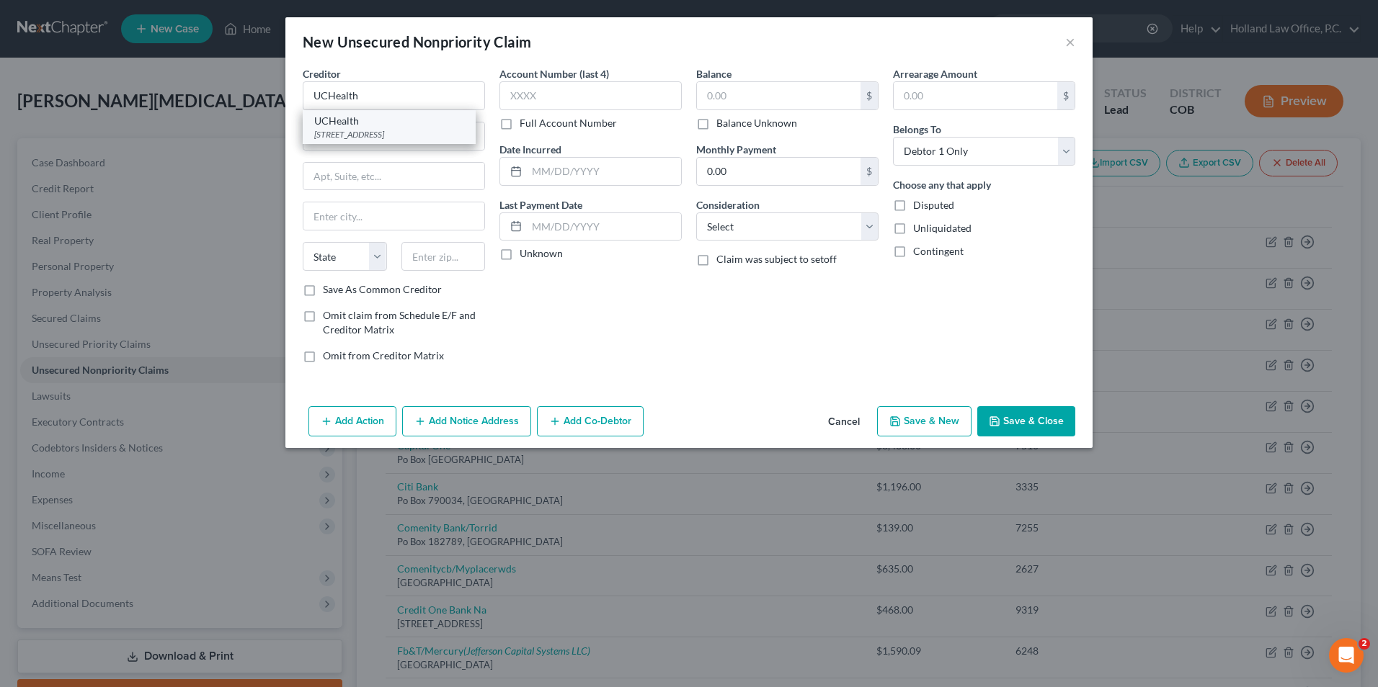
select select "39"
type input "19456"
drag, startPoint x: 780, startPoint y: 86, endPoint x: 796, endPoint y: 89, distance: 15.4
click at [783, 86] on input "text" at bounding box center [779, 95] width 164 height 27
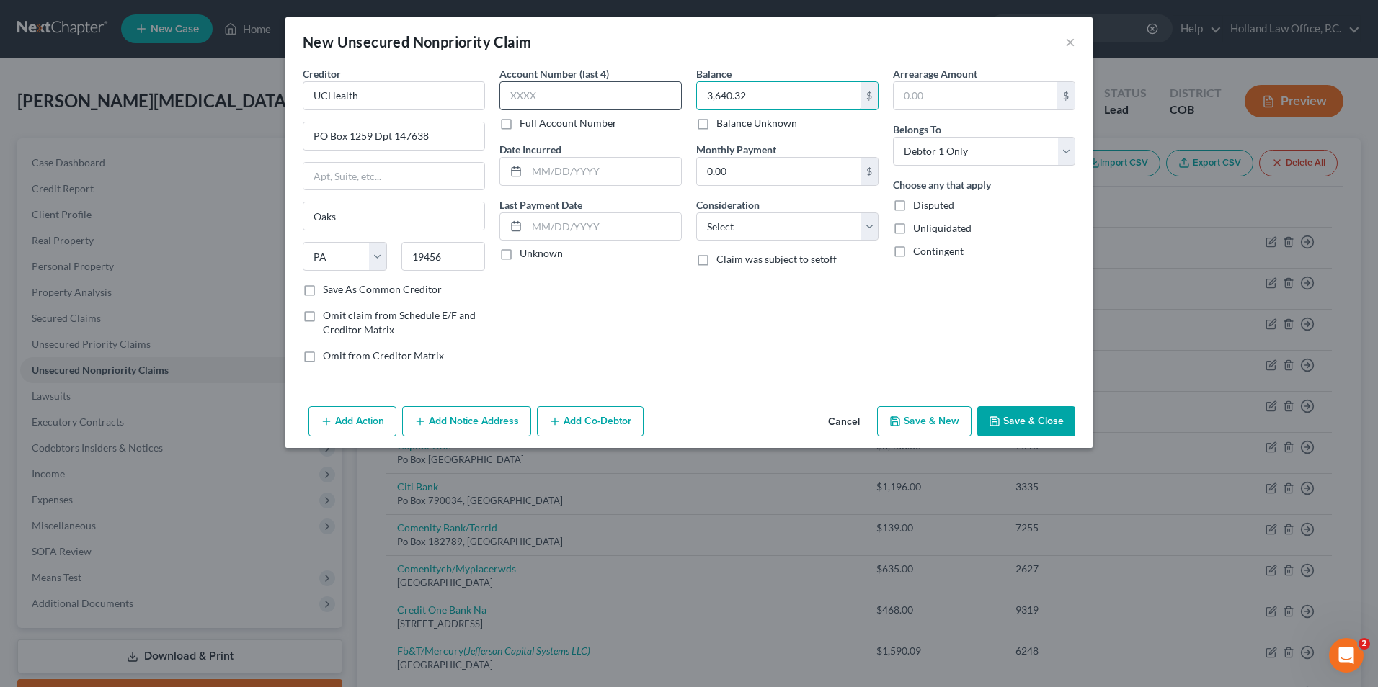
type input "3,640.32"
click at [587, 89] on input "text" at bounding box center [590, 95] width 182 height 29
type input "7494"
click at [780, 218] on select "Select Cable / Satellite Services Collection Agency Credit Card Debt Debt Couns…" at bounding box center [787, 227] width 182 height 29
select select "9"
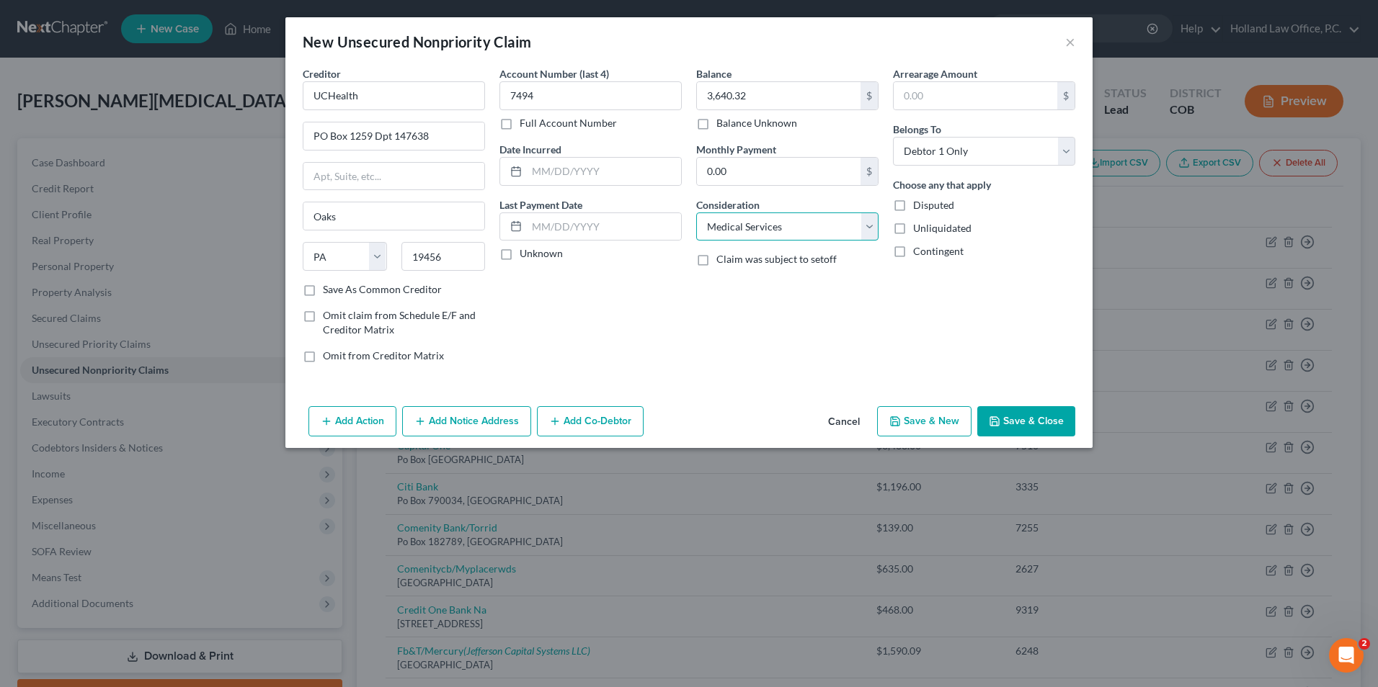
click at [696, 213] on select "Select Cable / Satellite Services Collection Agency Credit Card Debt Debt Couns…" at bounding box center [787, 227] width 182 height 29
click at [1044, 427] on button "Save & Close" at bounding box center [1026, 421] width 98 height 30
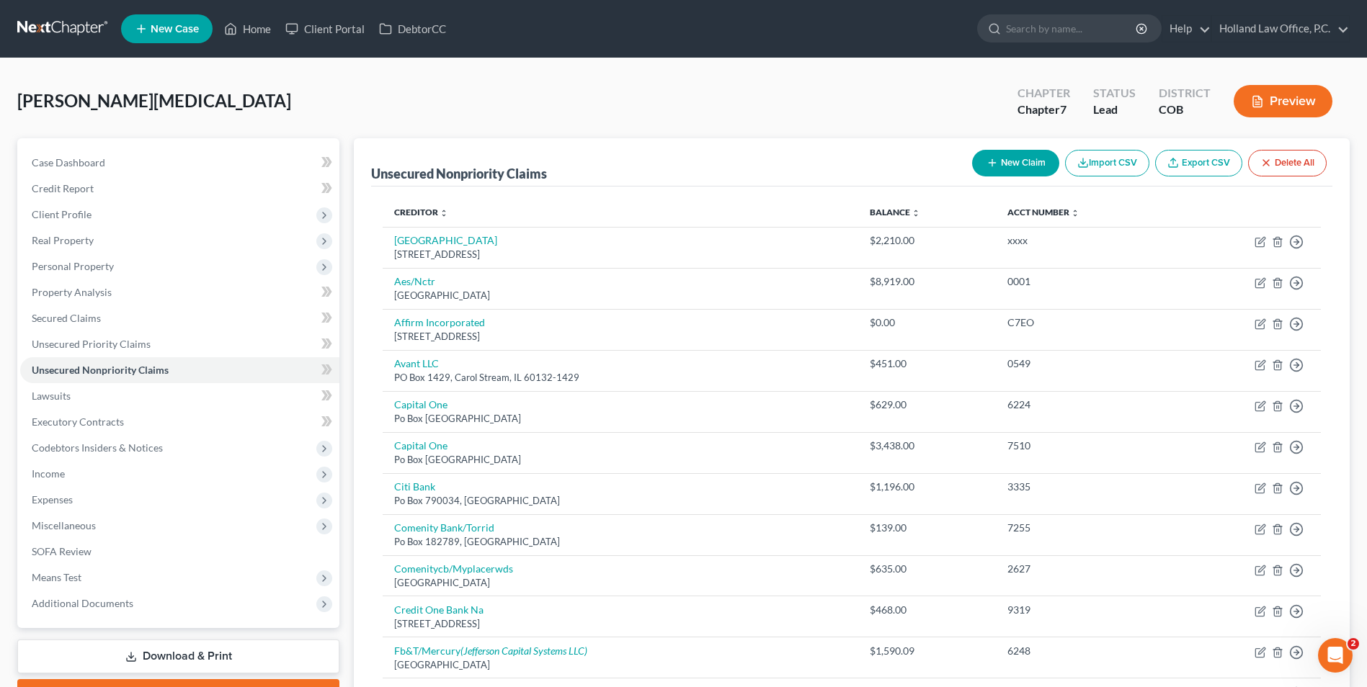
click at [1013, 152] on button "New Claim" at bounding box center [1015, 163] width 87 height 27
select select "0"
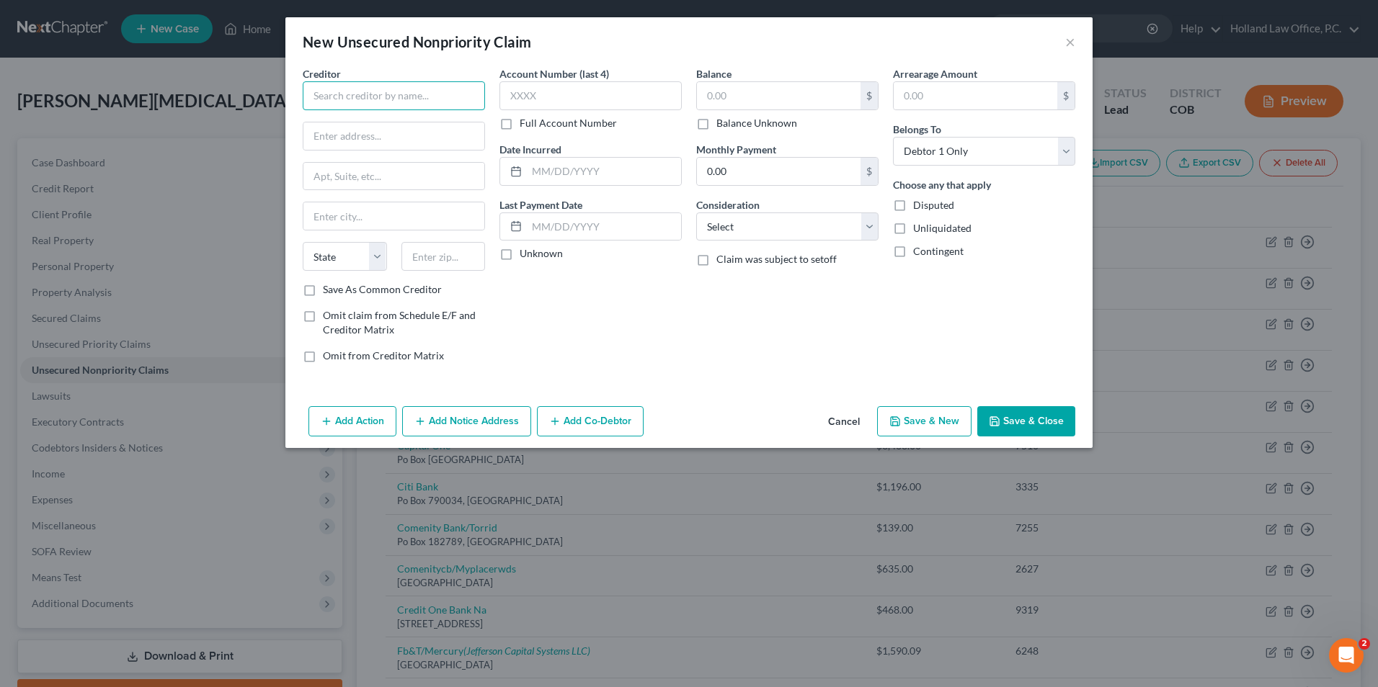
click at [403, 99] on input "text" at bounding box center [394, 95] width 182 height 29
drag, startPoint x: 450, startPoint y: 94, endPoint x: 434, endPoint y: 94, distance: 15.9
click at [434, 94] on input "Medical Center of The Rockeis" at bounding box center [394, 95] width 182 height 29
drag, startPoint x: 439, startPoint y: 94, endPoint x: 288, endPoint y: 101, distance: 150.8
click at [288, 101] on div "Creditor * Medical Center of The [GEOGRAPHIC_DATA] [US_STATE] AK AR AZ CA CO [G…" at bounding box center [688, 233] width 807 height 334
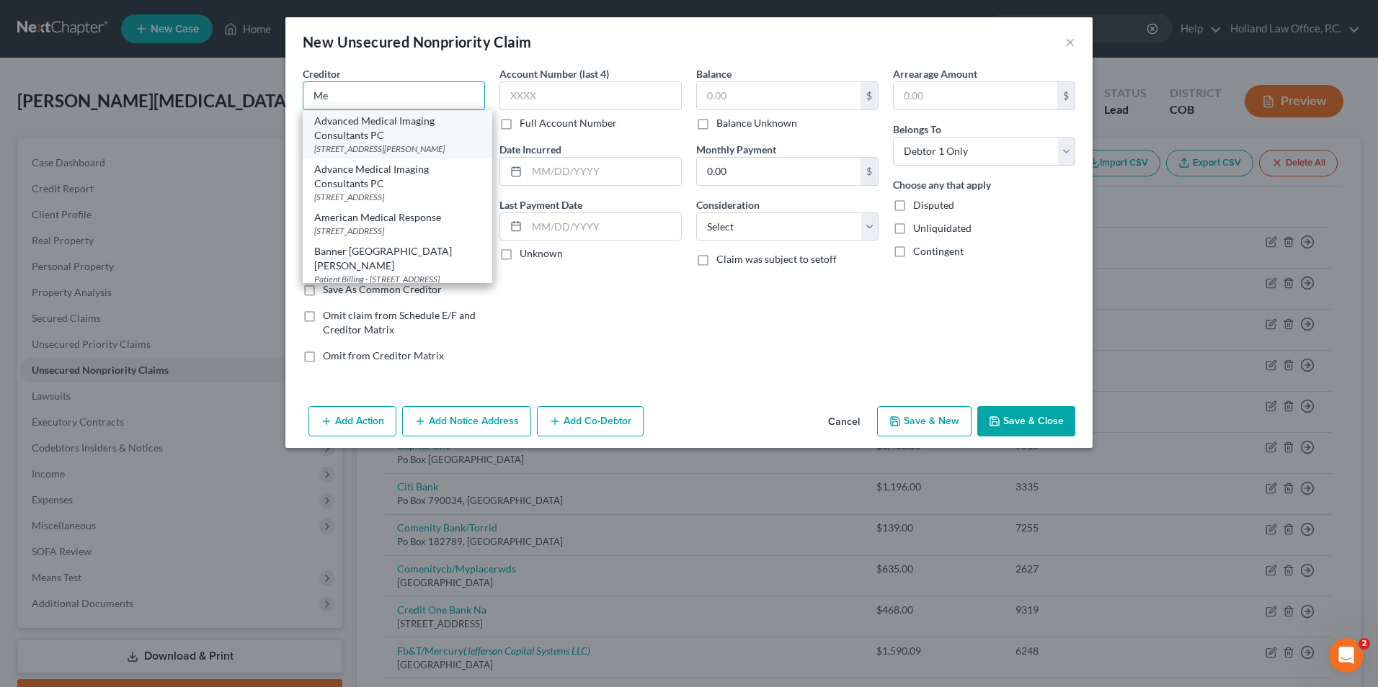
type input "M"
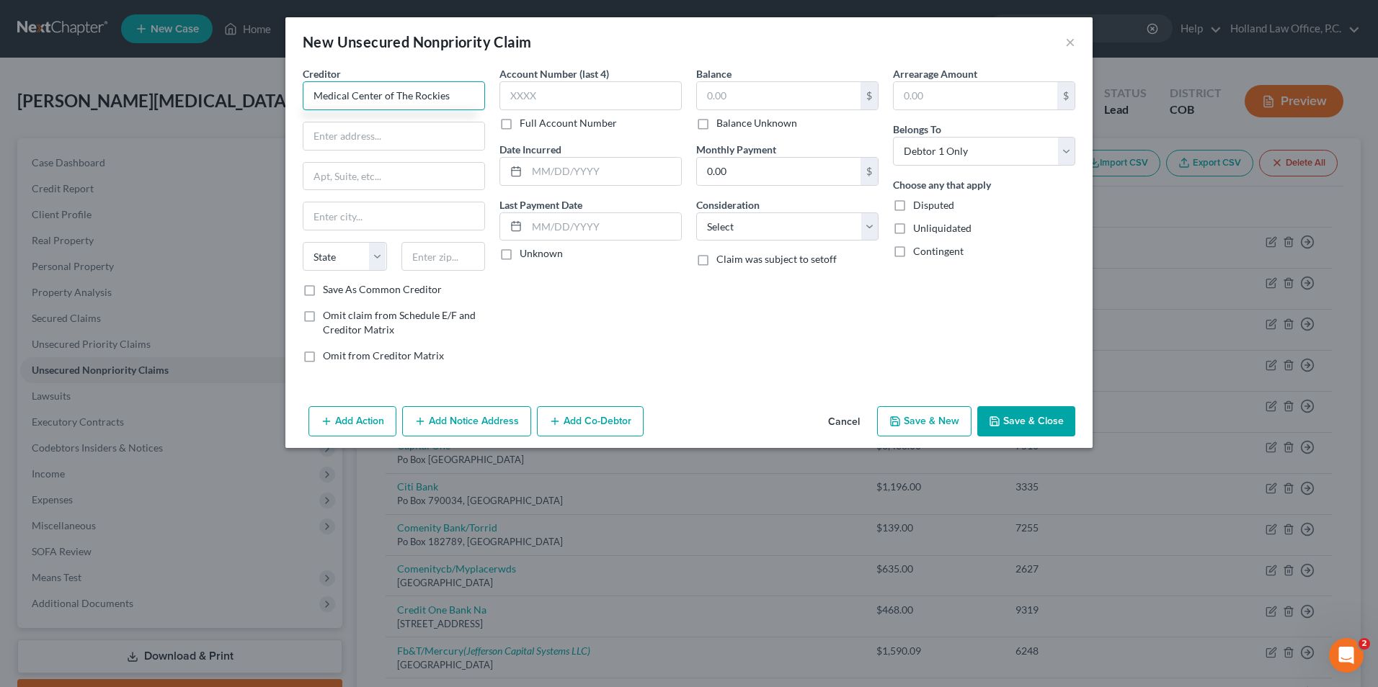
type input "Medical Center of The Rockies"
click at [394, 151] on div "Creditor * Medical Center of The Rockies State [US_STATE] AK AR AZ CA CO CT DE …" at bounding box center [394, 174] width 182 height 216
click at [396, 141] on input "text" at bounding box center [393, 135] width 181 height 27
type input "[STREET_ADDRESS][PERSON_NAME] F402"
type input "3rd Floor"
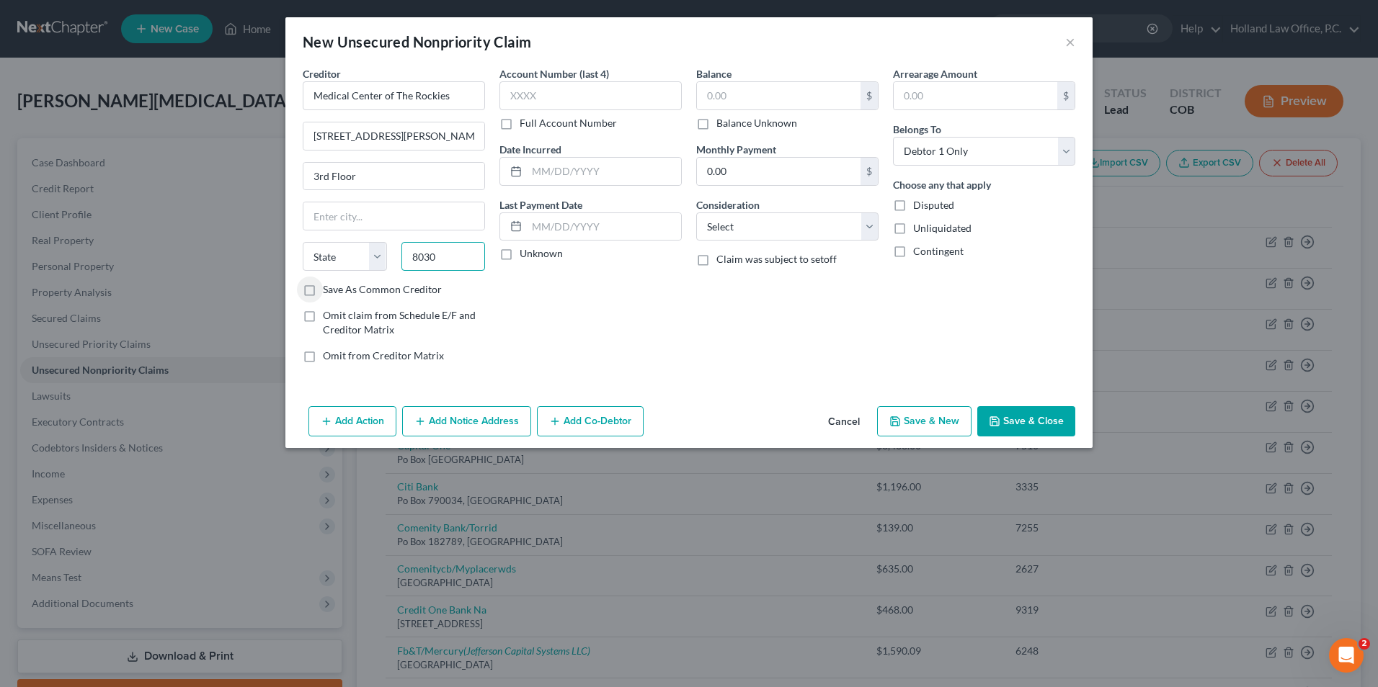
click at [451, 259] on input "8030" at bounding box center [443, 256] width 84 height 29
type input "80230"
type input "[GEOGRAPHIC_DATA]"
select select "5"
click at [834, 96] on input "text" at bounding box center [779, 95] width 164 height 27
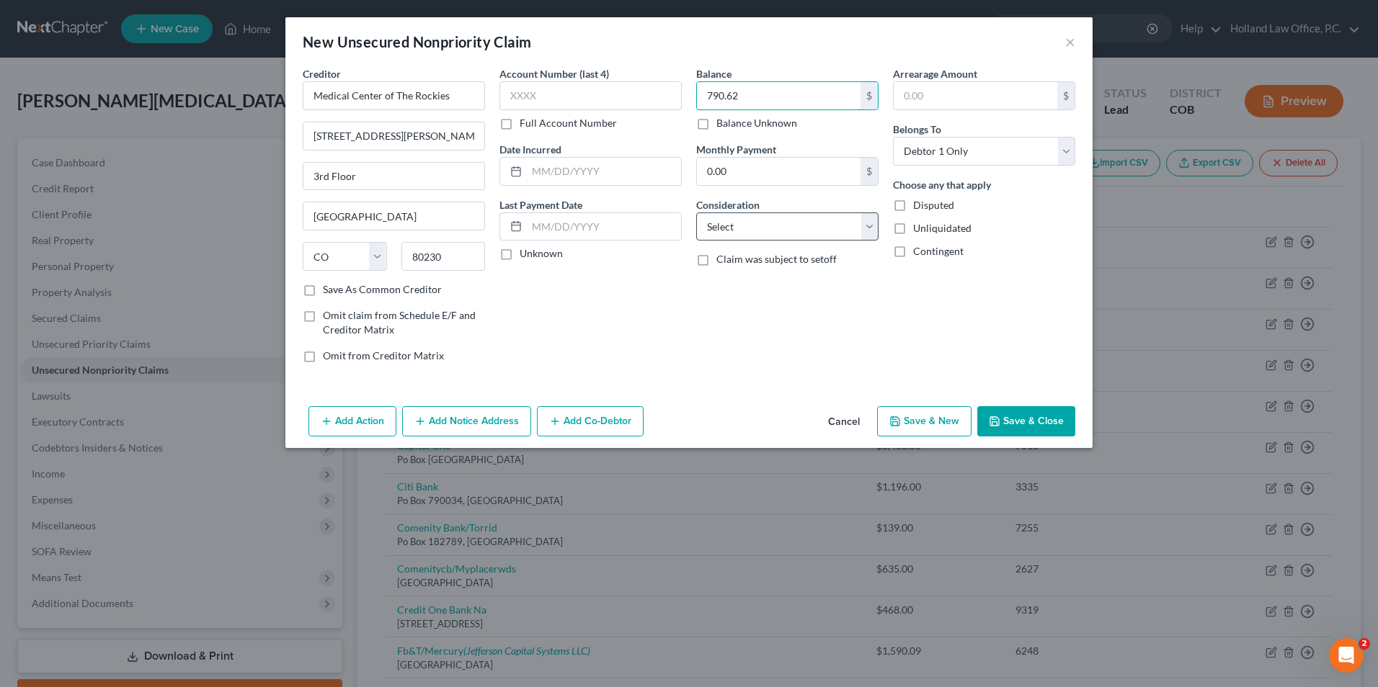
type input "790.62"
click at [730, 224] on select "Select Cable / Satellite Services Collection Agency Credit Card Debt Debt Couns…" at bounding box center [787, 227] width 182 height 29
select select "9"
click at [696, 213] on select "Select Cable / Satellite Services Collection Agency Credit Card Debt Debt Couns…" at bounding box center [787, 227] width 182 height 29
click at [1028, 417] on button "Save & Close" at bounding box center [1026, 421] width 98 height 30
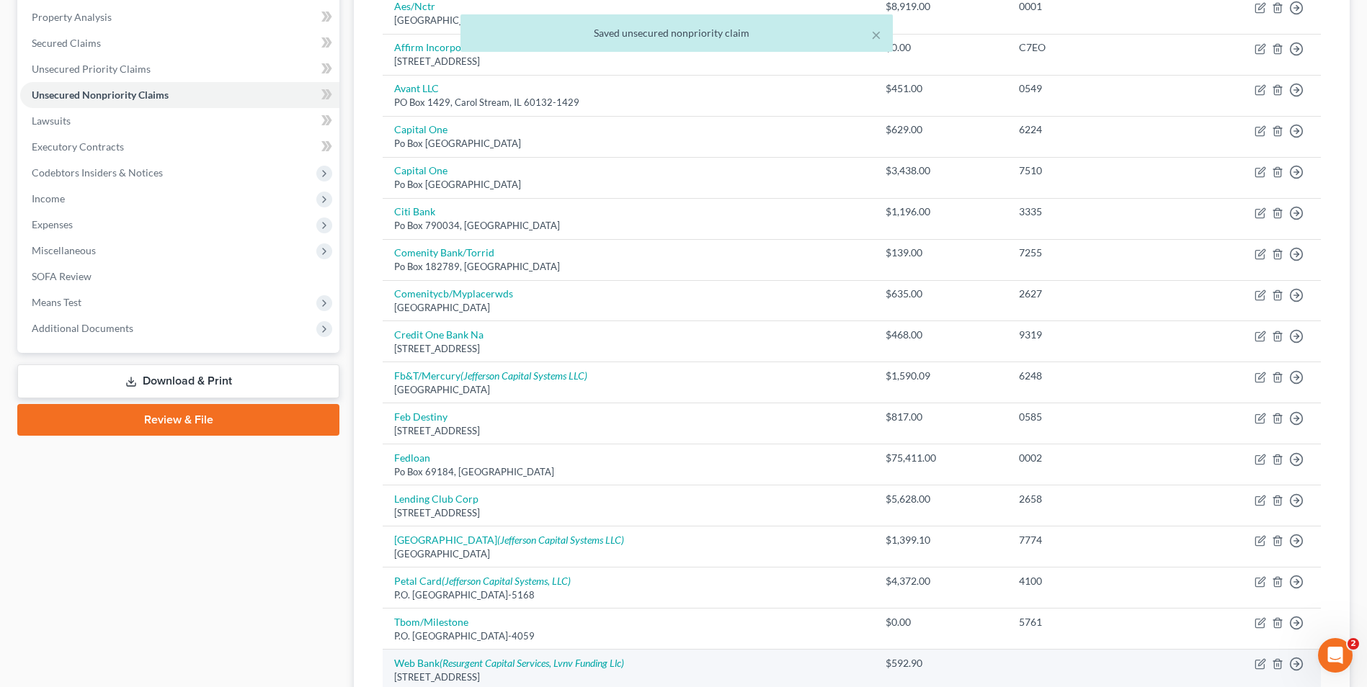
scroll to position [517, 0]
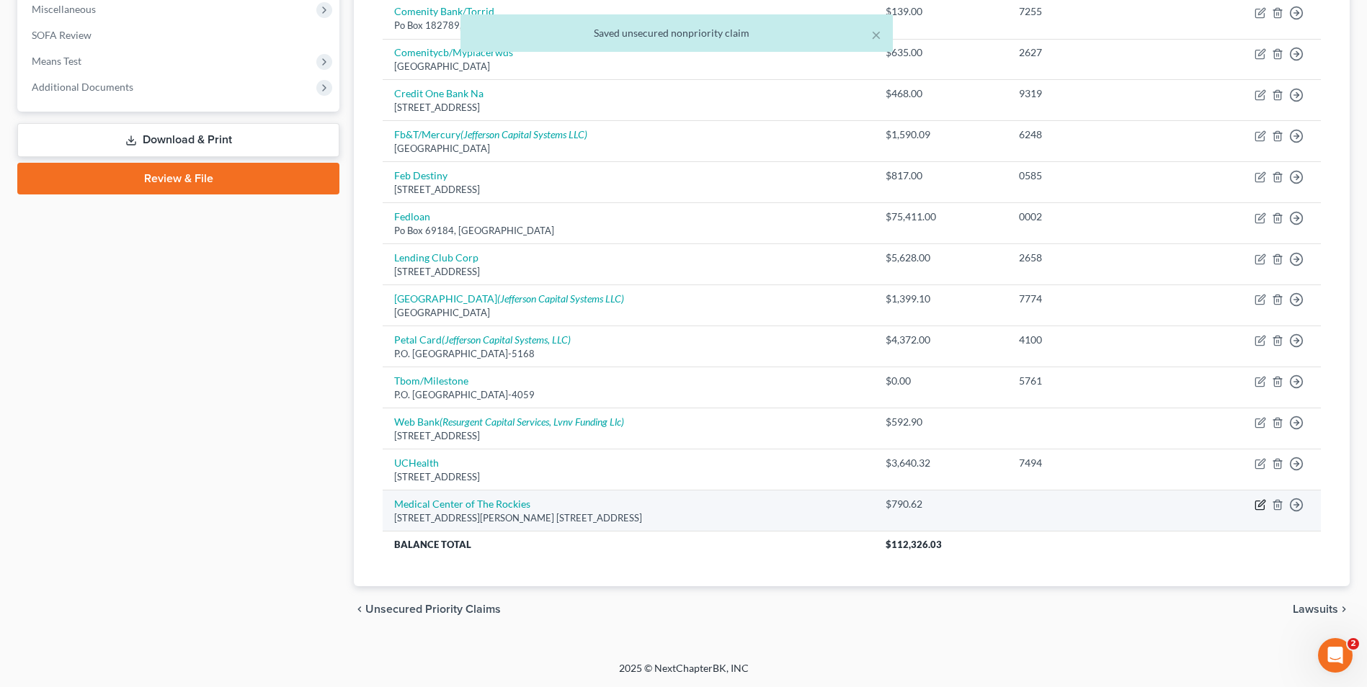
click at [1265, 503] on icon "button" at bounding box center [1261, 504] width 6 height 6
select select "5"
select select "9"
select select "0"
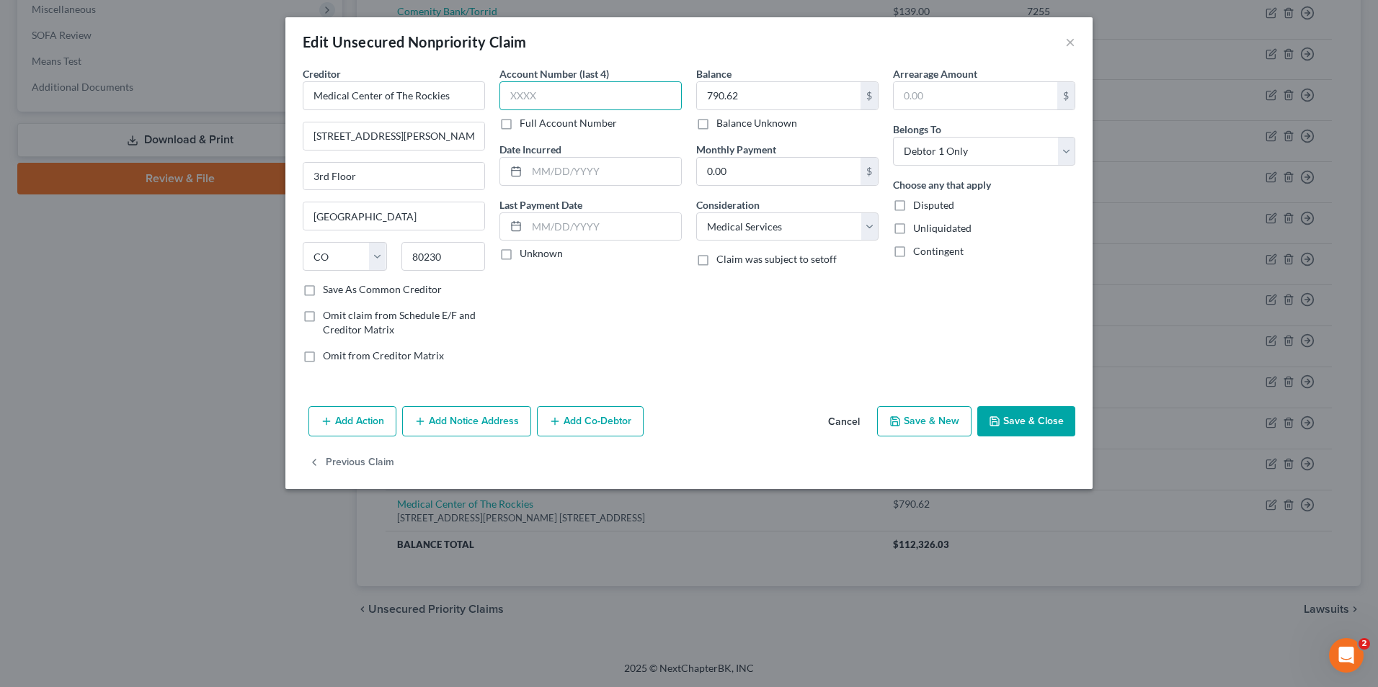
click at [589, 108] on input "text" at bounding box center [590, 95] width 182 height 29
type input "3451"
click at [1061, 420] on button "Save & Close" at bounding box center [1026, 421] width 98 height 30
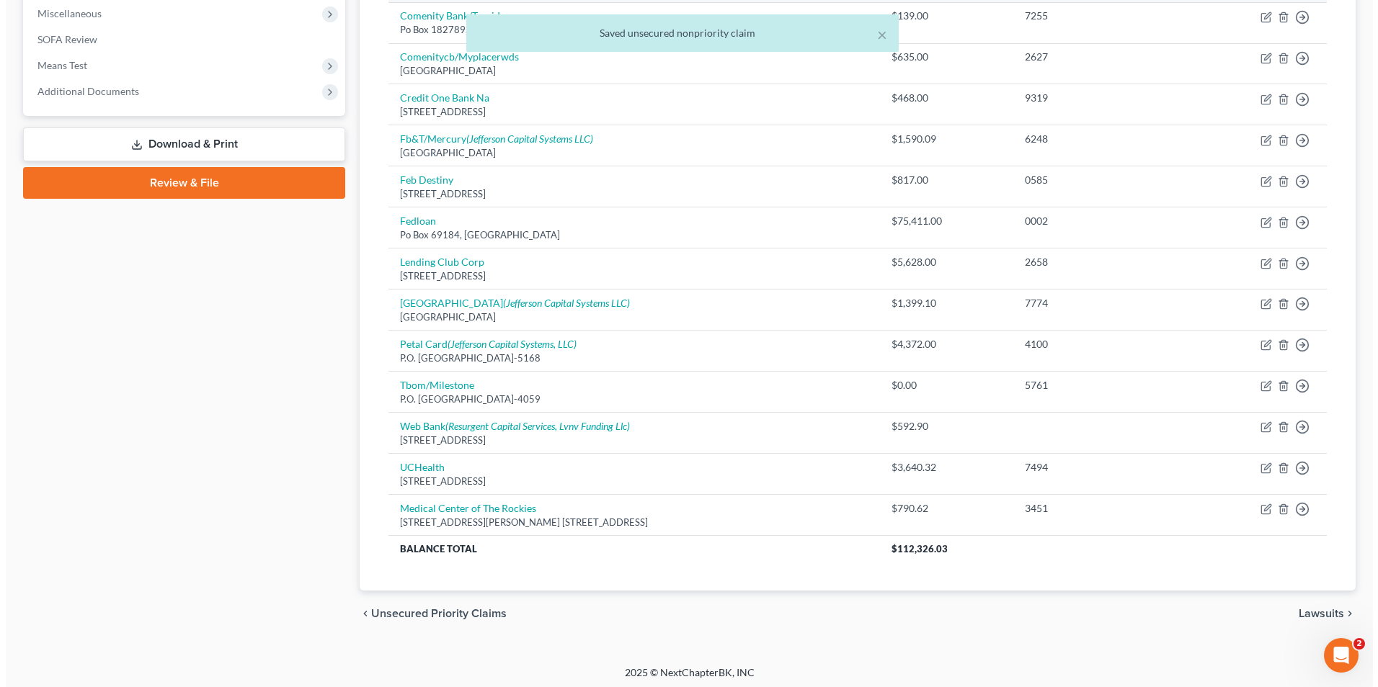
scroll to position [12, 0]
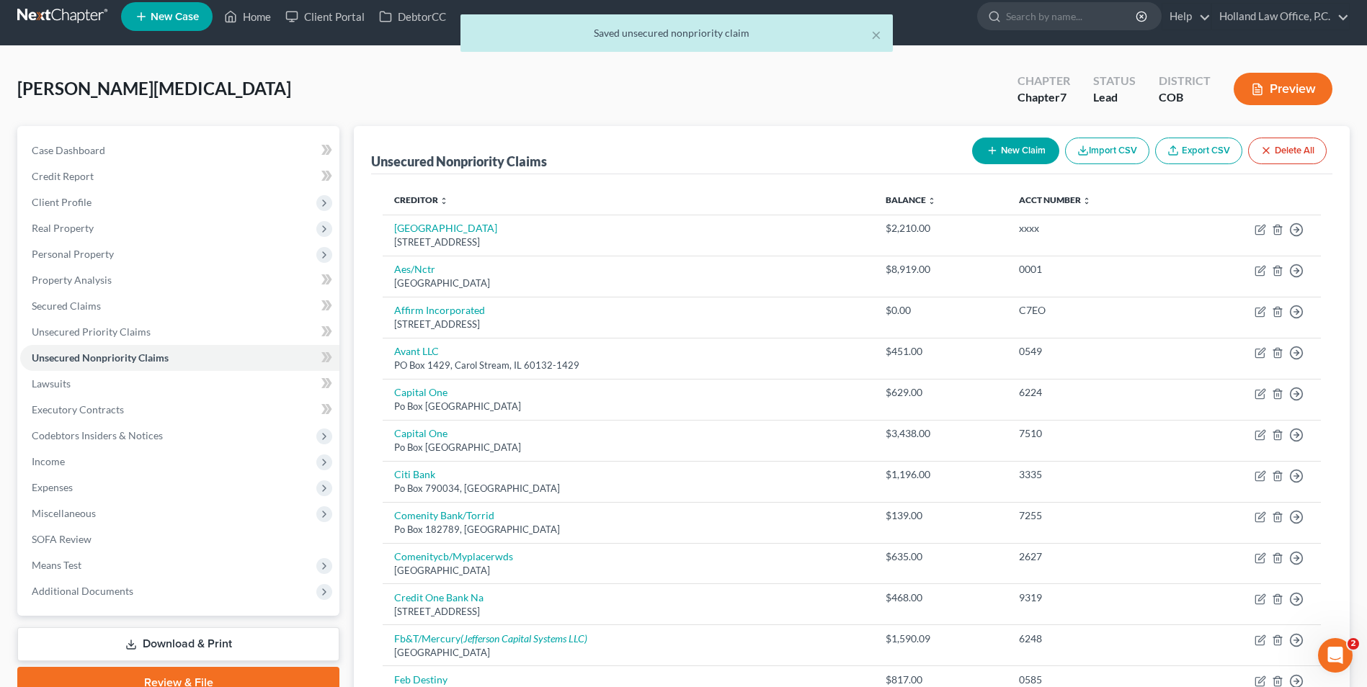
click at [1010, 152] on button "New Claim" at bounding box center [1015, 151] width 87 height 27
select select "0"
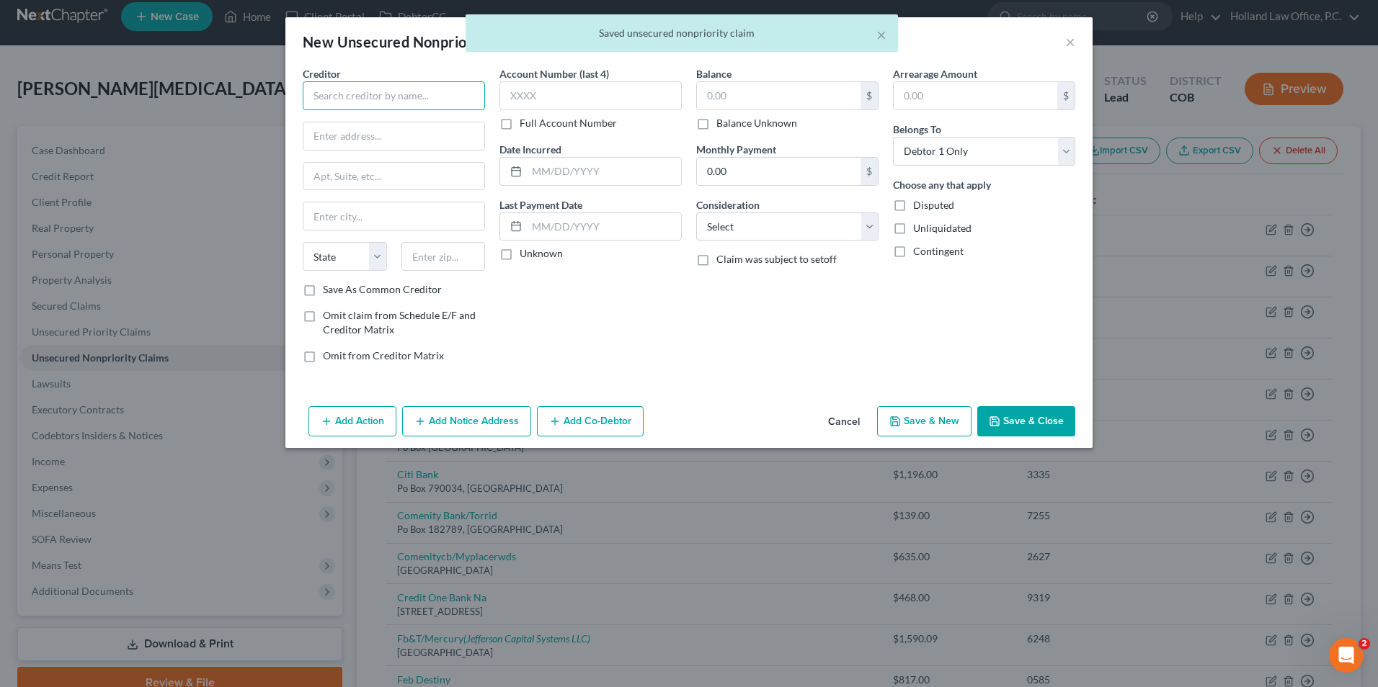
click at [333, 105] on input "text" at bounding box center [394, 95] width 182 height 29
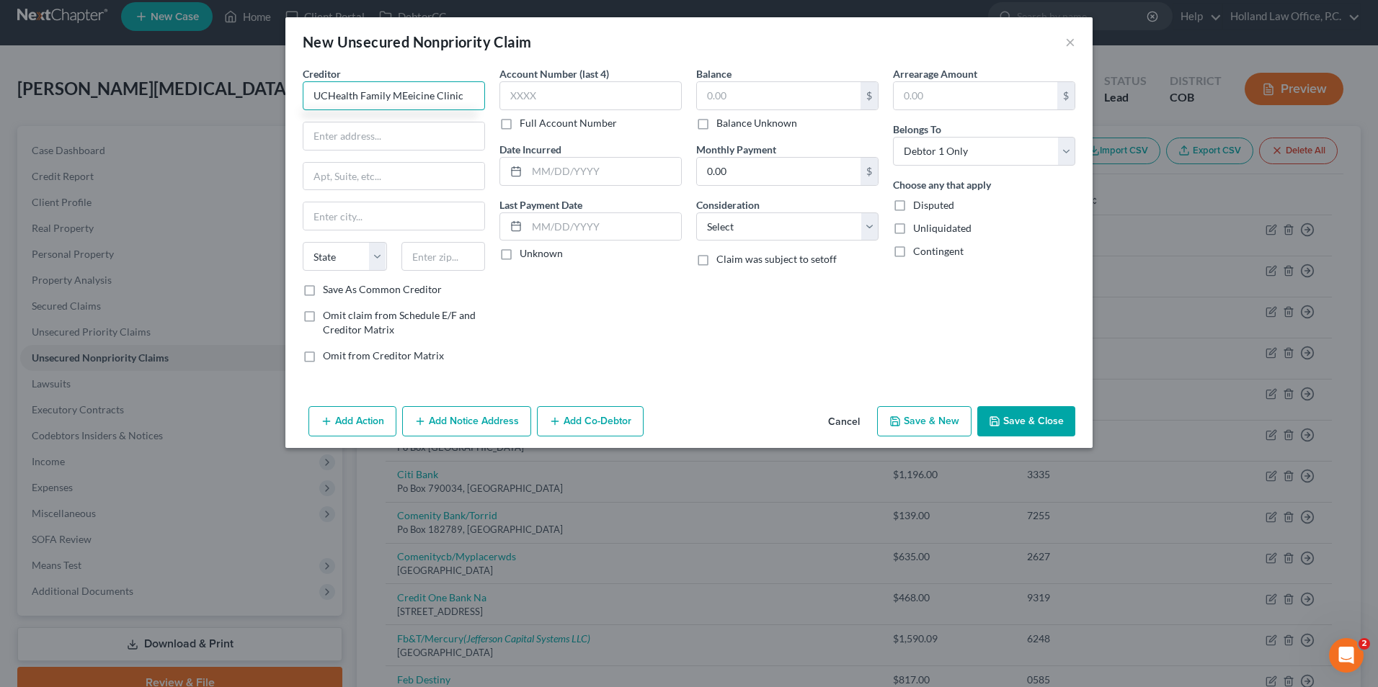
click at [402, 99] on input "UCHealth Family MEeicine Clinic" at bounding box center [394, 95] width 182 height 29
click at [456, 94] on input "UCHealth Family Medicine Clinic" at bounding box center [394, 95] width 182 height 29
click at [470, 101] on input "UCHealth Family Medicine Clinic" at bounding box center [394, 95] width 182 height 29
type input "UCHealth Family Medicine Clinic - Greeley"
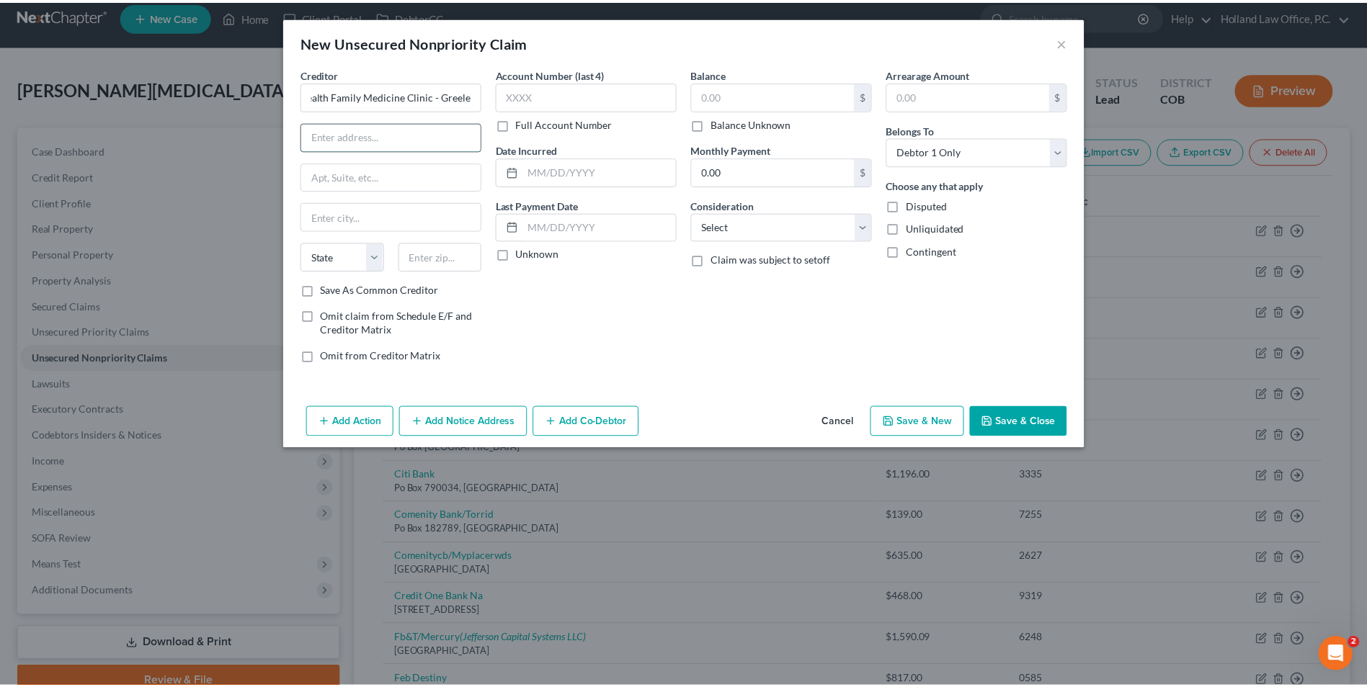
scroll to position [0, 0]
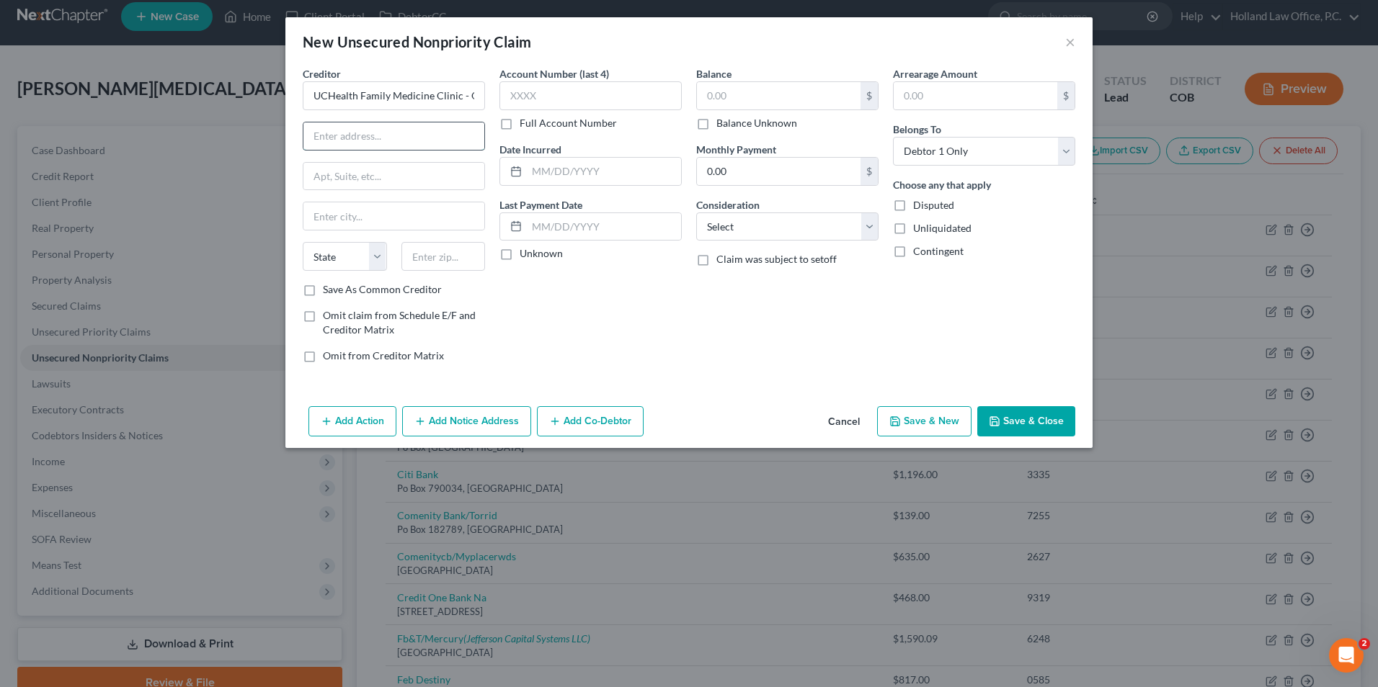
click at [409, 133] on input "text" at bounding box center [393, 135] width 181 height 27
click at [357, 97] on input "UCHealth Family Medicine Clinic - Greeley" at bounding box center [394, 95] width 182 height 29
click at [335, 113] on div "Creditor * UCHealth Family Medicine Clinic - [GEOGRAPHIC_DATA] [US_STATE] AK AR…" at bounding box center [394, 174] width 182 height 216
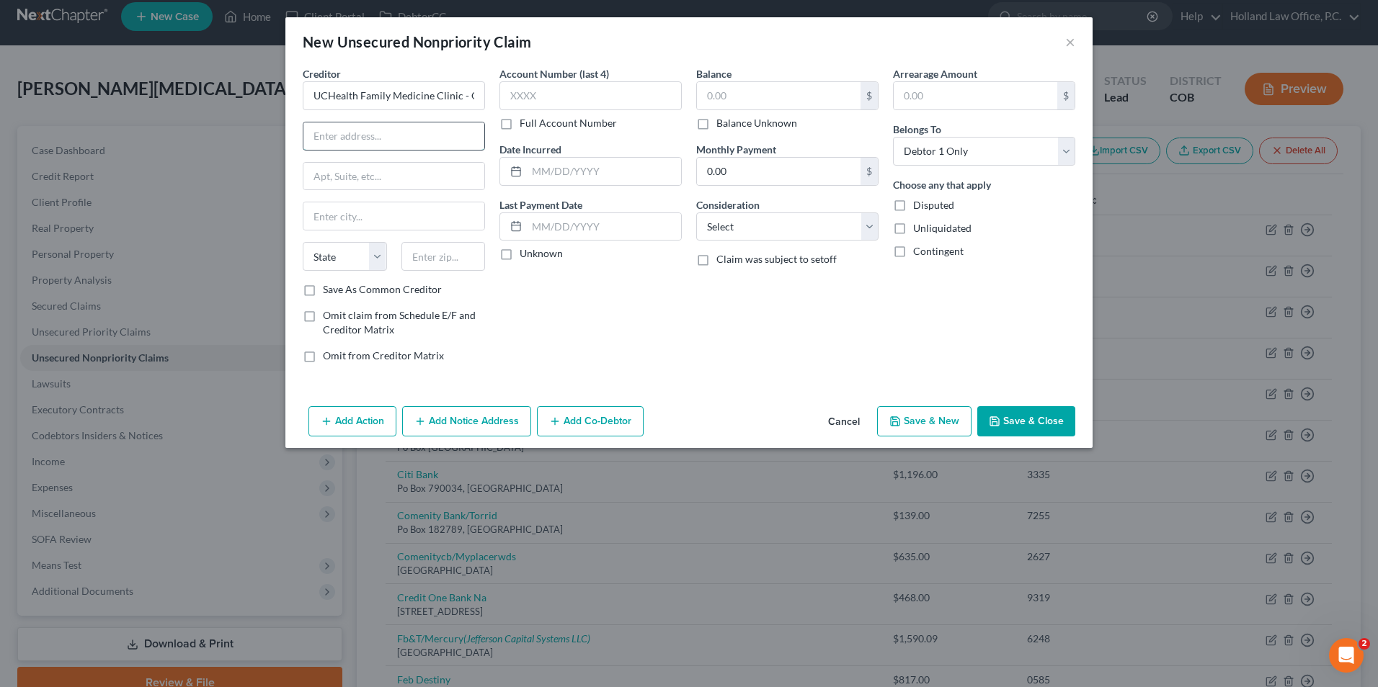
click at [337, 130] on input "text" at bounding box center [393, 135] width 181 height 27
type input "PO Box 732144"
type input "75373"
type input "[GEOGRAPHIC_DATA]"
select select "45"
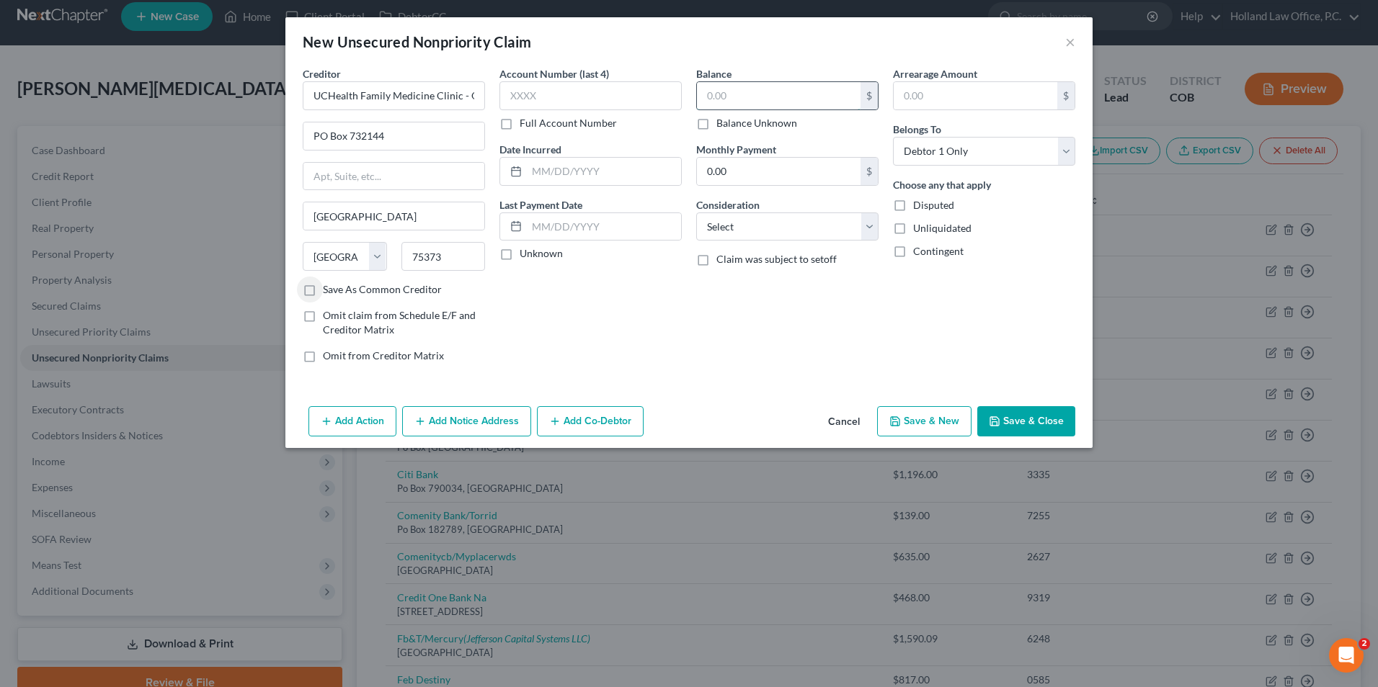
click at [750, 92] on input "text" at bounding box center [779, 95] width 164 height 27
type input "105.43"
click at [736, 232] on select "Select Cable / Satellite Services Collection Agency Credit Card Debt Debt Couns…" at bounding box center [787, 227] width 182 height 29
select select "9"
click at [696, 213] on select "Select Cable / Satellite Services Collection Agency Credit Card Debt Debt Couns…" at bounding box center [787, 227] width 182 height 29
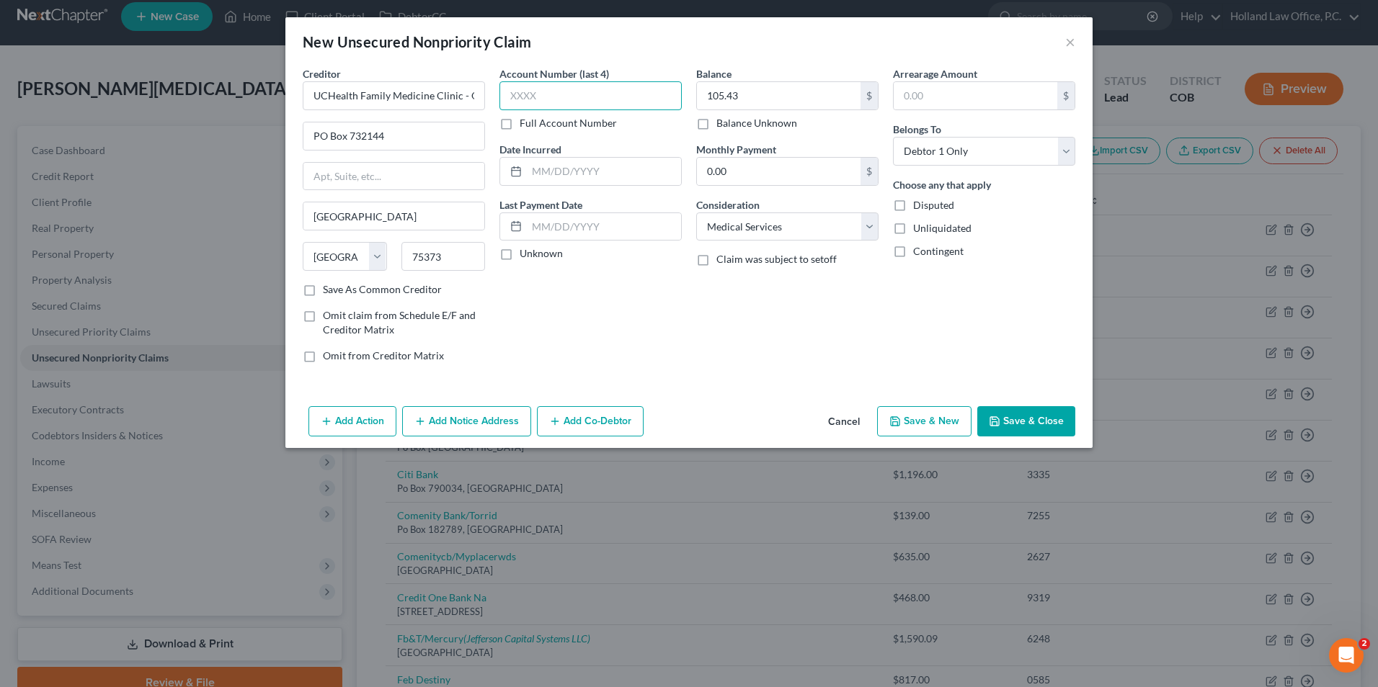
click at [614, 107] on input "text" at bounding box center [590, 95] width 182 height 29
type input "1027"
click at [697, 351] on div "Balance 105.43 $ Balance Unknown Balance Undetermined 105.43 $ Balance Unknown …" at bounding box center [787, 220] width 197 height 308
click at [796, 226] on select "Select Cable / Satellite Services Collection Agency Credit Card Debt Debt Couns…" at bounding box center [787, 227] width 182 height 29
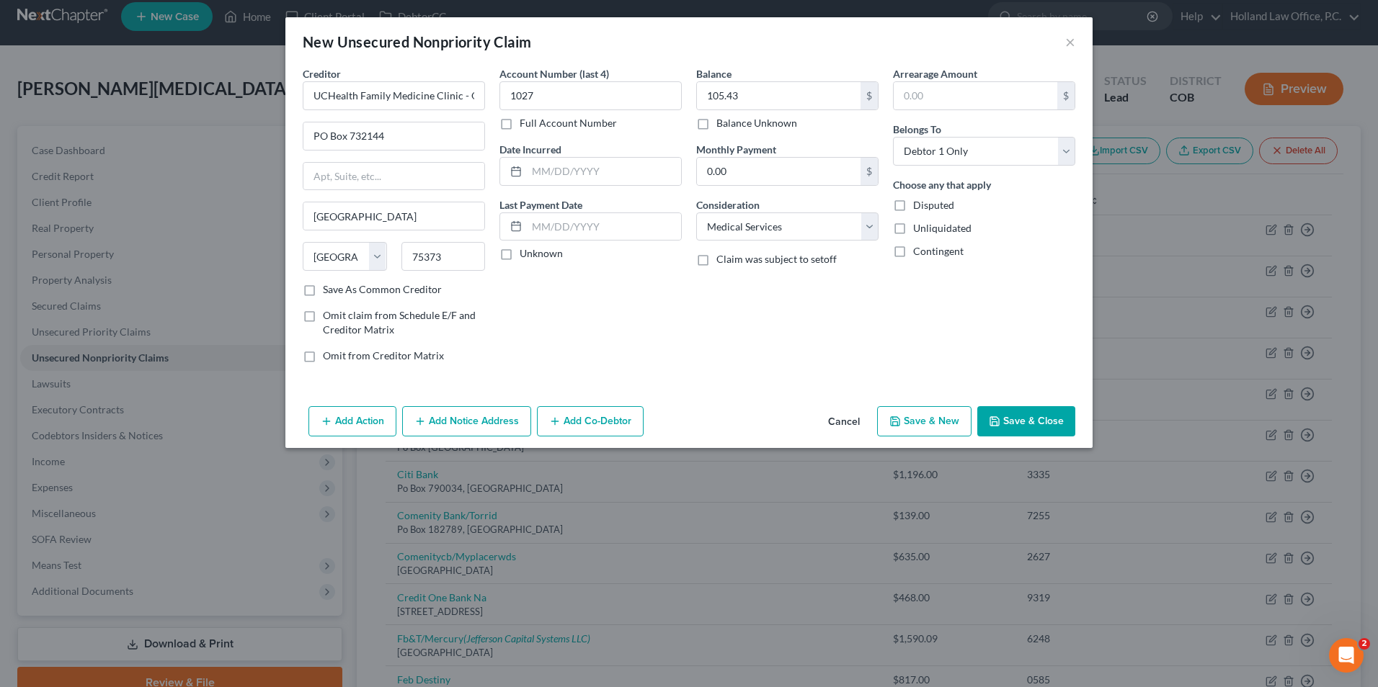
click at [1016, 427] on button "Save & Close" at bounding box center [1026, 421] width 98 height 30
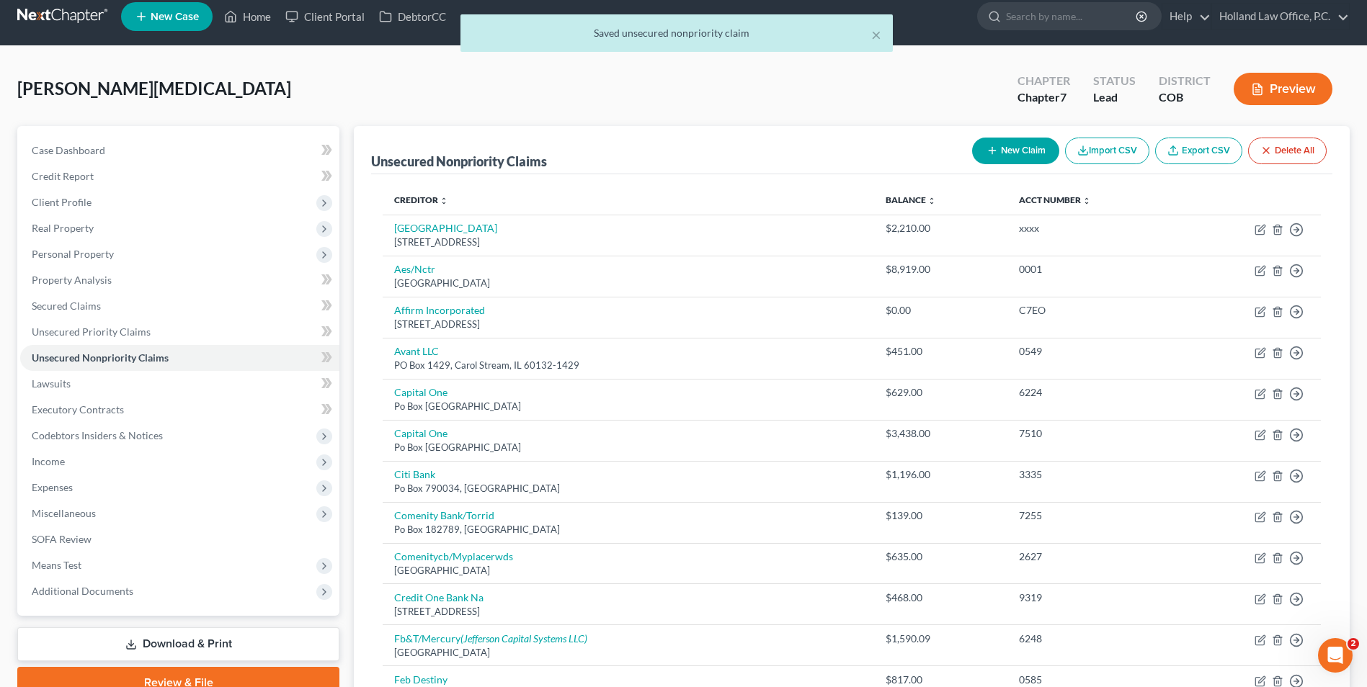
click at [978, 138] on button "New Claim" at bounding box center [1015, 151] width 87 height 27
select select "0"
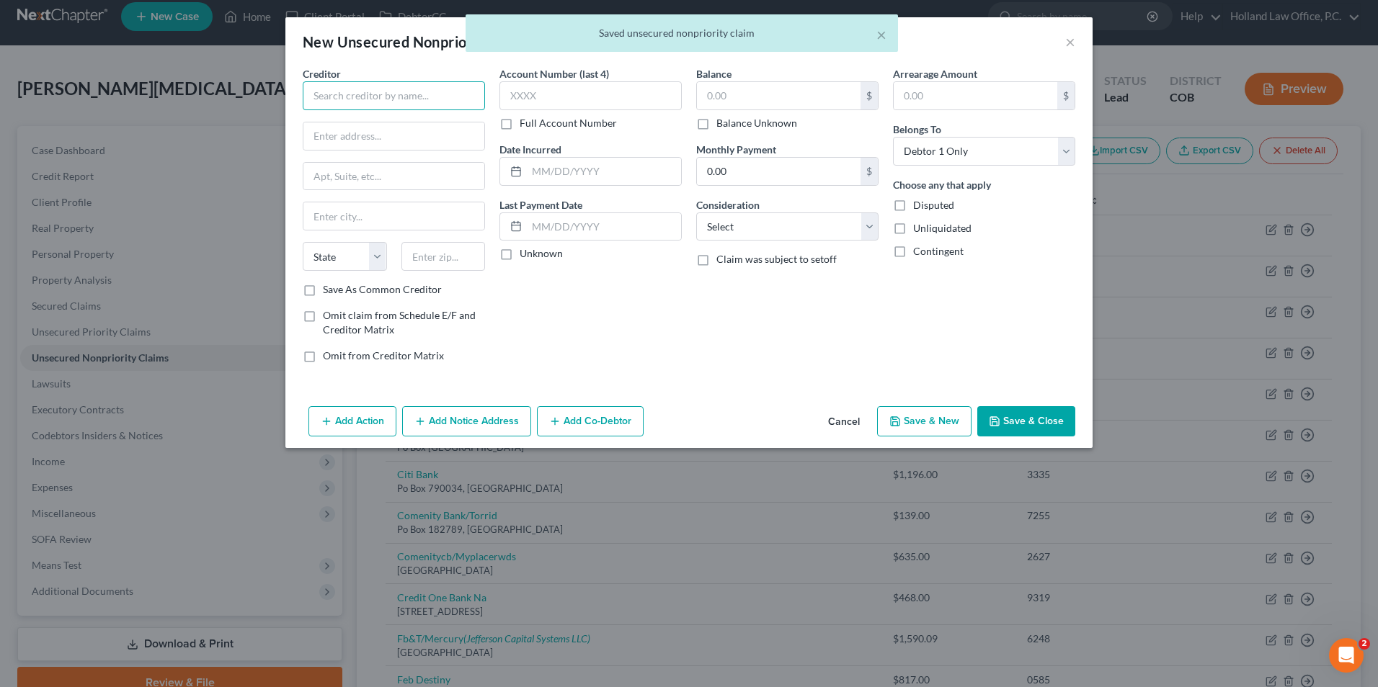
click at [384, 93] on input "text" at bounding box center [394, 95] width 182 height 29
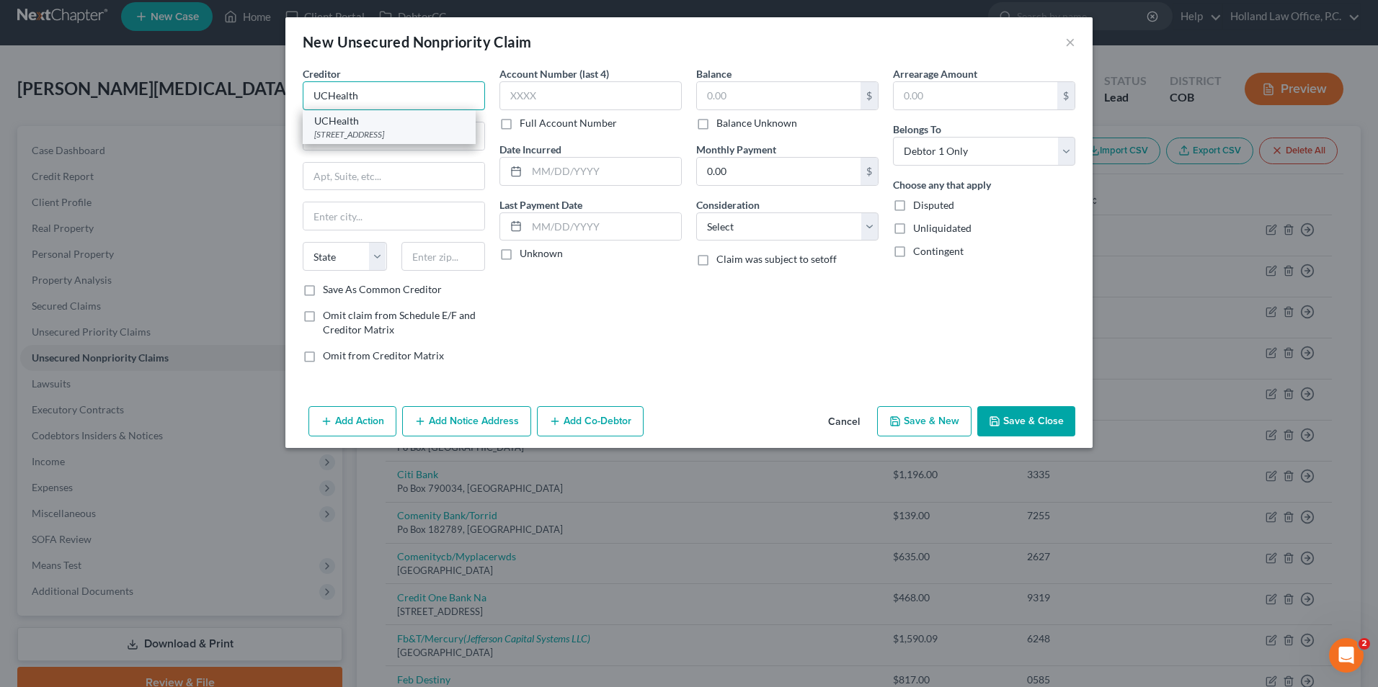
type input "UCHealth"
click at [398, 137] on div "[STREET_ADDRESS]" at bounding box center [389, 134] width 150 height 12
type input "PO Box 1259 Dpt 147638"
type input "Oaks"
select select "39"
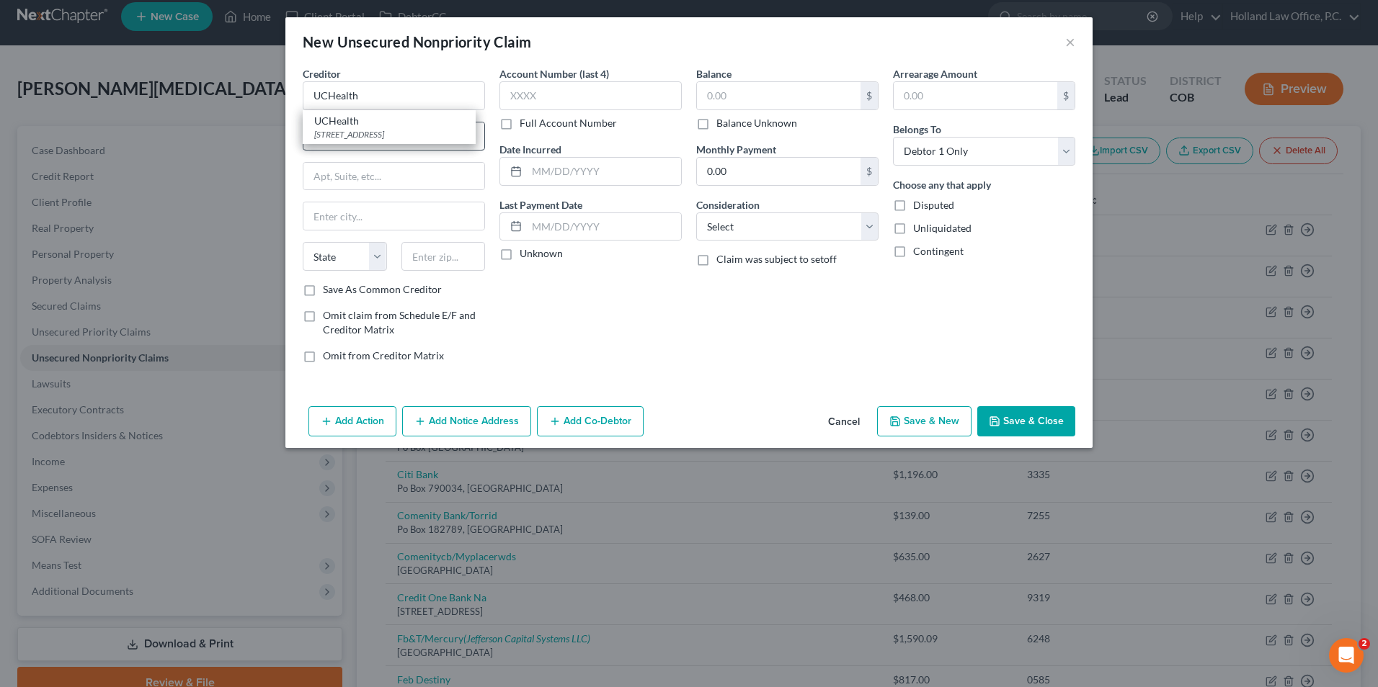
type input "19456"
click at [369, 102] on input "UCHealth" at bounding box center [394, 95] width 182 height 29
type input "UCHealth - Greeley"
click at [756, 96] on input "text" at bounding box center [779, 95] width 164 height 27
click at [739, 96] on input "text" at bounding box center [779, 95] width 164 height 27
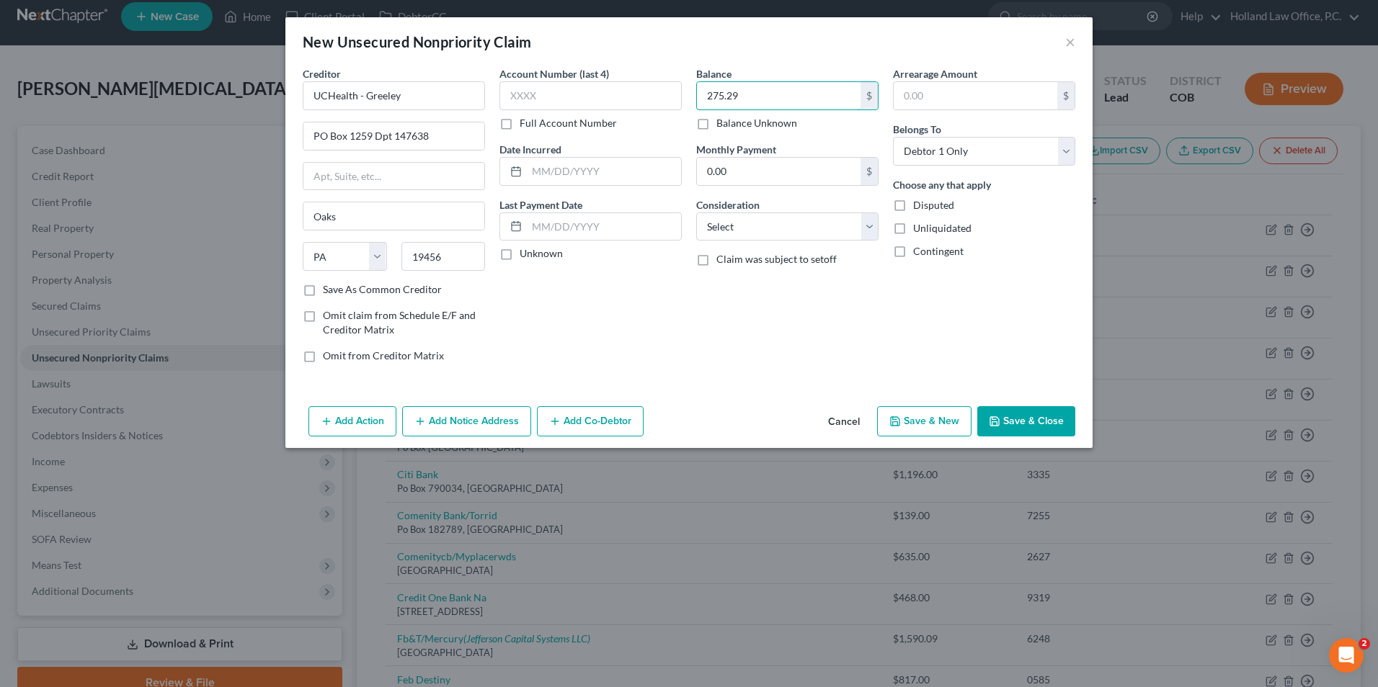
type input "275.29"
click at [728, 210] on label "Consideration" at bounding box center [727, 204] width 63 height 15
click at [734, 235] on select "Select Cable / Satellite Services Collection Agency Credit Card Debt Debt Couns…" at bounding box center [787, 227] width 182 height 29
select select "9"
click at [696, 213] on select "Select Cable / Satellite Services Collection Agency Credit Card Debt Debt Couns…" at bounding box center [787, 227] width 182 height 29
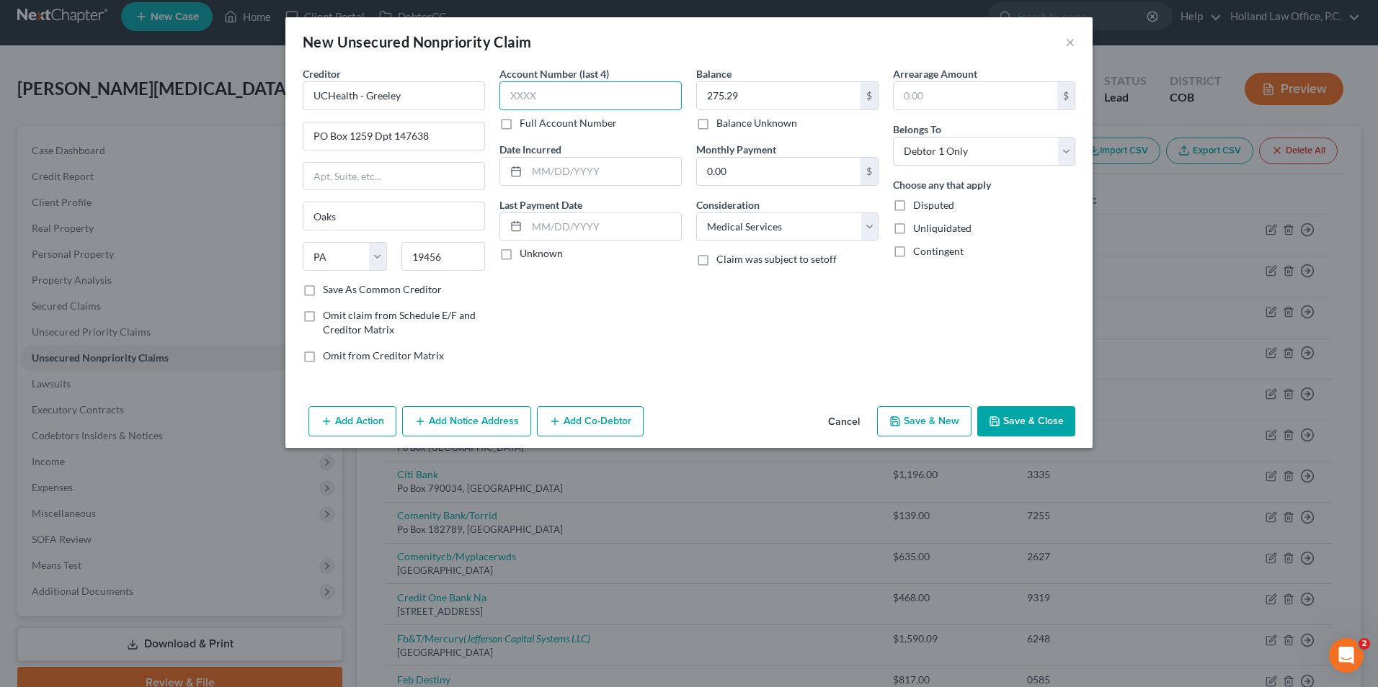
click at [592, 105] on input "text" at bounding box center [590, 95] width 182 height 29
type input "0611"
click at [659, 284] on div "Account Number (last 4) 0611 Full Account Number Date Incurred Last Payment Dat…" at bounding box center [590, 220] width 197 height 308
click at [1015, 409] on button "Save & Close" at bounding box center [1026, 421] width 98 height 30
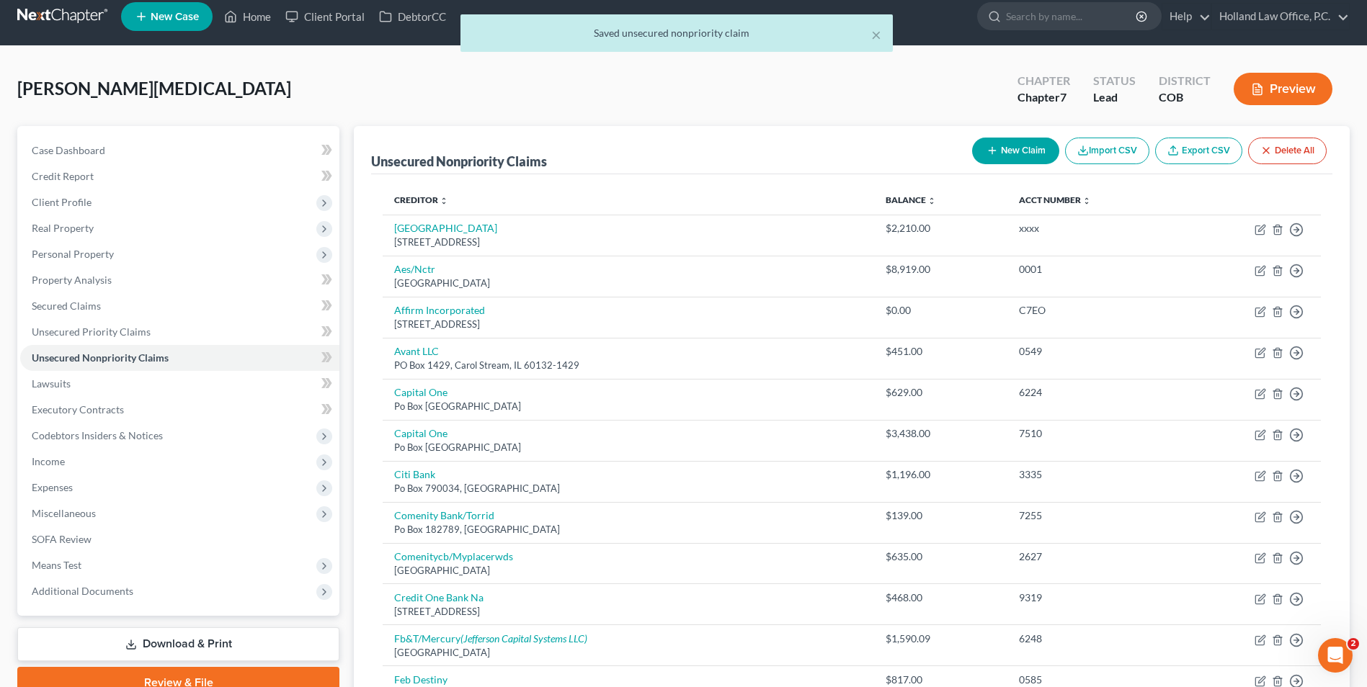
click at [1011, 158] on button "New Claim" at bounding box center [1015, 151] width 87 height 27
select select "0"
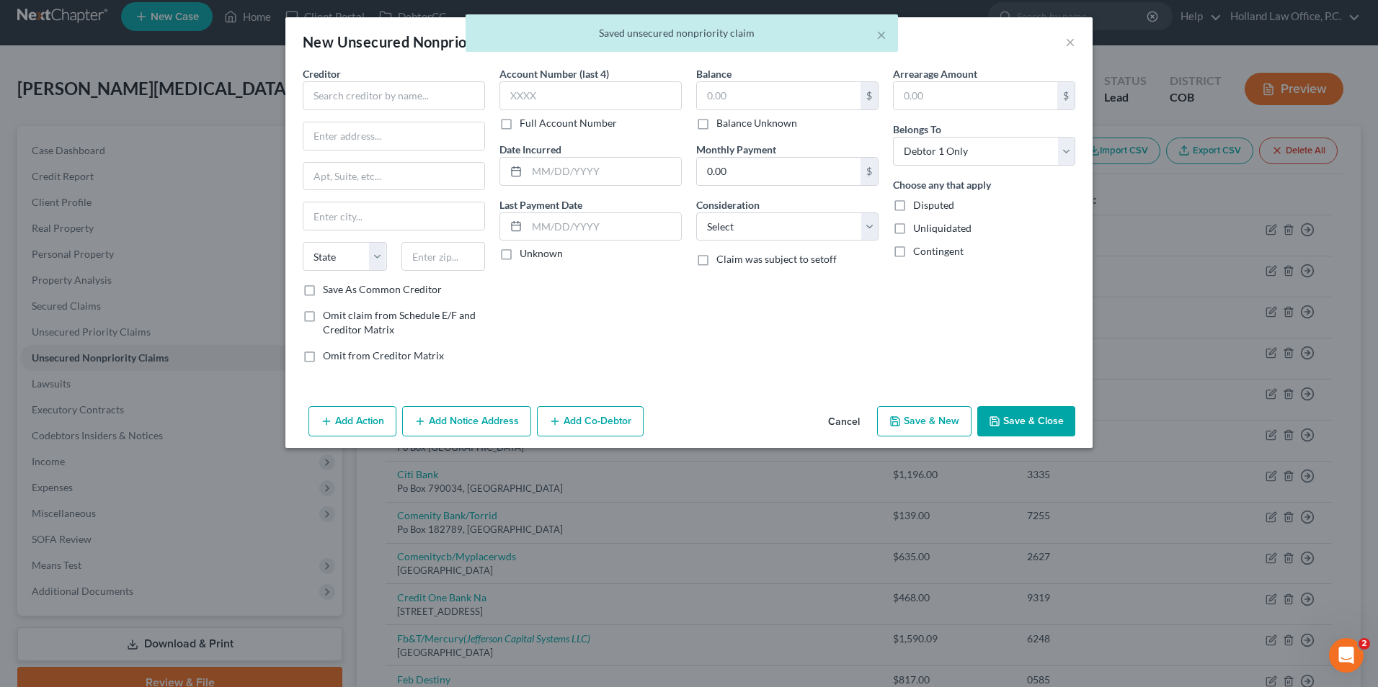
click at [367, 81] on div "Creditor *" at bounding box center [394, 88] width 182 height 44
click at [370, 92] on input "text" at bounding box center [394, 95] width 182 height 29
type input "N"
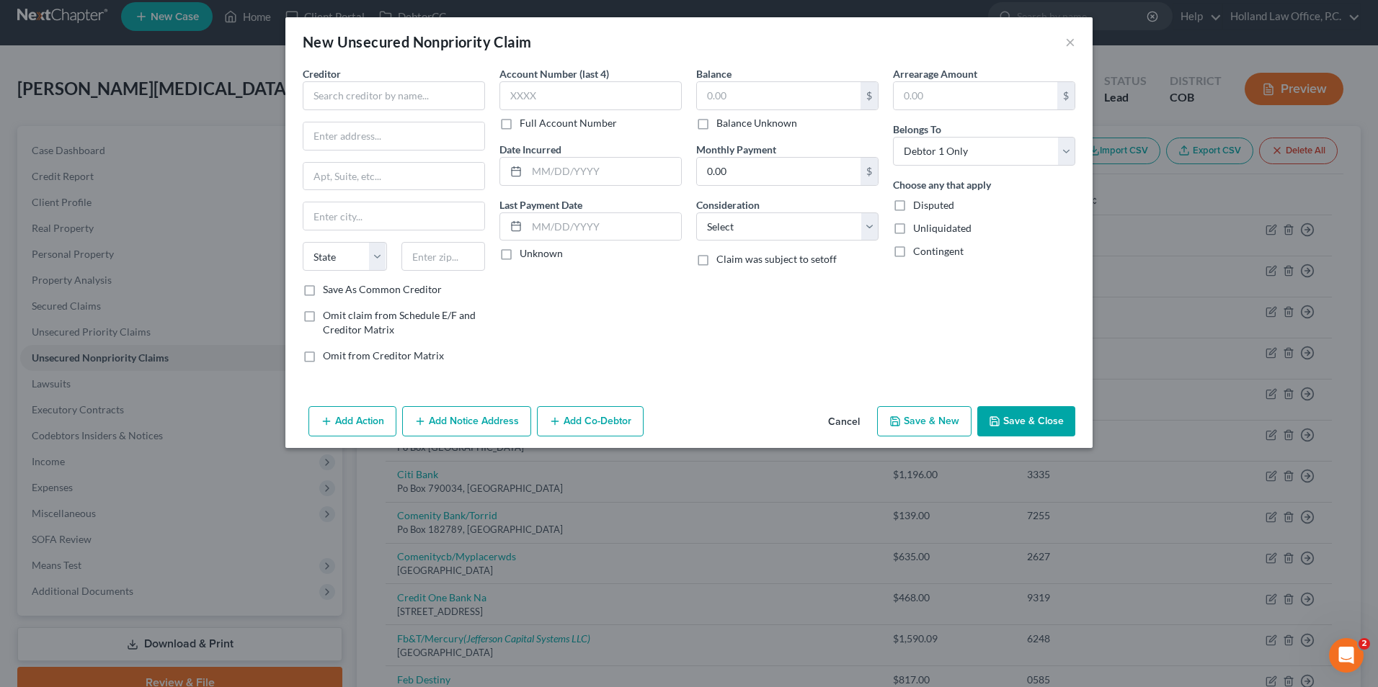
drag, startPoint x: 821, startPoint y: 424, endPoint x: 830, endPoint y: 422, distance: 8.9
click at [824, 424] on button "Cancel" at bounding box center [843, 422] width 55 height 29
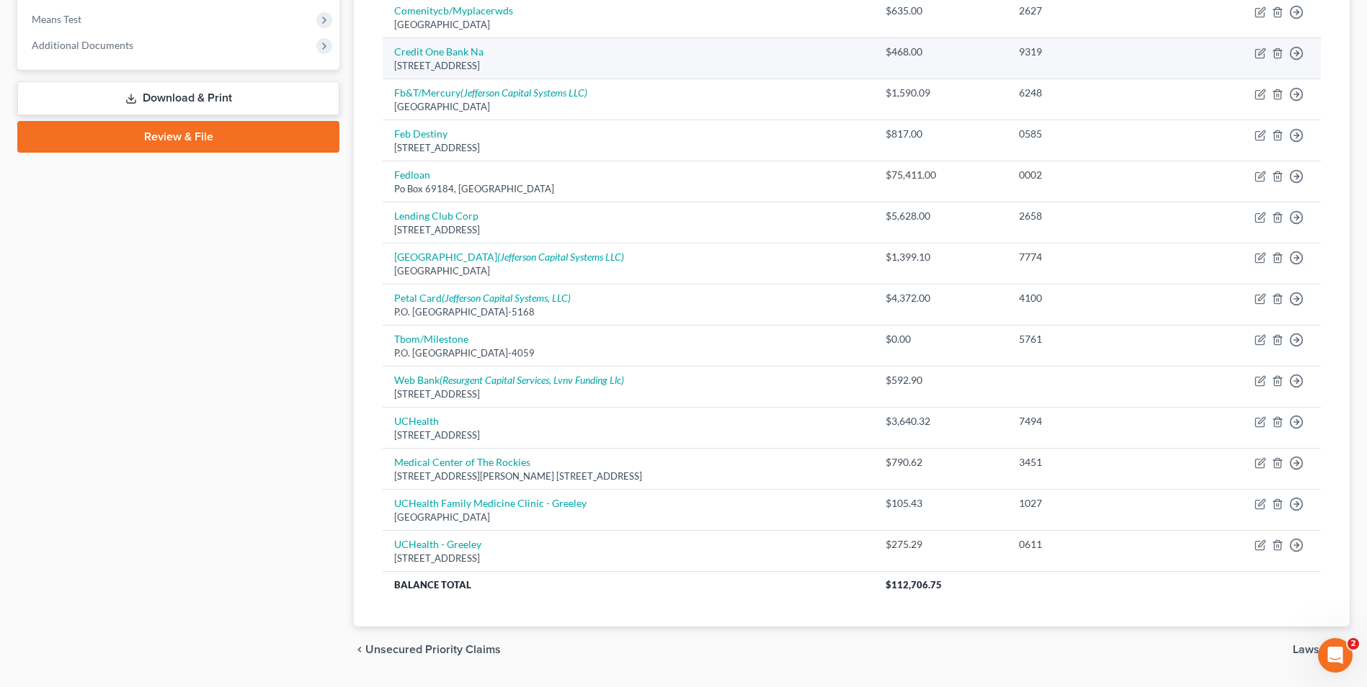
scroll to position [589, 0]
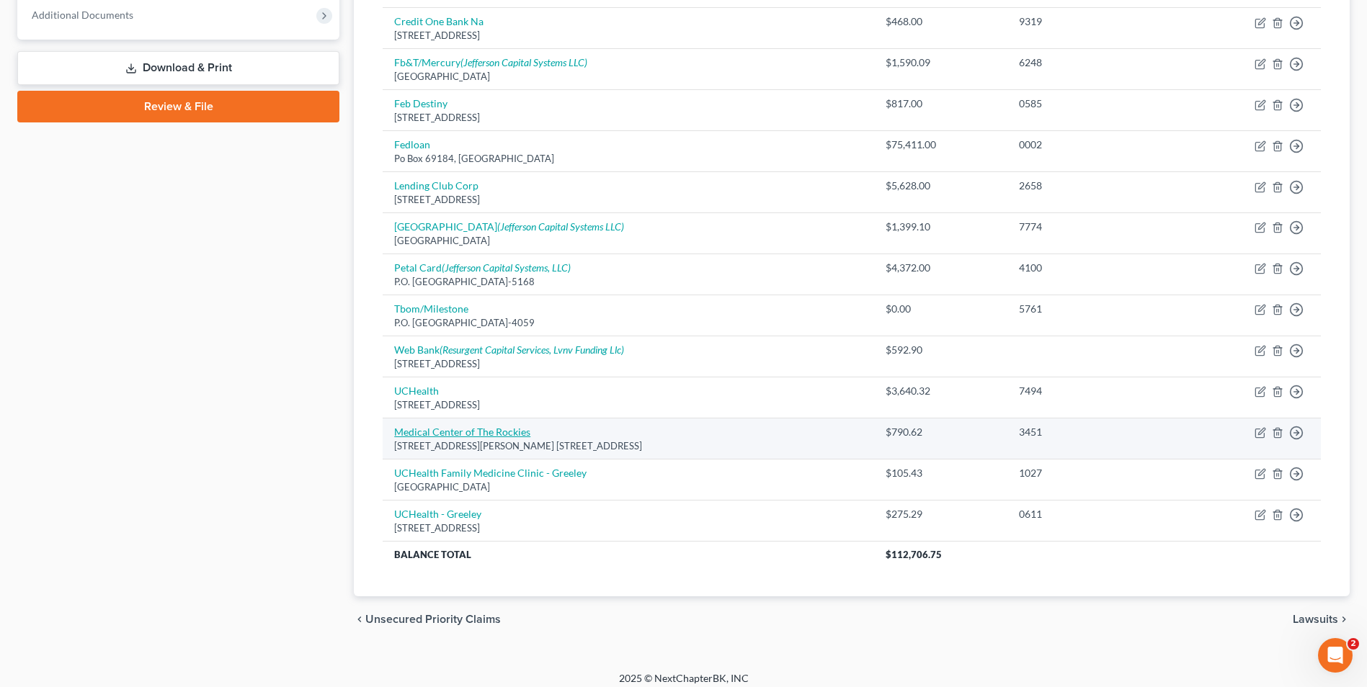
click at [468, 428] on link "Medical Center of The Rockies" at bounding box center [462, 432] width 136 height 12
select select "5"
select select "9"
select select "0"
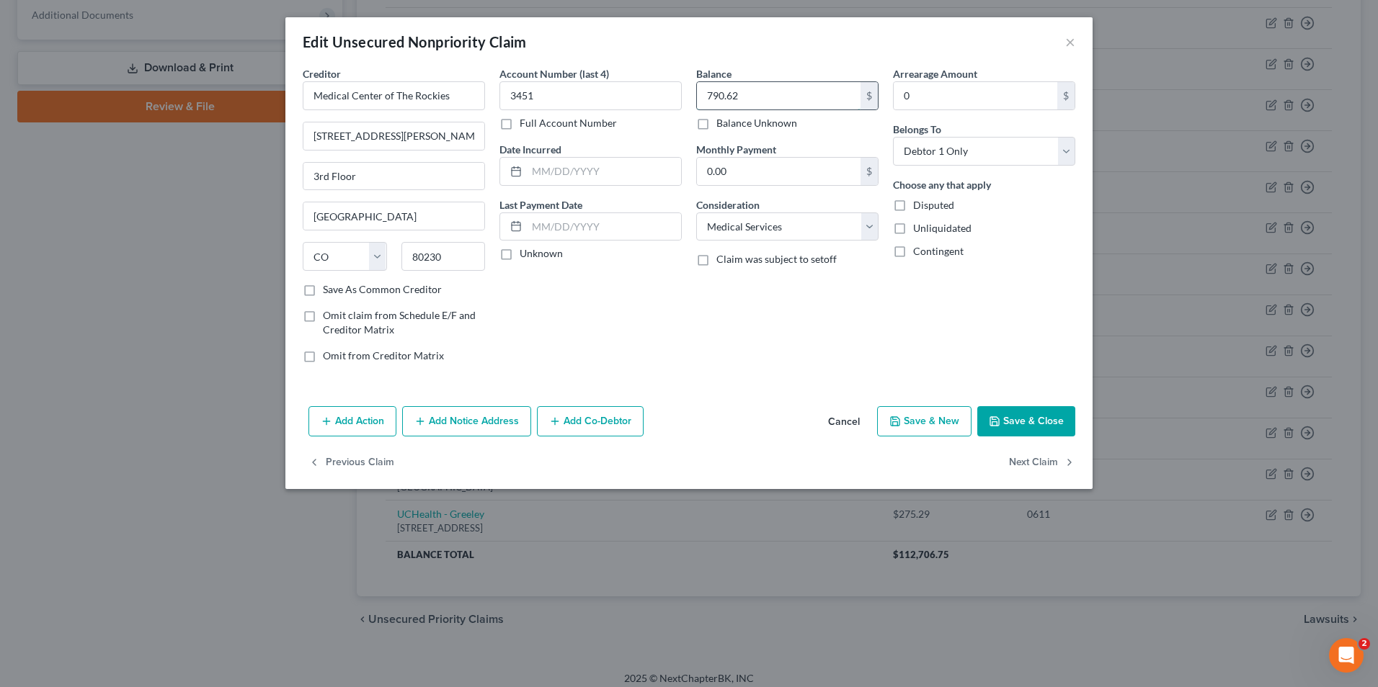
click at [763, 97] on input "790.62" at bounding box center [779, 95] width 164 height 27
type input "3,145.62"
click at [1045, 424] on button "Save & Close" at bounding box center [1026, 421] width 98 height 30
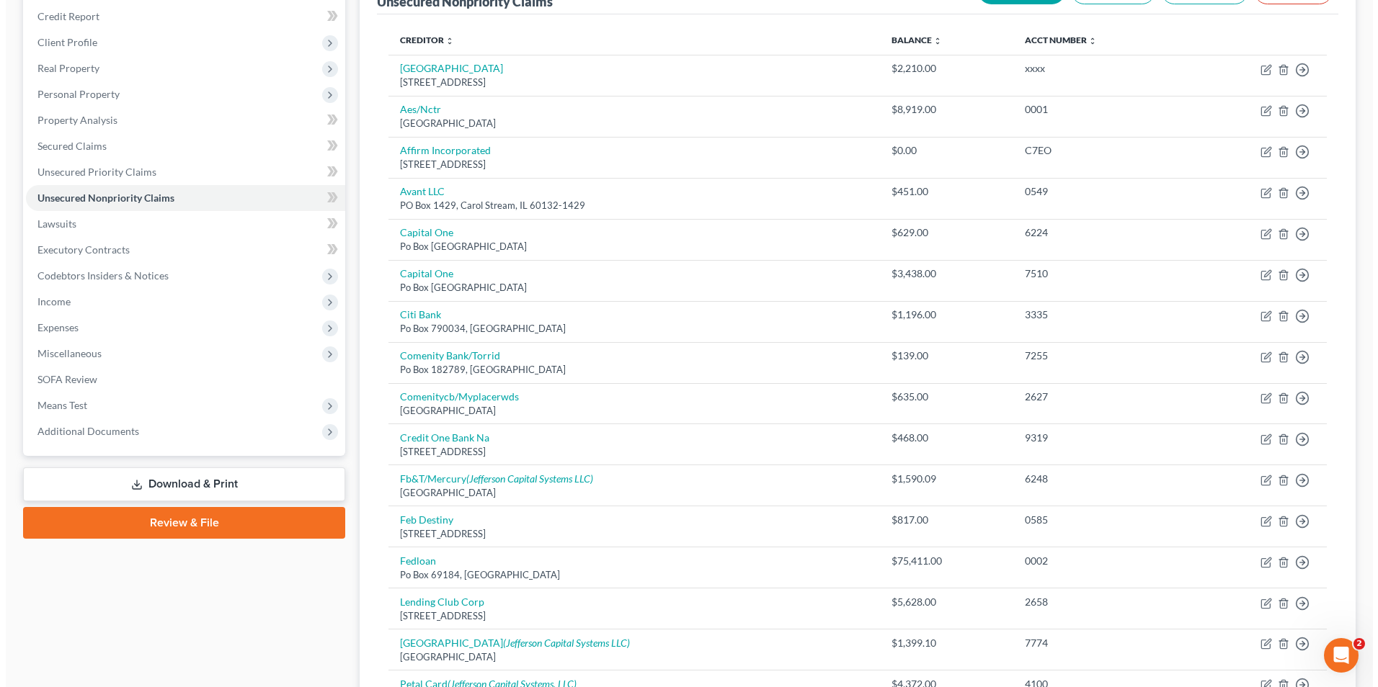
scroll to position [12, 0]
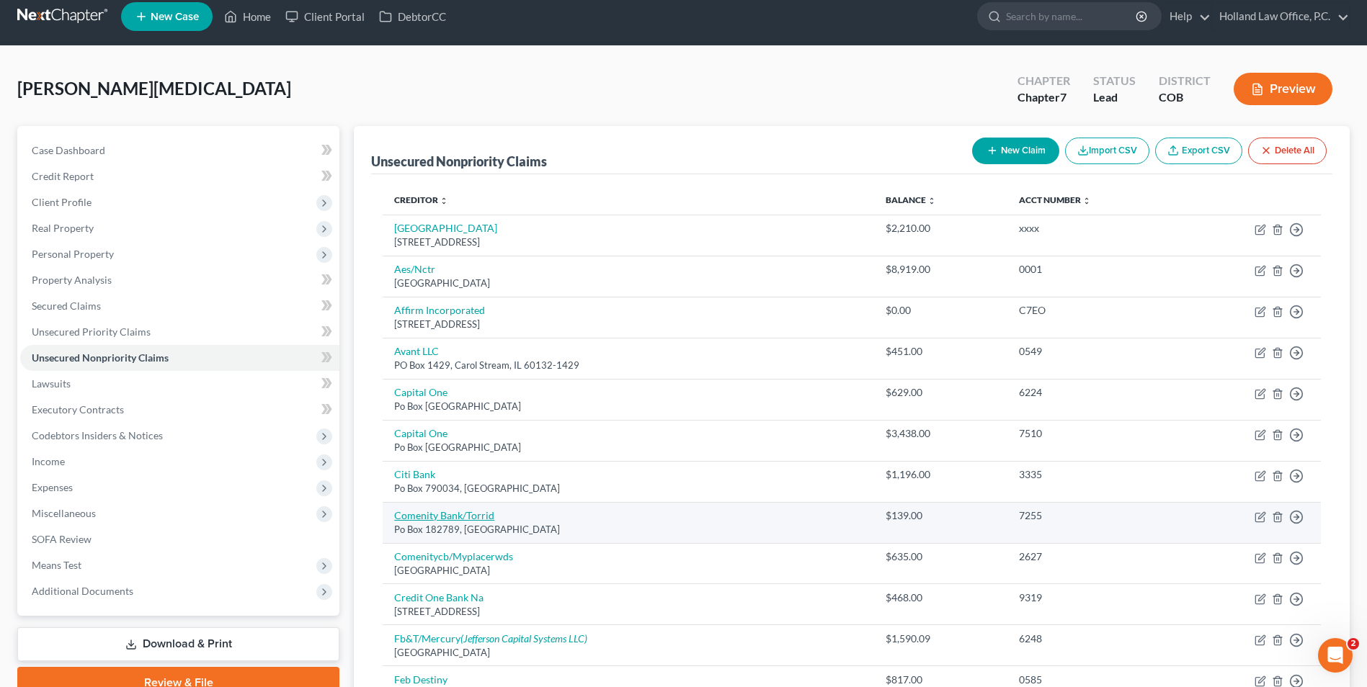
click at [459, 517] on link "Comenity Bank/Torrid" at bounding box center [444, 515] width 100 height 12
select select "36"
select select "2"
select select "0"
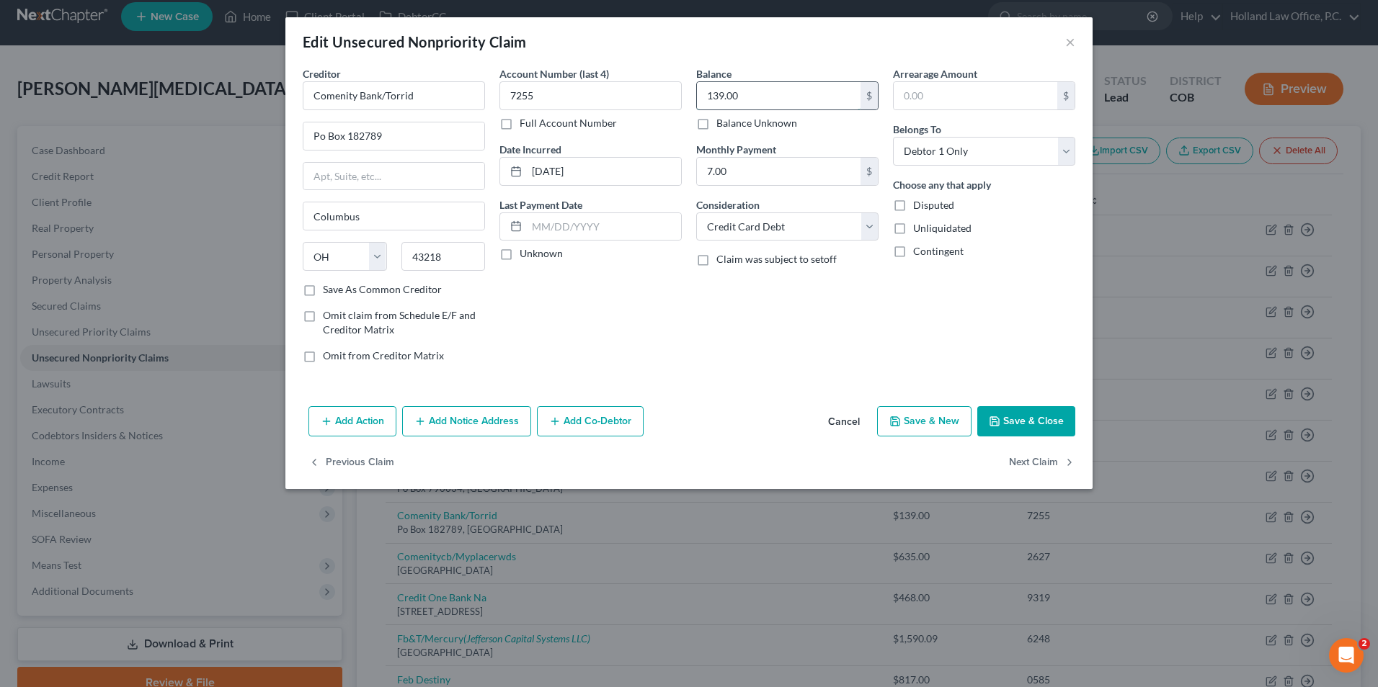
click at [770, 100] on input "139.00" at bounding box center [779, 95] width 164 height 27
click at [776, 97] on input "139.00" at bounding box center [779, 95] width 164 height 27
drag, startPoint x: 776, startPoint y: 97, endPoint x: 705, endPoint y: 100, distance: 70.7
click at [701, 102] on input "139.00" at bounding box center [779, 95] width 164 height 27
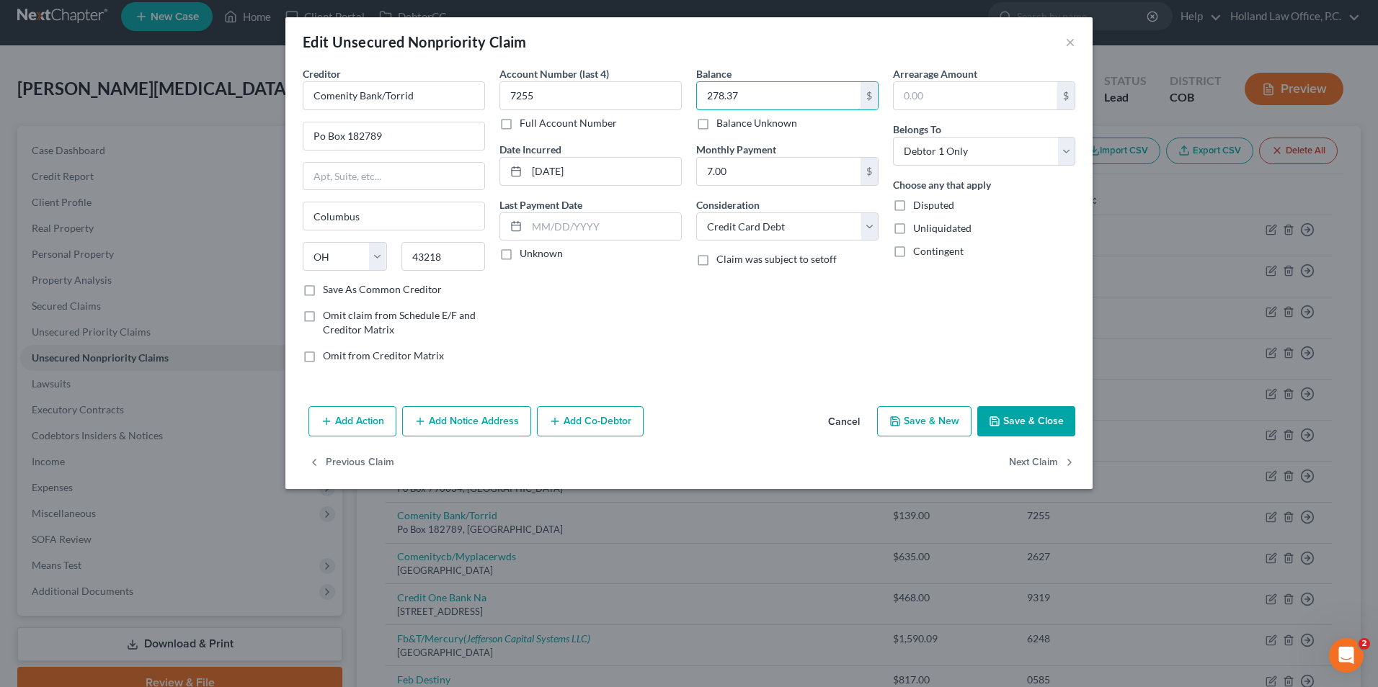
type input "278.37"
drag, startPoint x: 467, startPoint y: 438, endPoint x: 470, endPoint y: 431, distance: 7.8
click at [468, 437] on div "Add Action Add Notice Address Add Co-Debtor Cancel Save & New Save & Close" at bounding box center [688, 425] width 807 height 48
click at [470, 432] on button "Add Notice Address" at bounding box center [466, 421] width 129 height 30
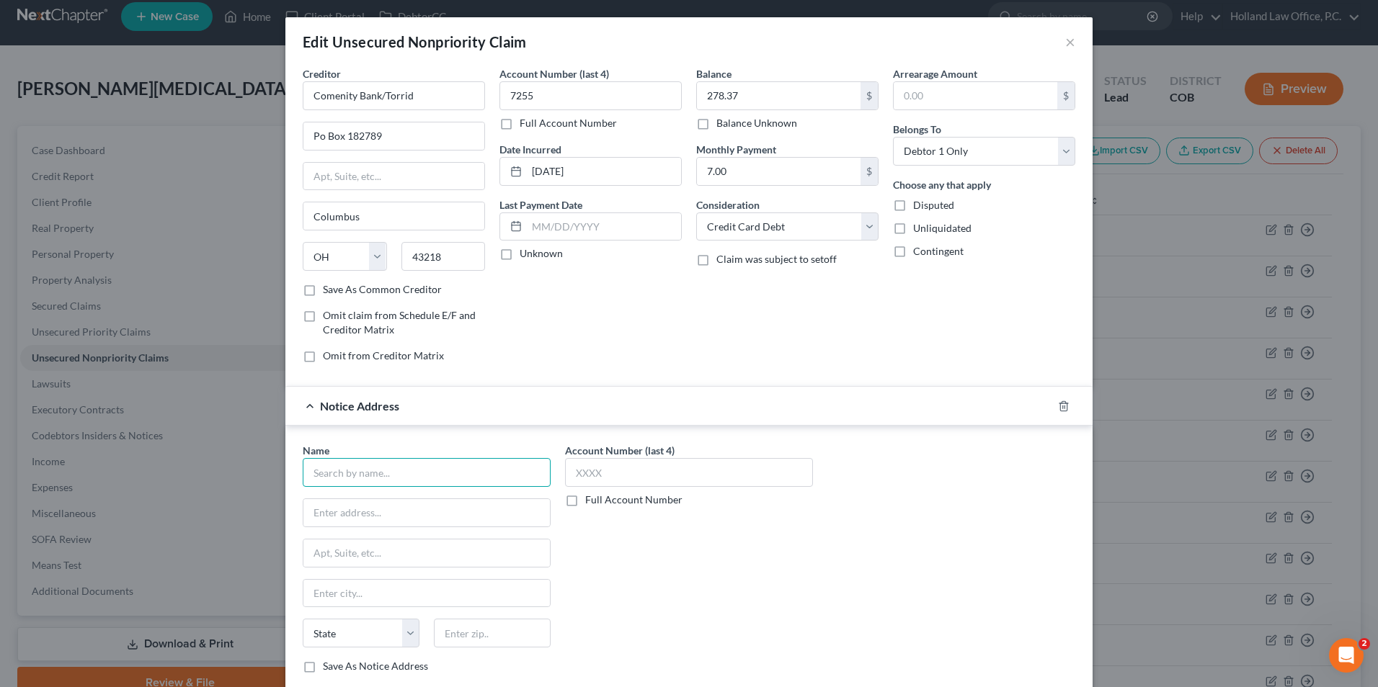
click at [412, 466] on input "text" at bounding box center [427, 472] width 248 height 29
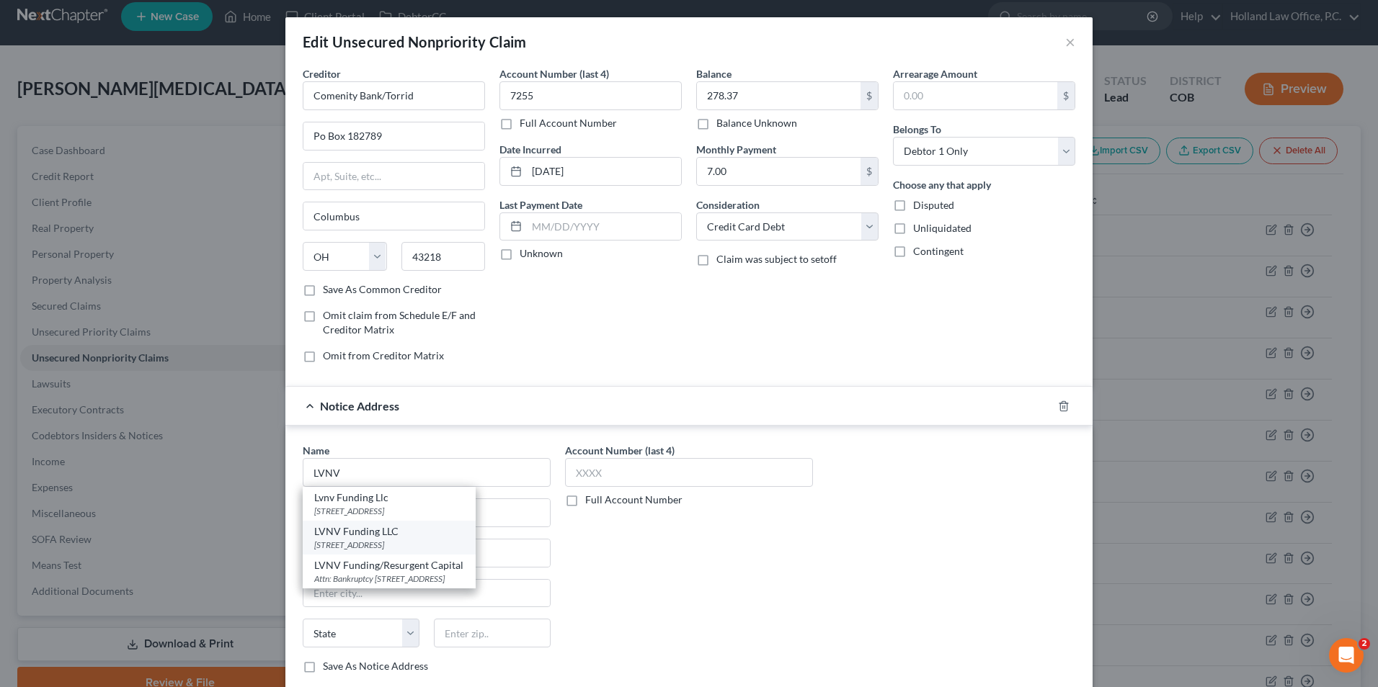
click at [375, 527] on div "LVNV Funding LLC" at bounding box center [389, 532] width 150 height 14
type input "LVNV Funding LLC"
type input "Po Box 1269"
type input "[GEOGRAPHIC_DATA]"
select select "42"
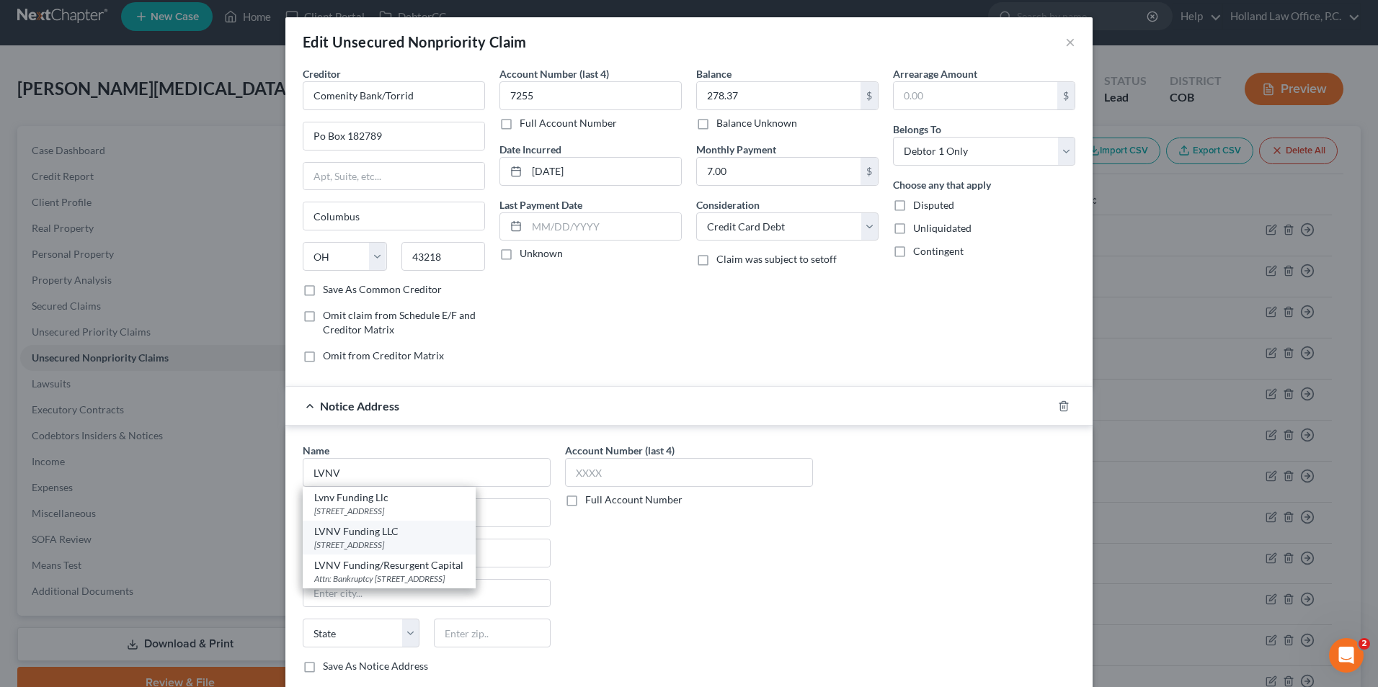
type input "29602"
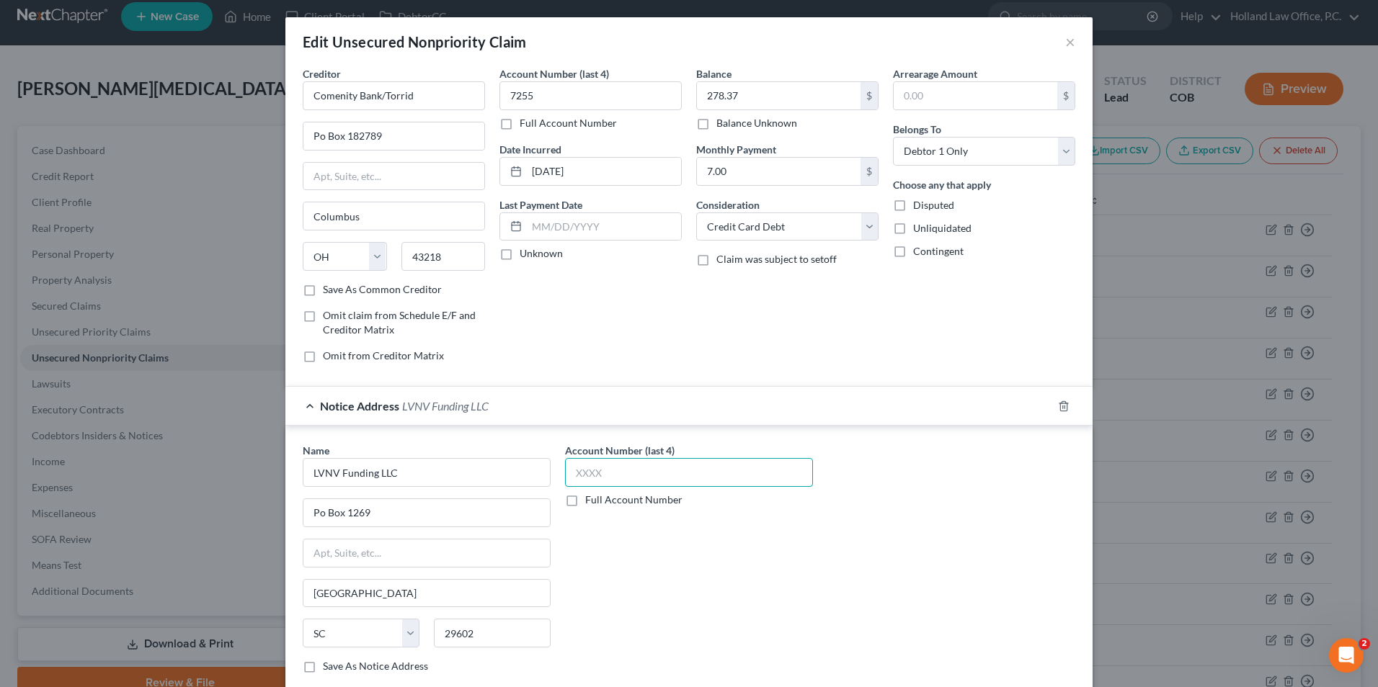
click at [640, 469] on input "text" at bounding box center [689, 472] width 248 height 29
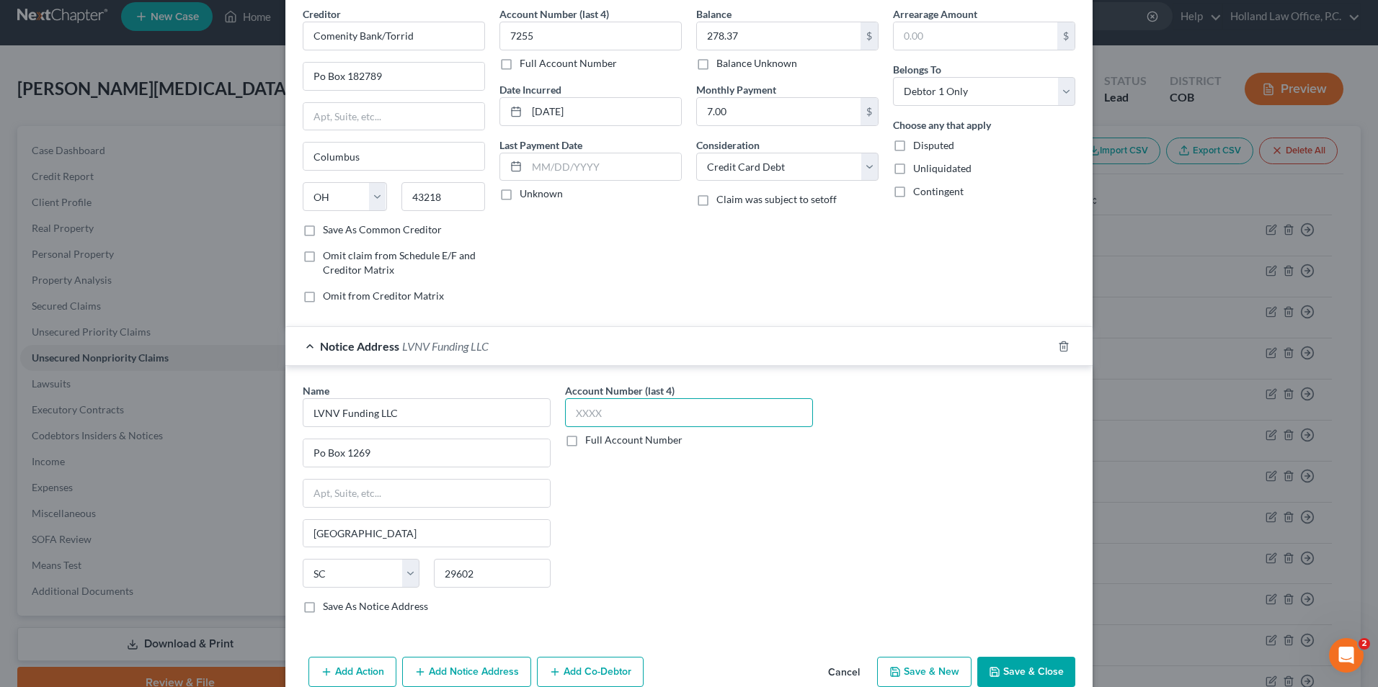
scroll to position [130, 0]
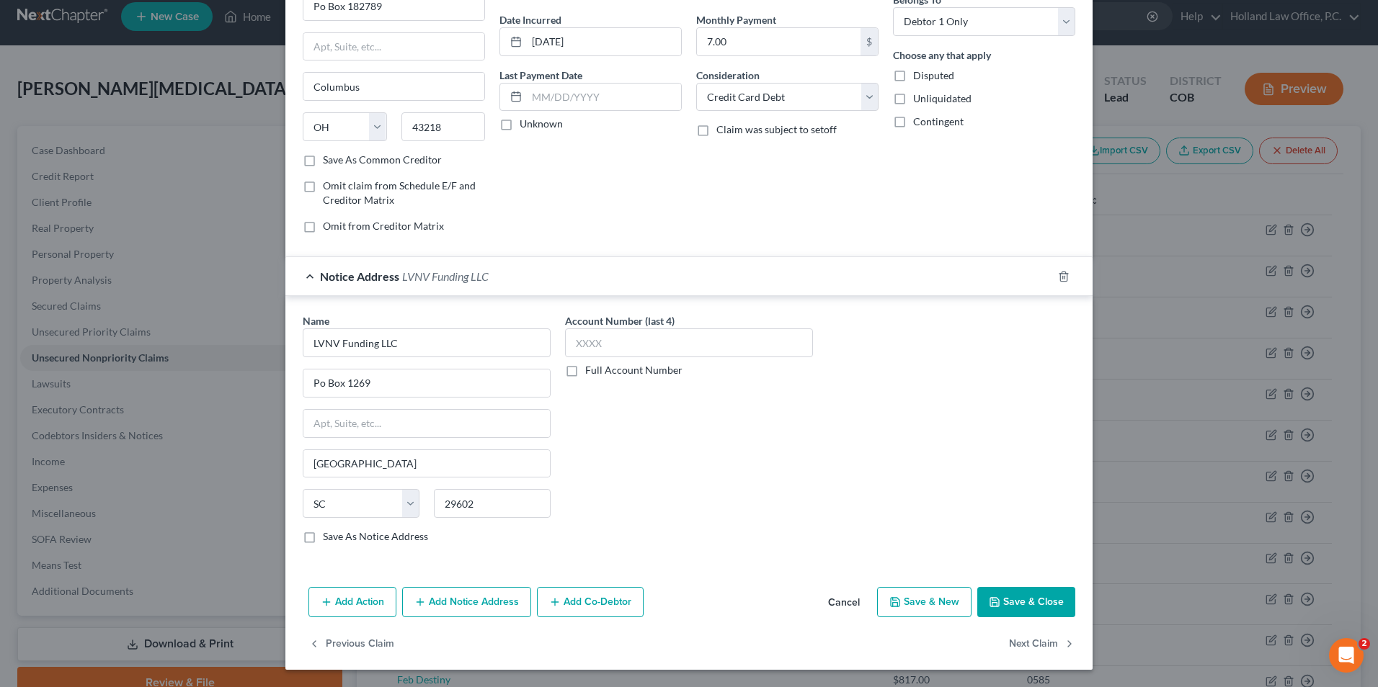
click at [465, 602] on button "Add Notice Address" at bounding box center [466, 602] width 129 height 30
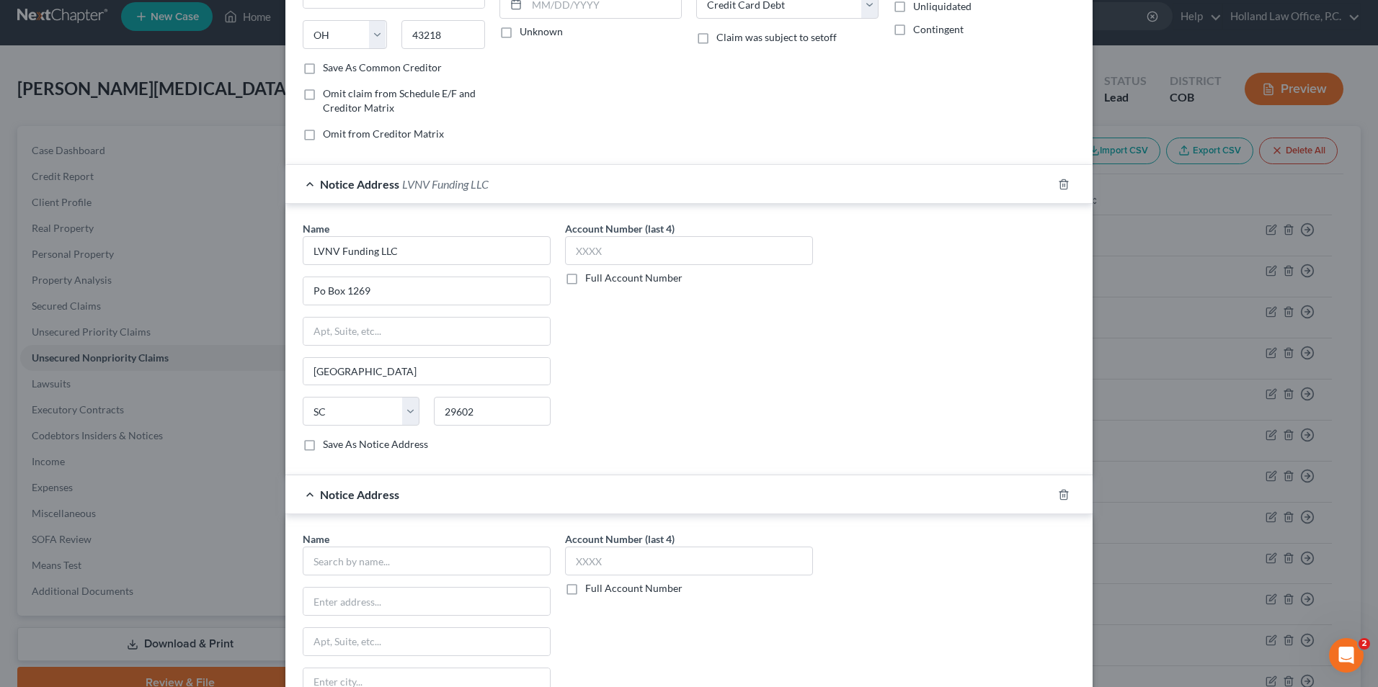
scroll to position [441, 0]
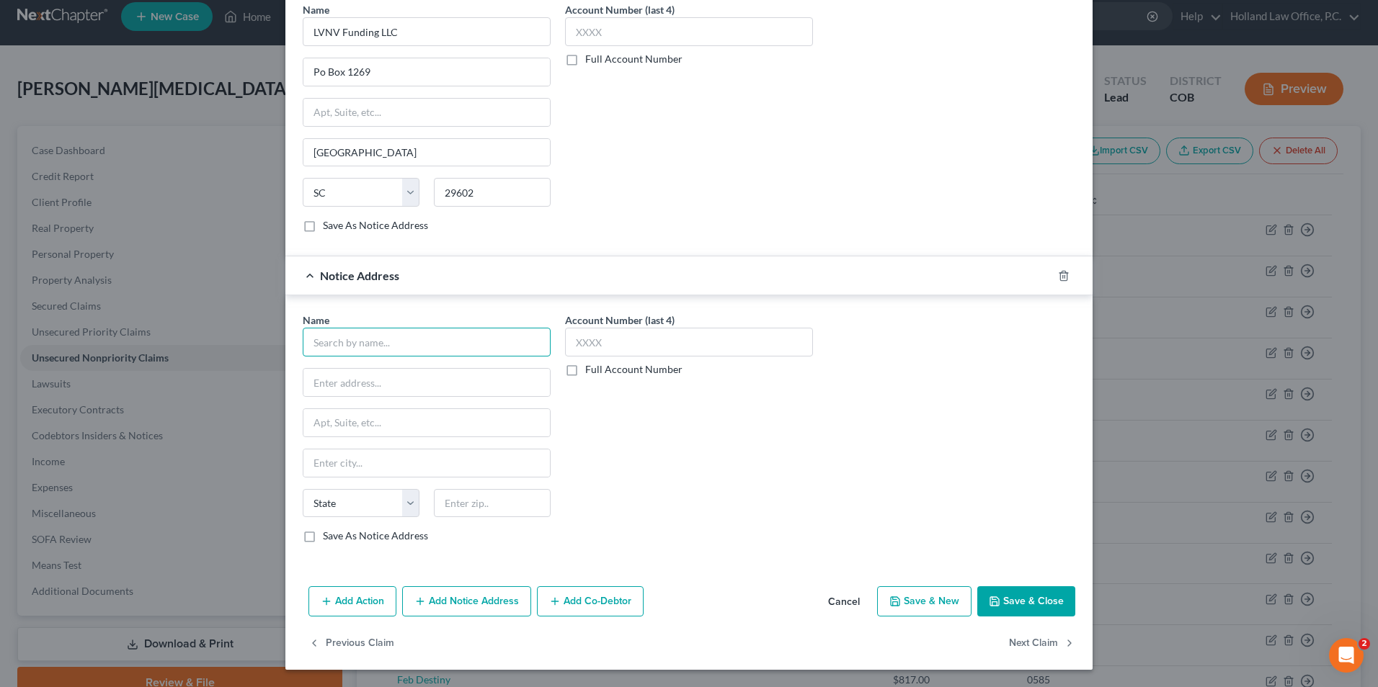
click at [349, 347] on input "text" at bounding box center [427, 342] width 248 height 29
type input "Allied Interstate LLC"
click at [362, 376] on div "[STREET_ADDRESS]" at bounding box center [389, 381] width 150 height 12
type input "PO Box 19312"
type input "[GEOGRAPHIC_DATA]"
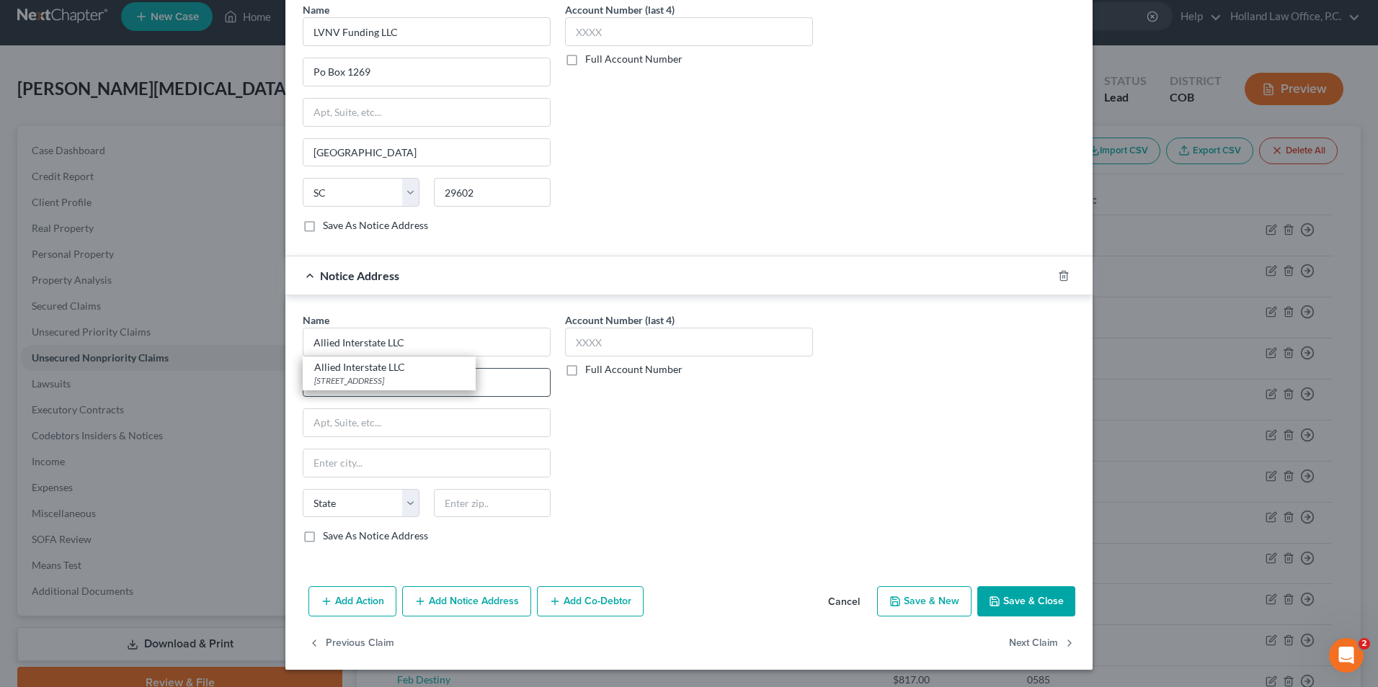
select select "24"
type input "55419"
click at [598, 353] on input "text" at bounding box center [689, 342] width 248 height 29
type input "4"
type input "7256"
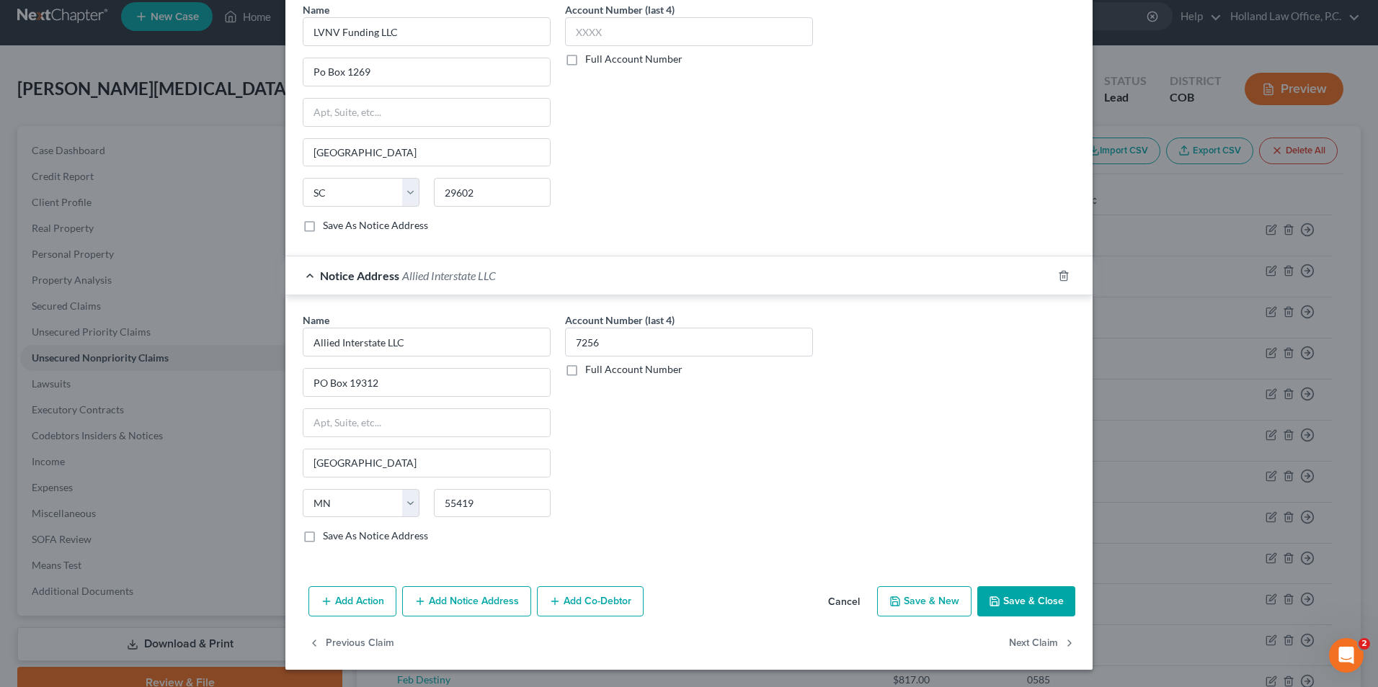
click at [674, 512] on div "Account Number (last 4) 7256 Full Account Number" at bounding box center [689, 434] width 262 height 242
click at [1029, 602] on button "Save & Close" at bounding box center [1026, 602] width 98 height 30
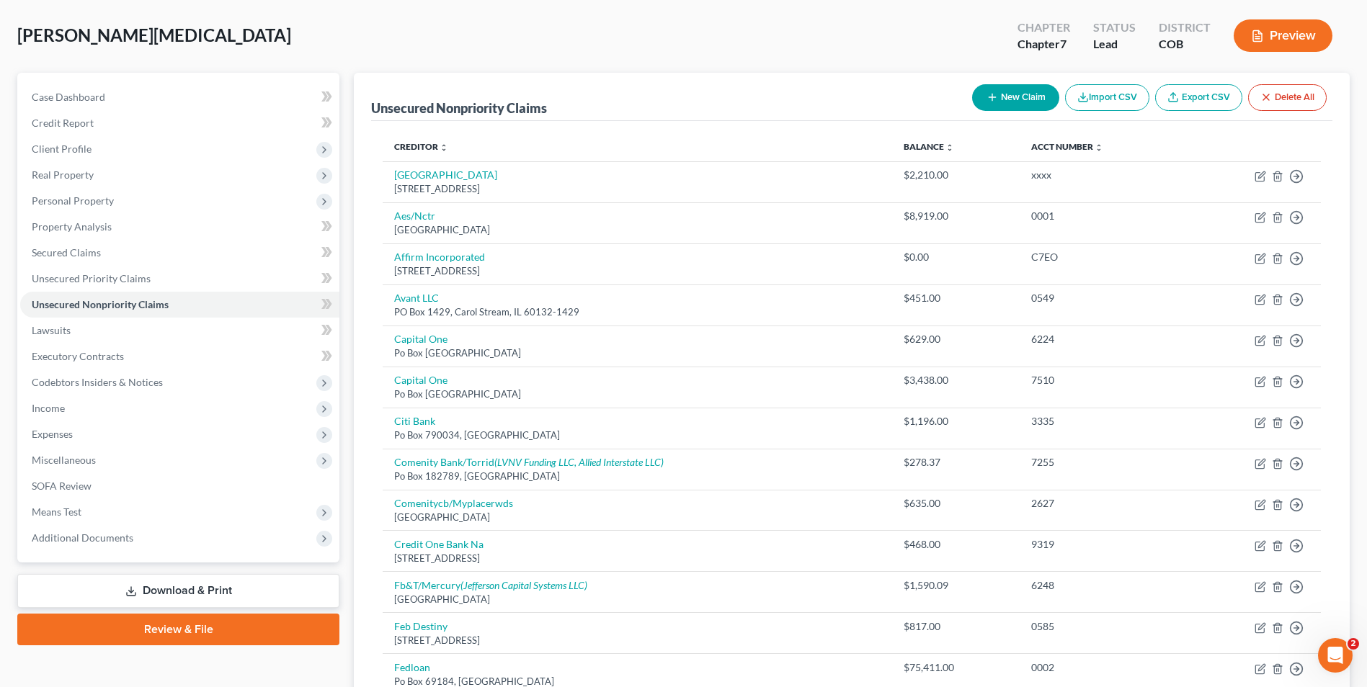
scroll to position [0, 0]
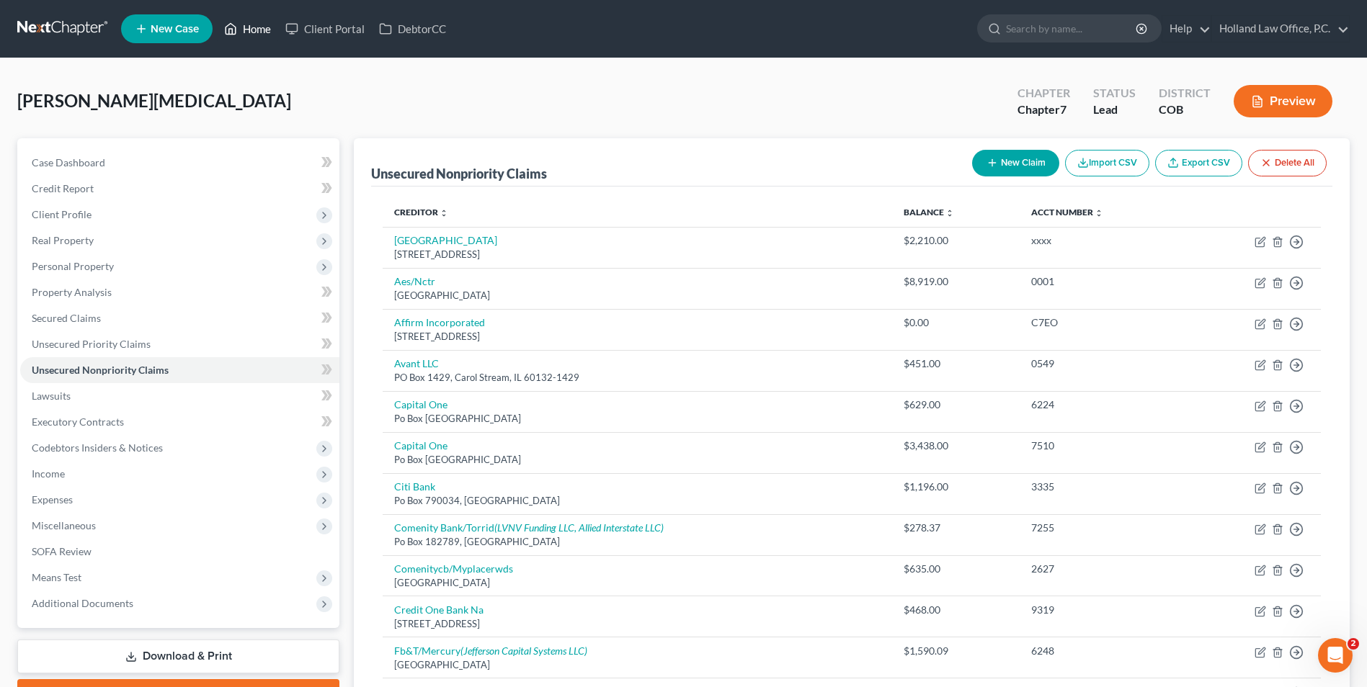
click at [226, 28] on icon at bounding box center [231, 29] width 10 height 11
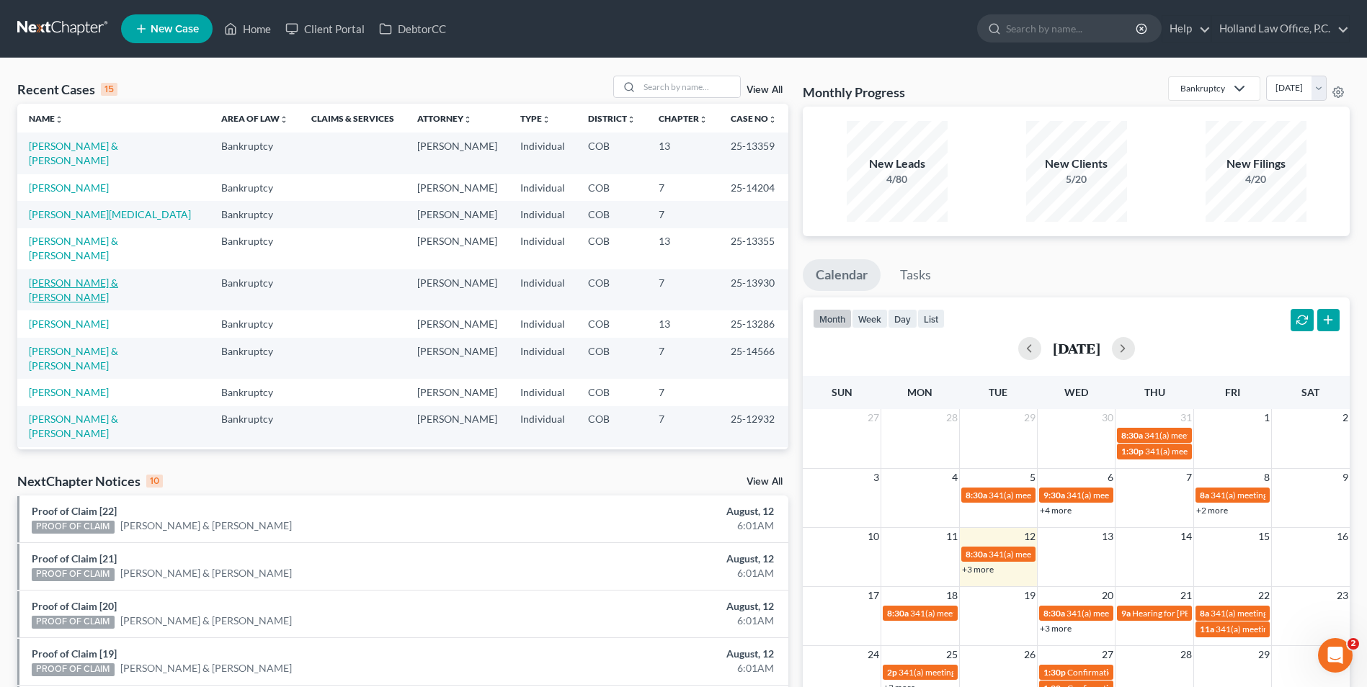
click at [98, 277] on link "[PERSON_NAME] & [PERSON_NAME]" at bounding box center [73, 290] width 89 height 27
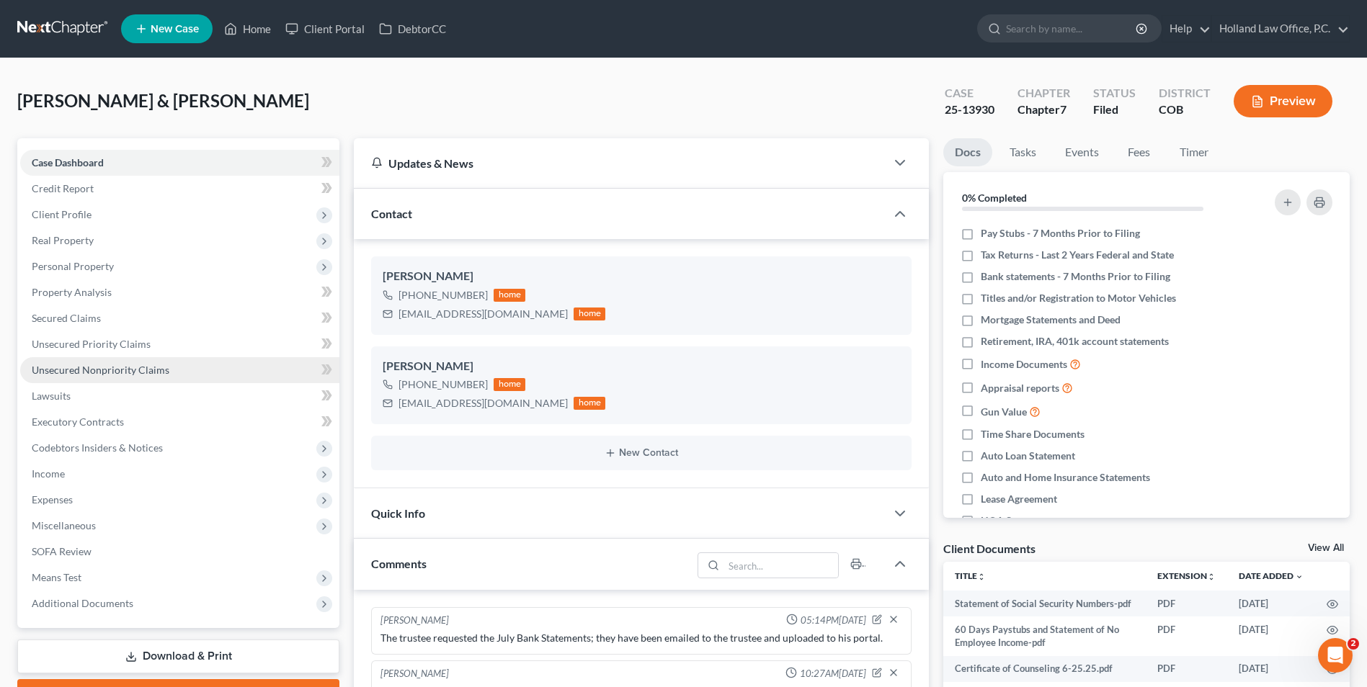
click at [112, 372] on span "Unsecured Nonpriority Claims" at bounding box center [101, 370] width 138 height 12
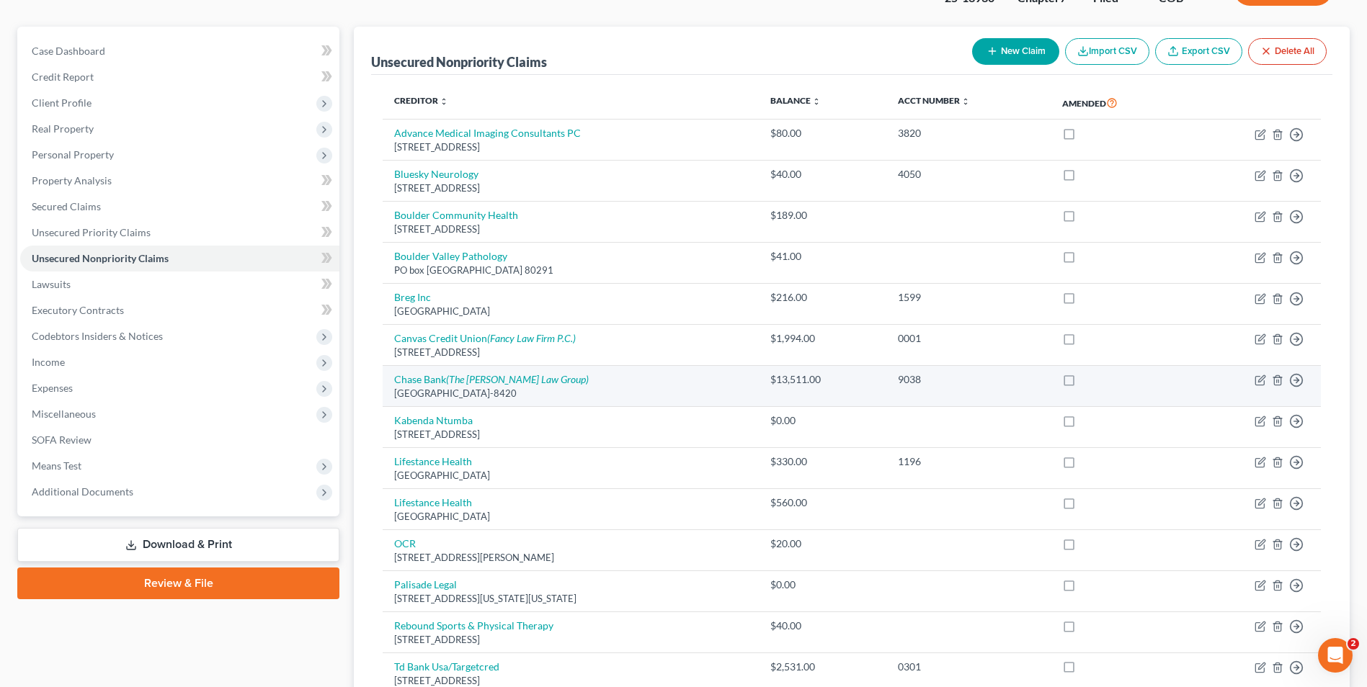
scroll to position [144, 0]
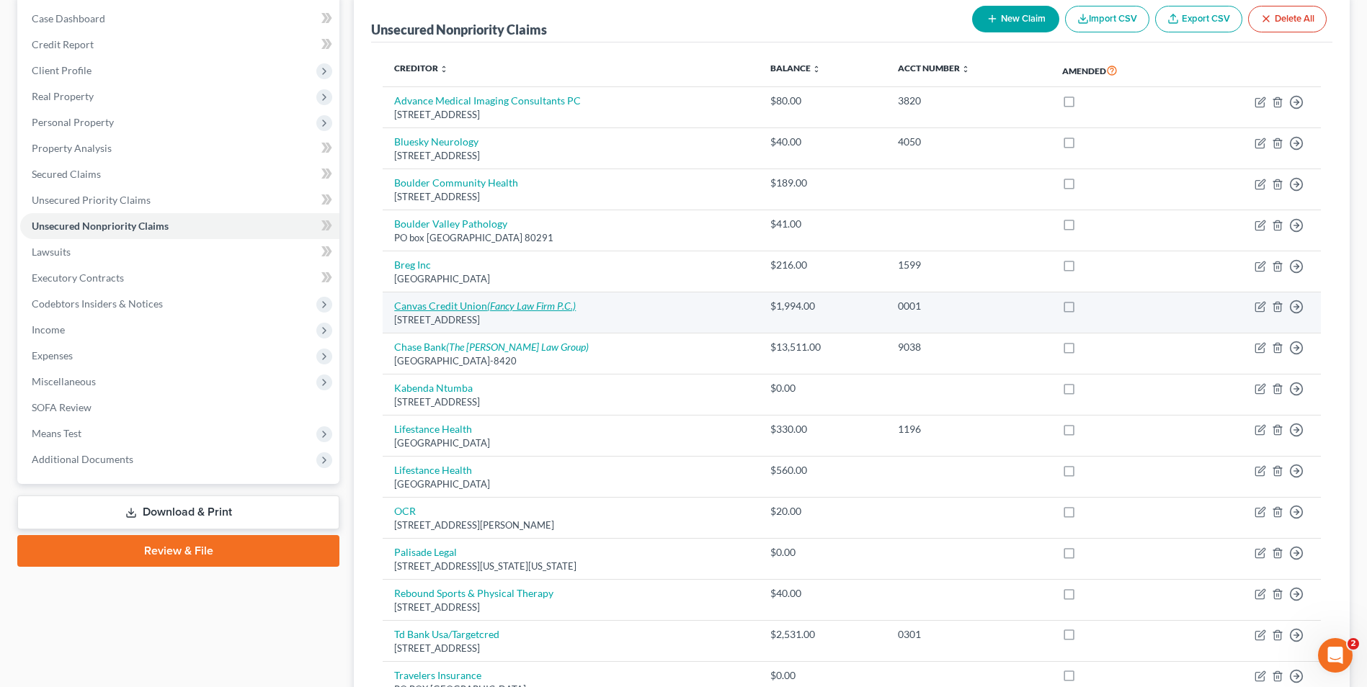
click at [512, 303] on icon "(Fancy Law Firm P.C.)" at bounding box center [531, 306] width 89 height 12
select select "5"
select select "0"
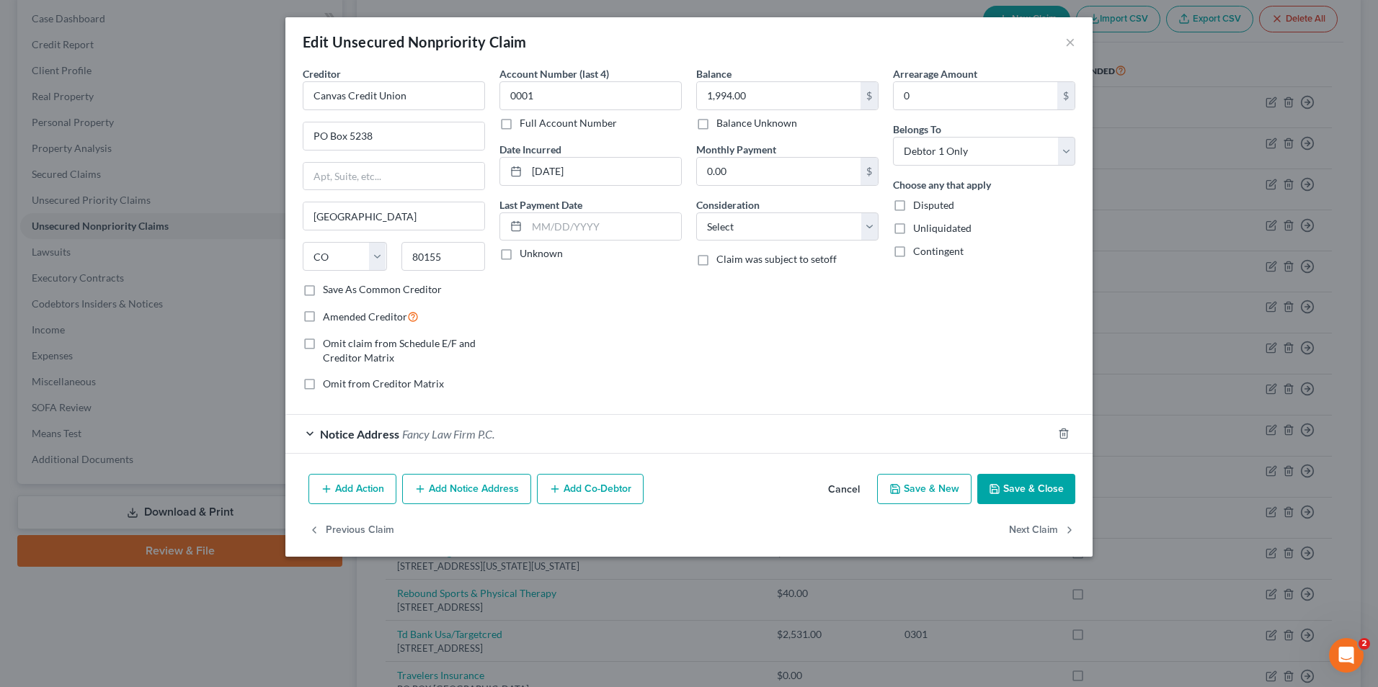
click at [851, 487] on button "Cancel" at bounding box center [843, 490] width 55 height 29
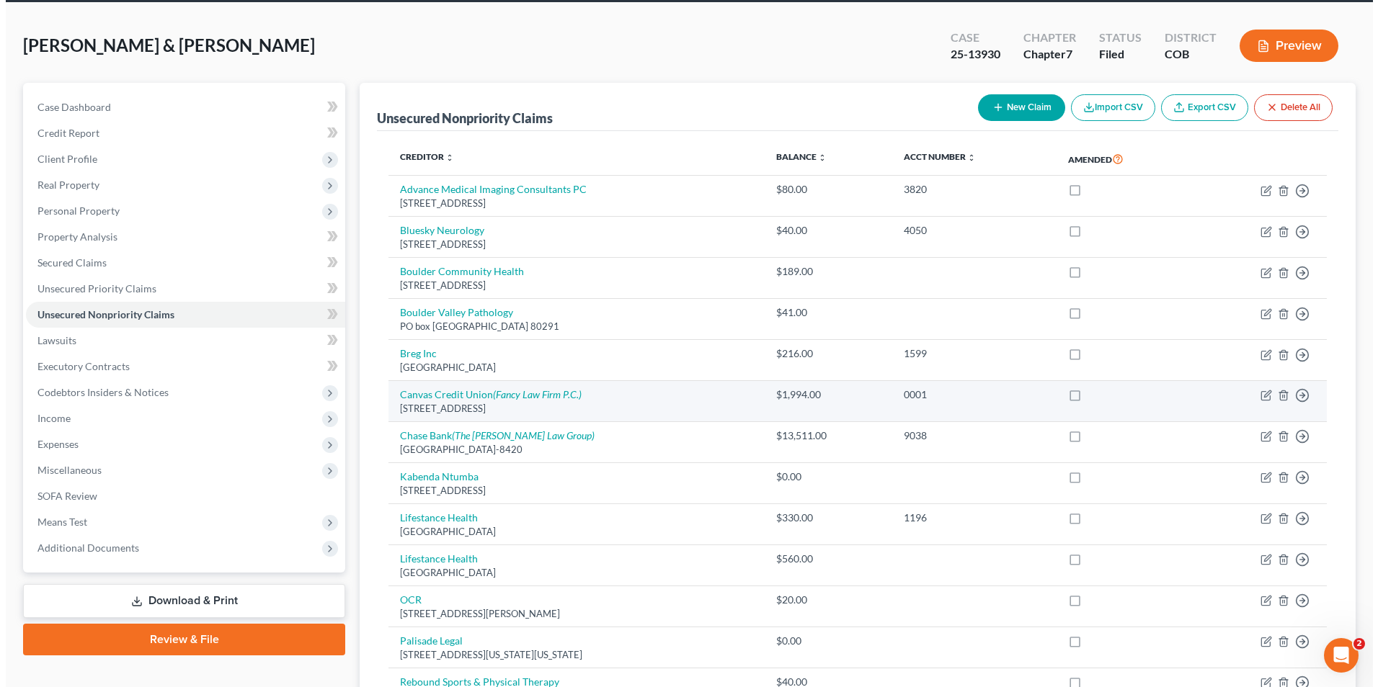
scroll to position [0, 0]
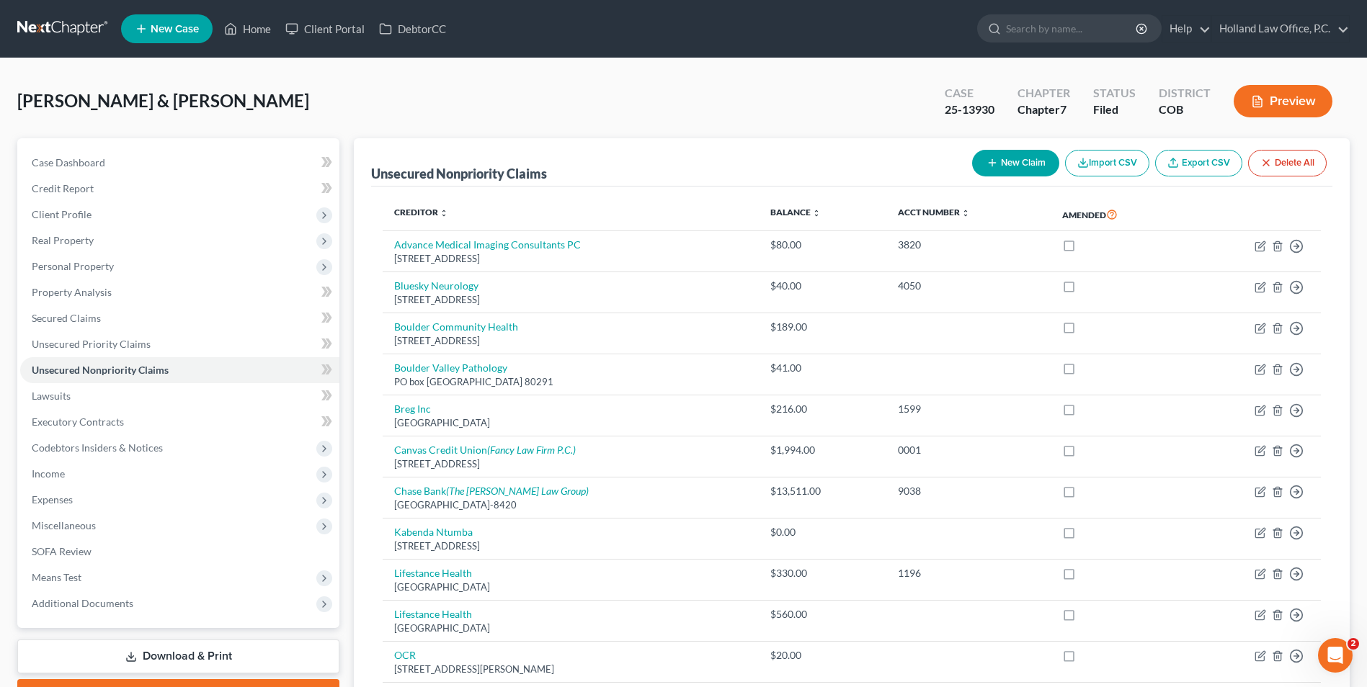
click at [976, 113] on div "25-13930" at bounding box center [970, 110] width 50 height 17
click at [976, 112] on div "25-13930" at bounding box center [970, 110] width 50 height 17
copy div "25-13930"
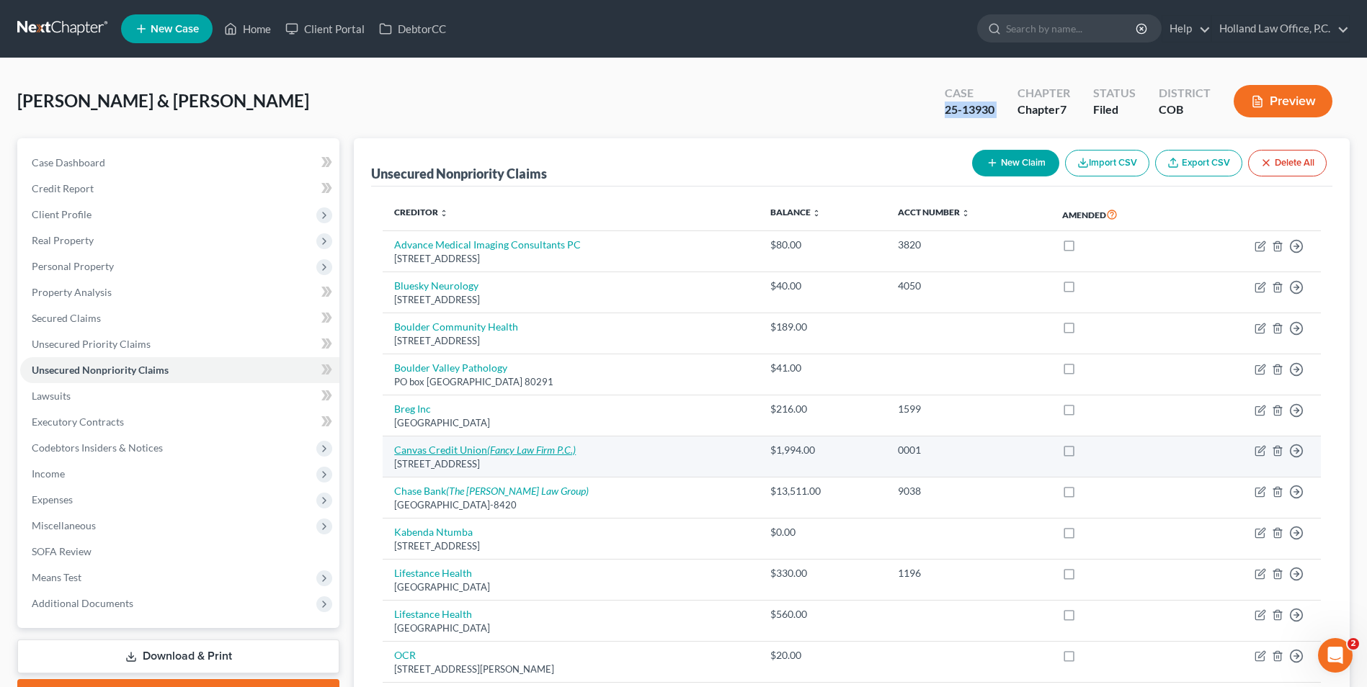
click at [498, 450] on icon "(Fancy Law Firm P.C.)" at bounding box center [531, 450] width 89 height 12
select select "5"
select select "0"
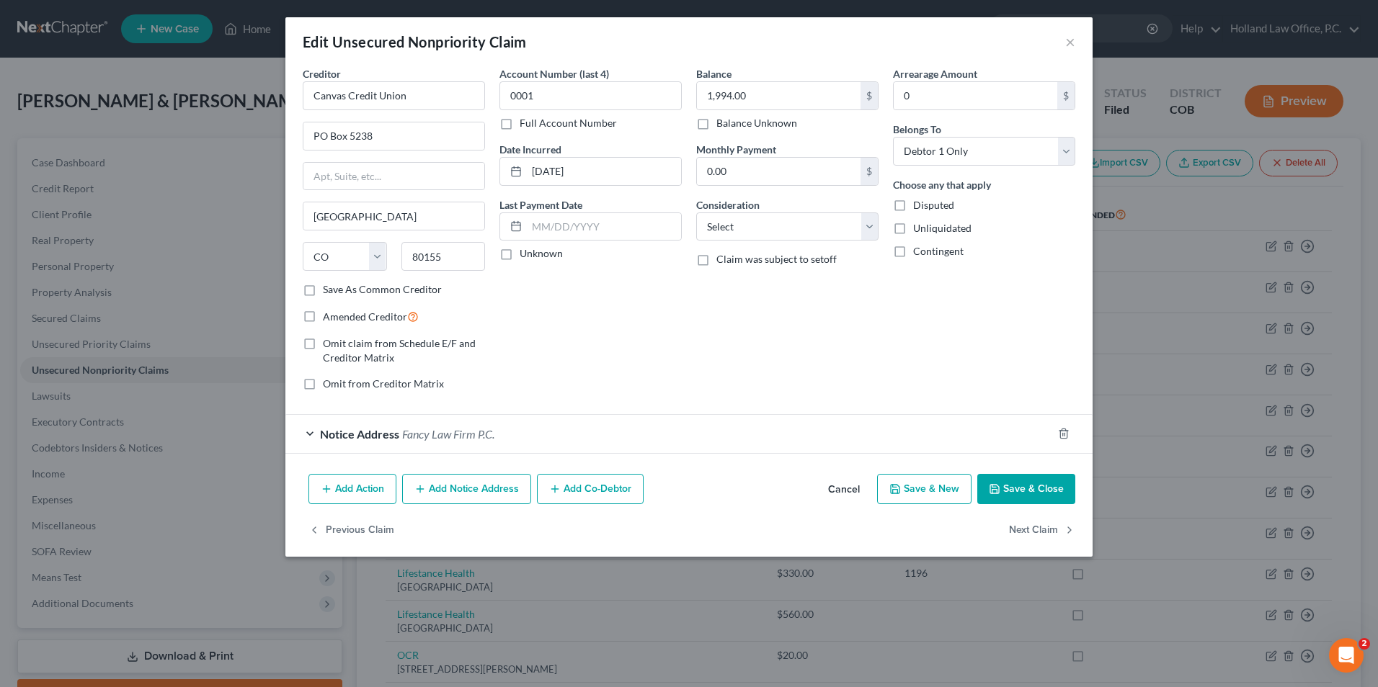
click at [408, 429] on span "Fancy Law Firm P.C." at bounding box center [448, 434] width 92 height 14
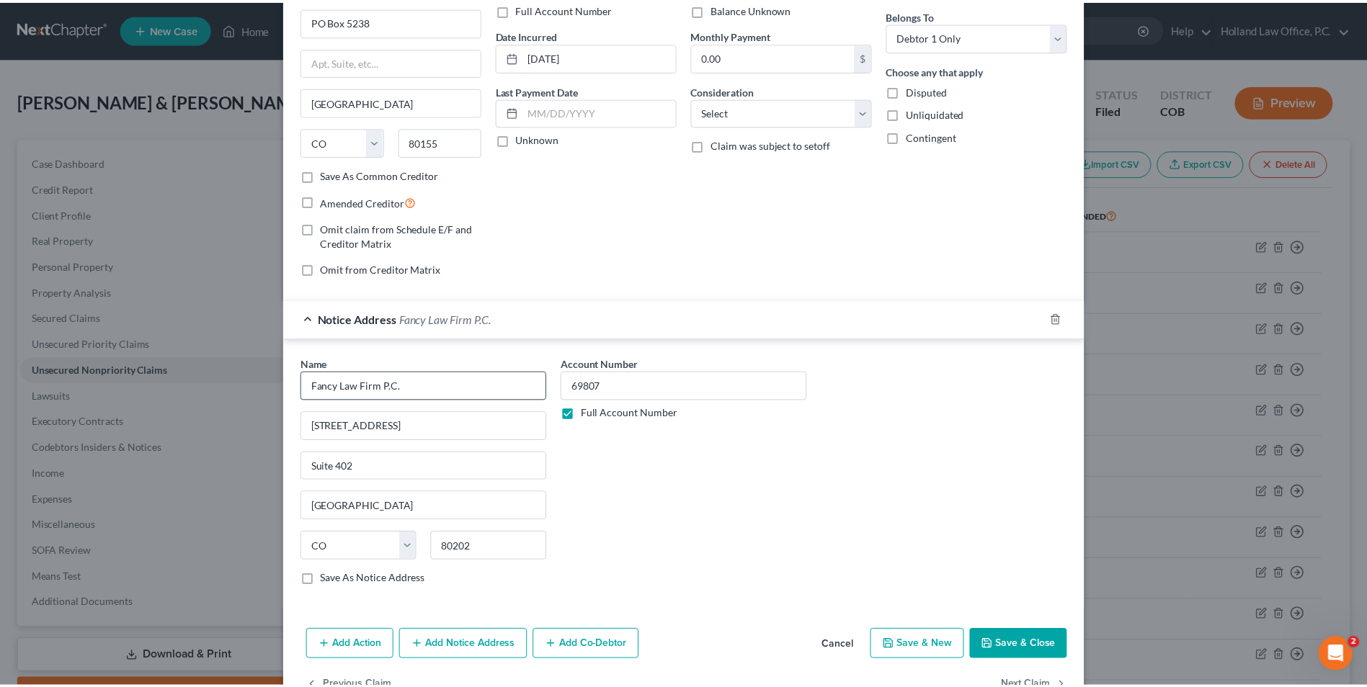
scroll to position [158, 0]
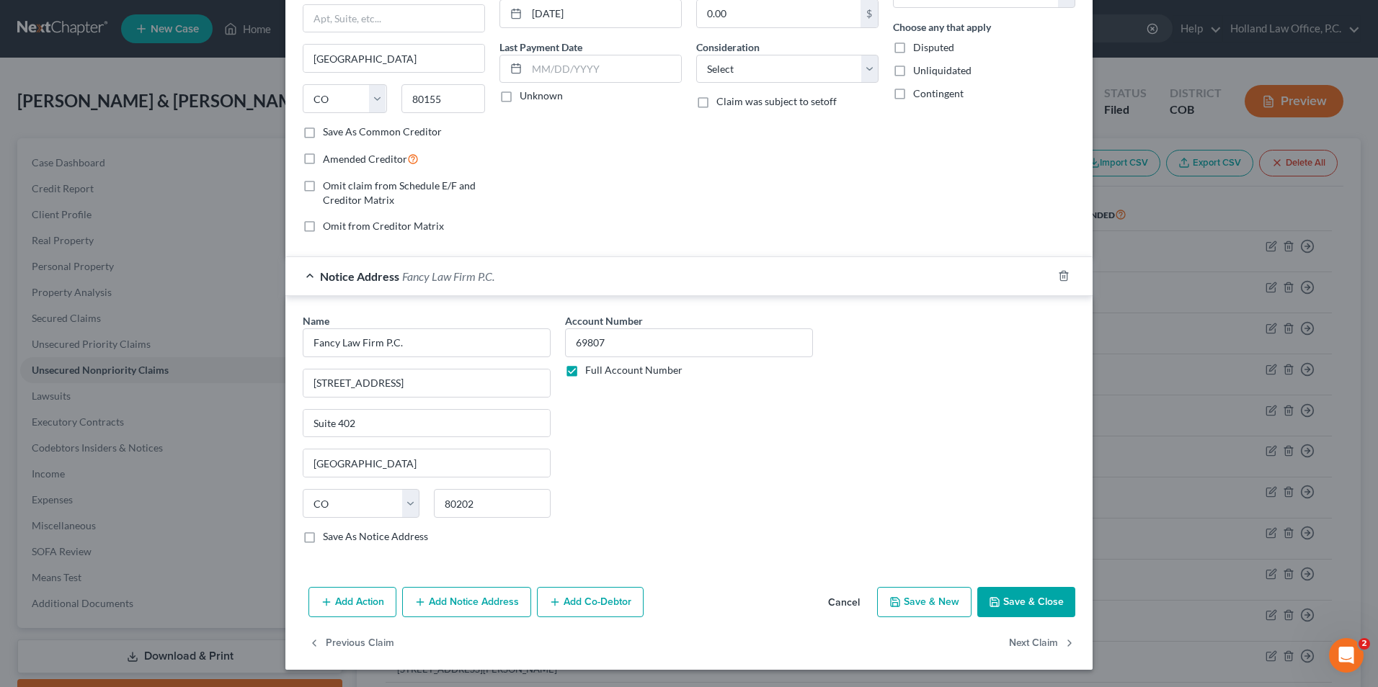
click at [1008, 600] on button "Save & Close" at bounding box center [1026, 602] width 98 height 30
